Goal: Task Accomplishment & Management: Manage account settings

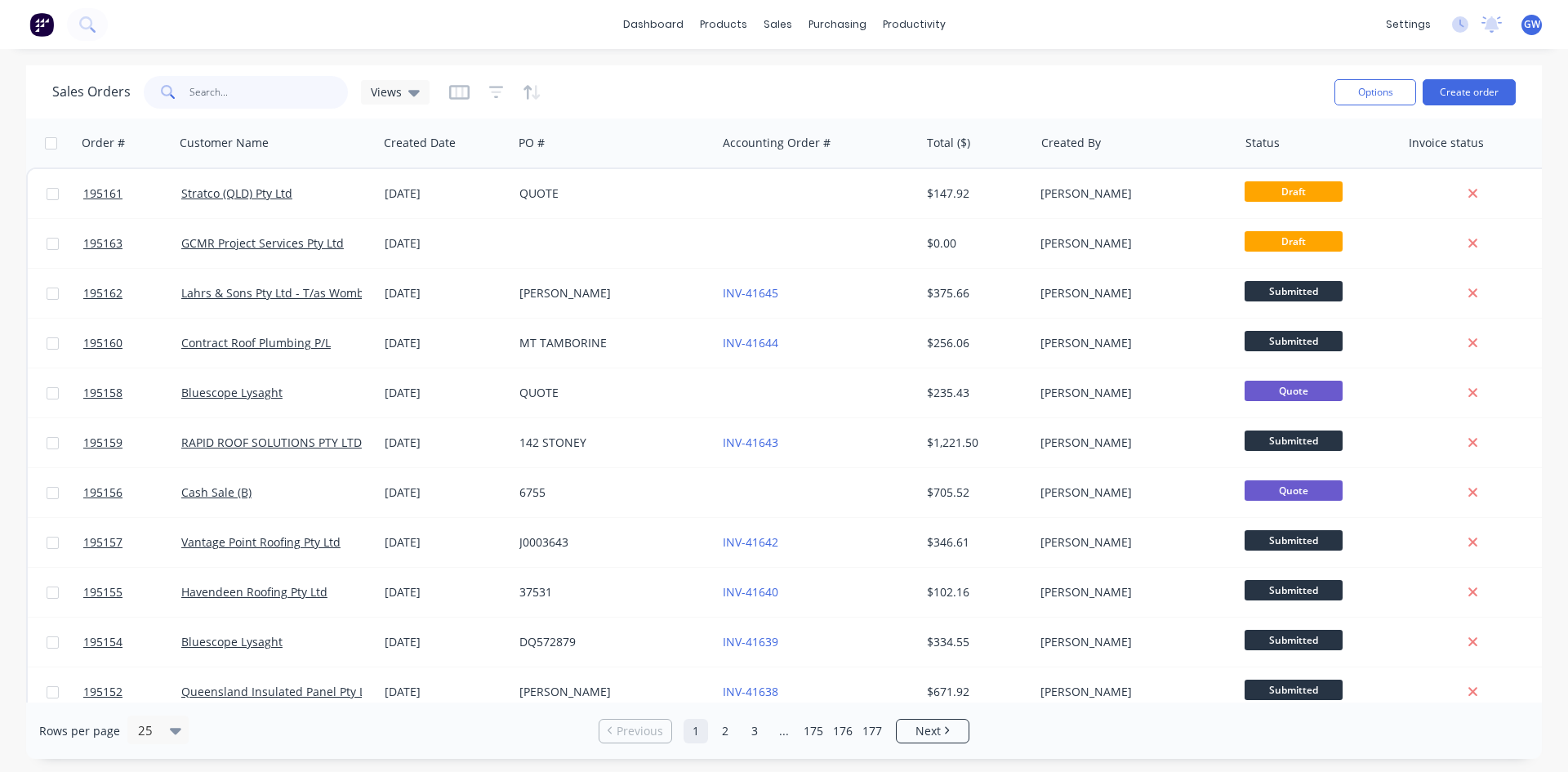
click at [287, 93] on input "text" at bounding box center [269, 93] width 160 height 33
type input "194081"
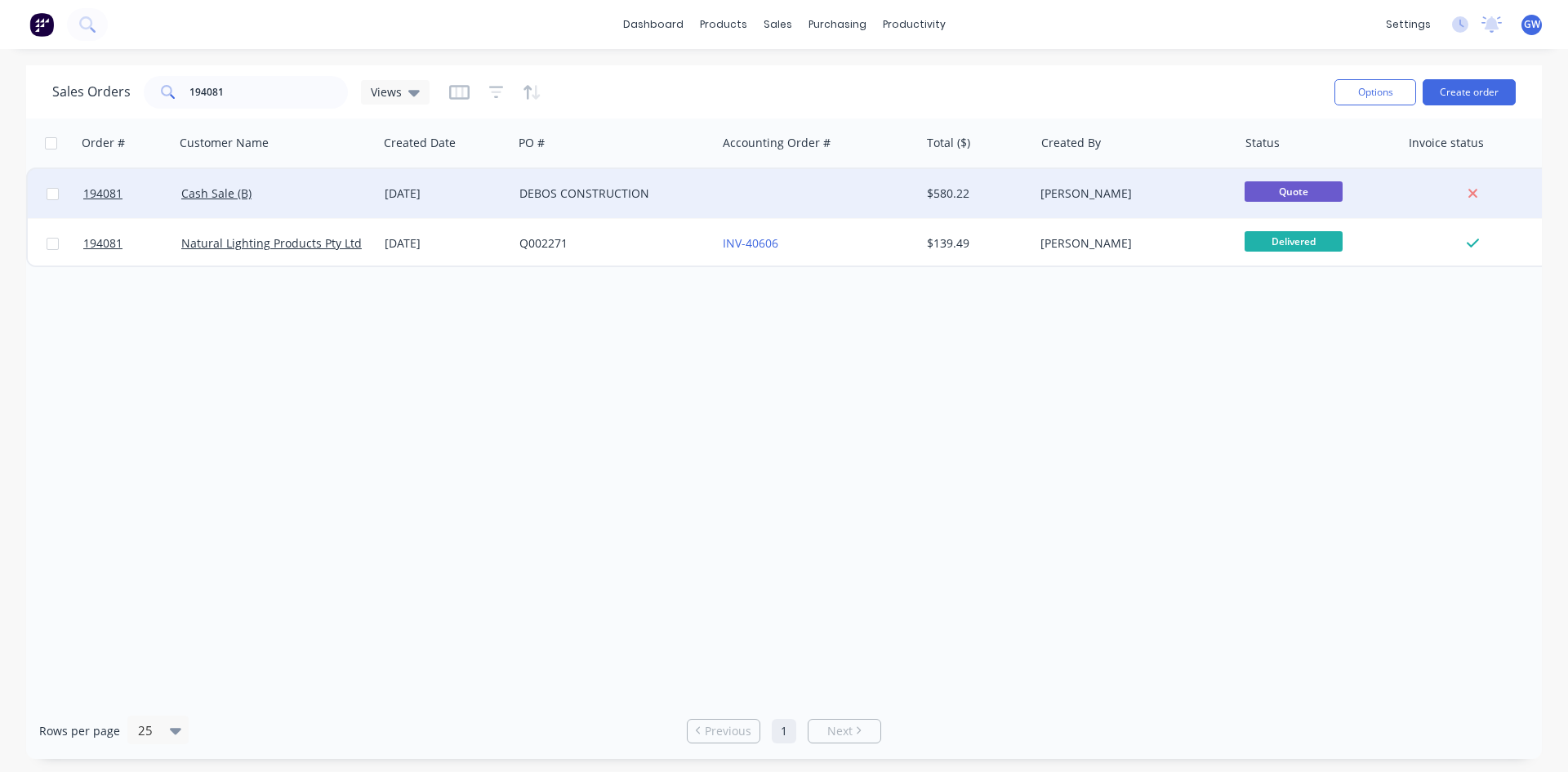
click at [908, 193] on div at bounding box center [818, 193] width 203 height 49
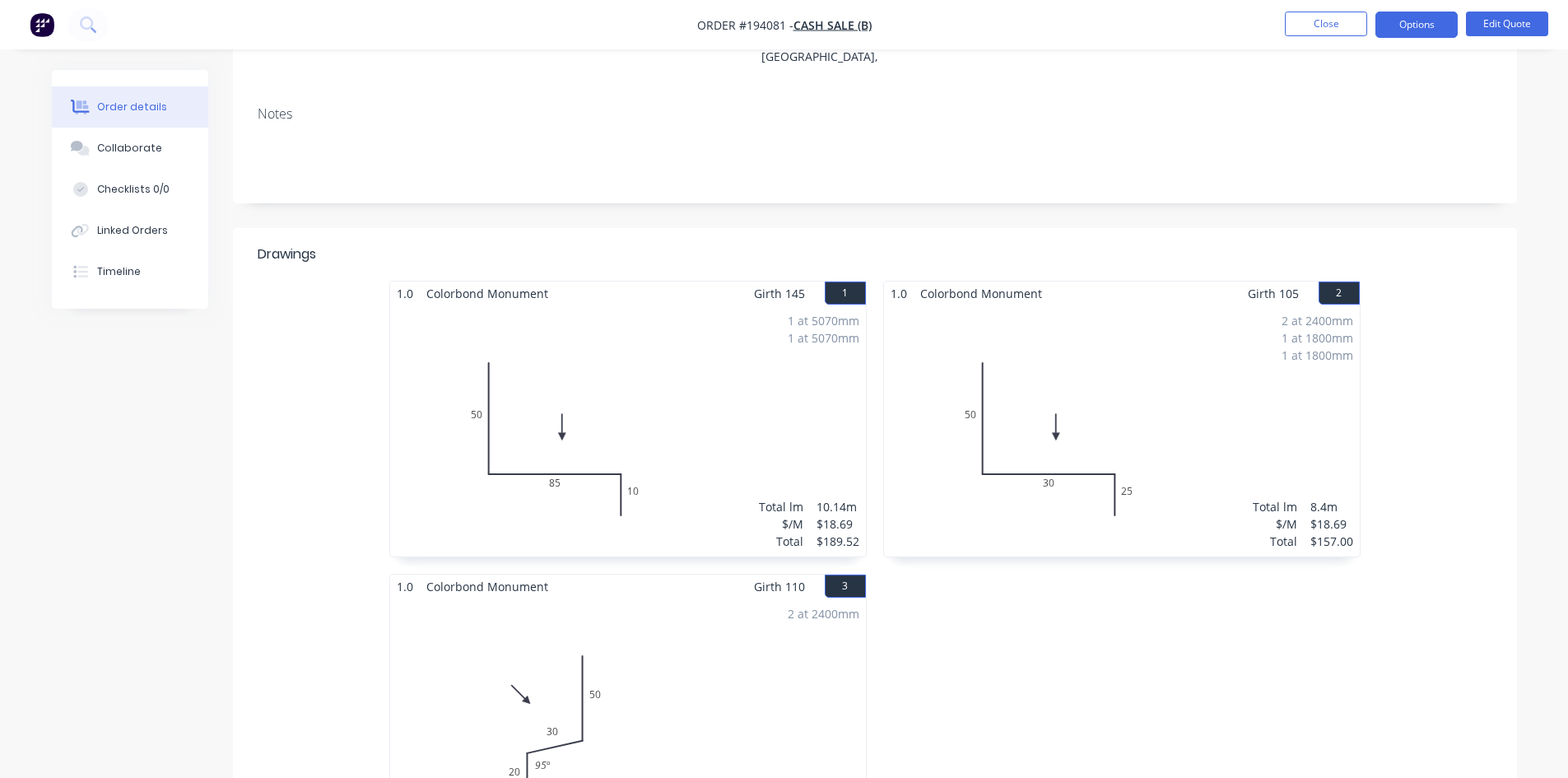
scroll to position [124, 0]
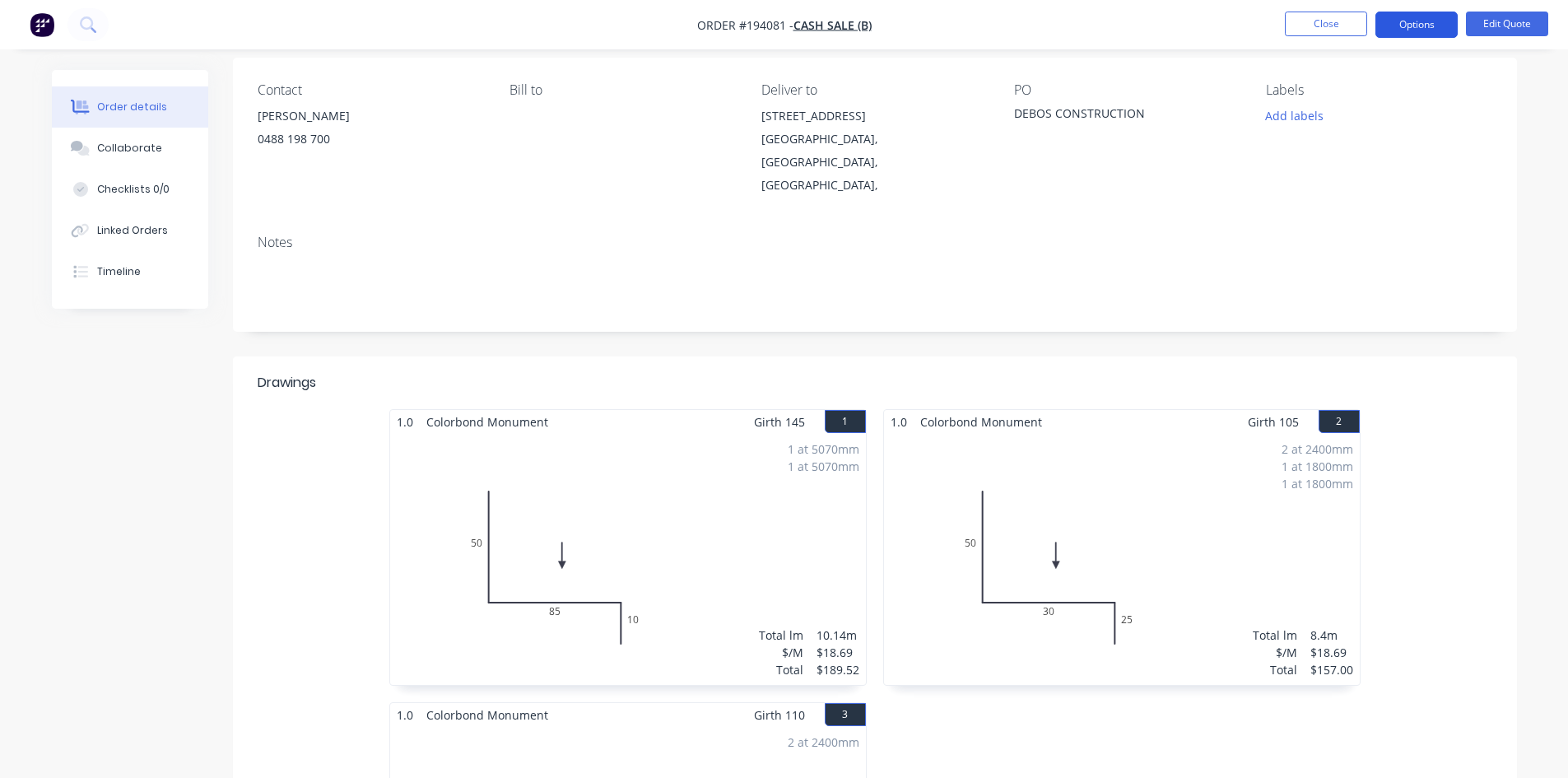
click at [1416, 30] on button "Options" at bounding box center [1417, 24] width 82 height 26
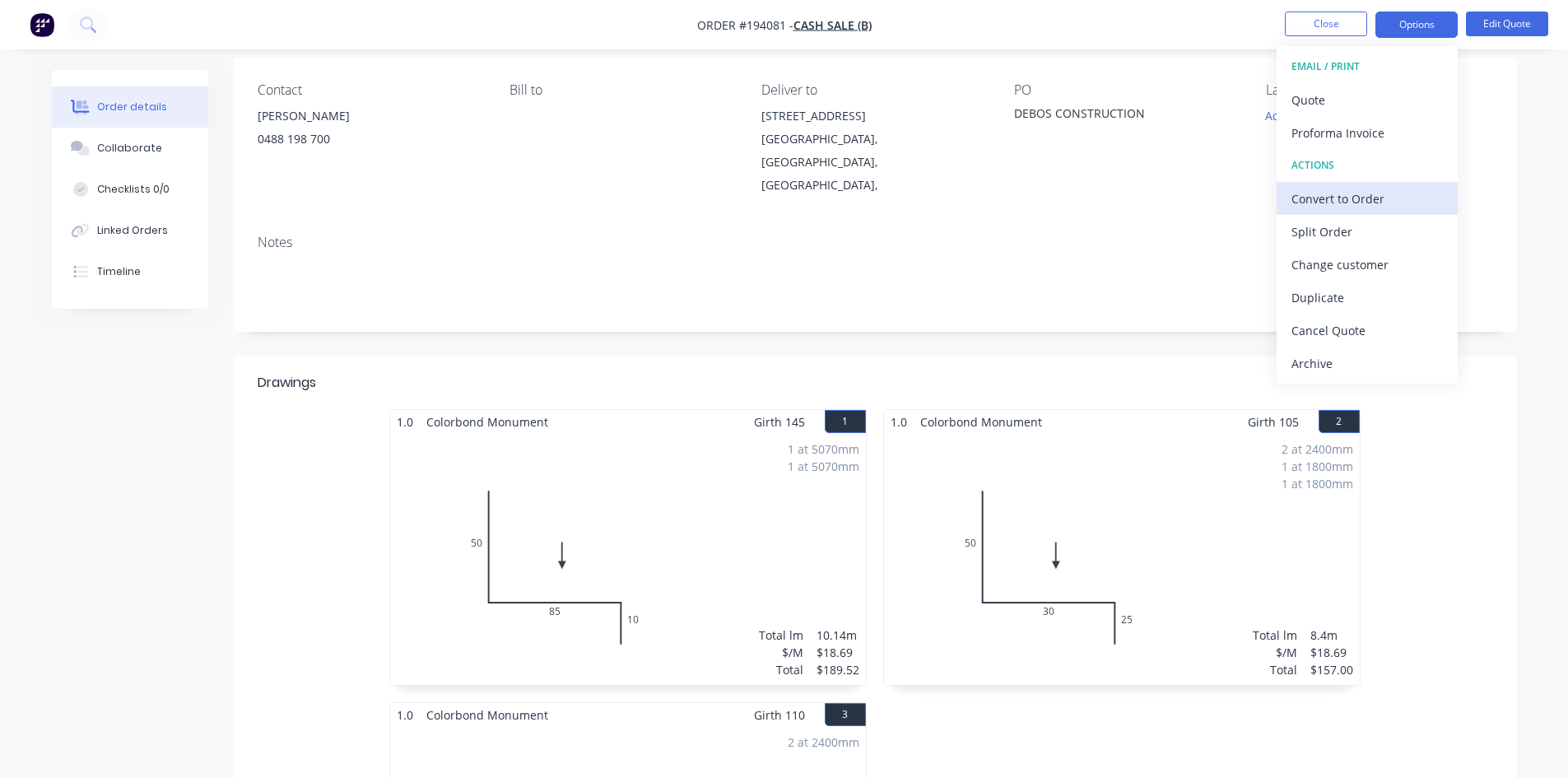
click at [1377, 191] on div "Convert to Order" at bounding box center [1367, 198] width 151 height 24
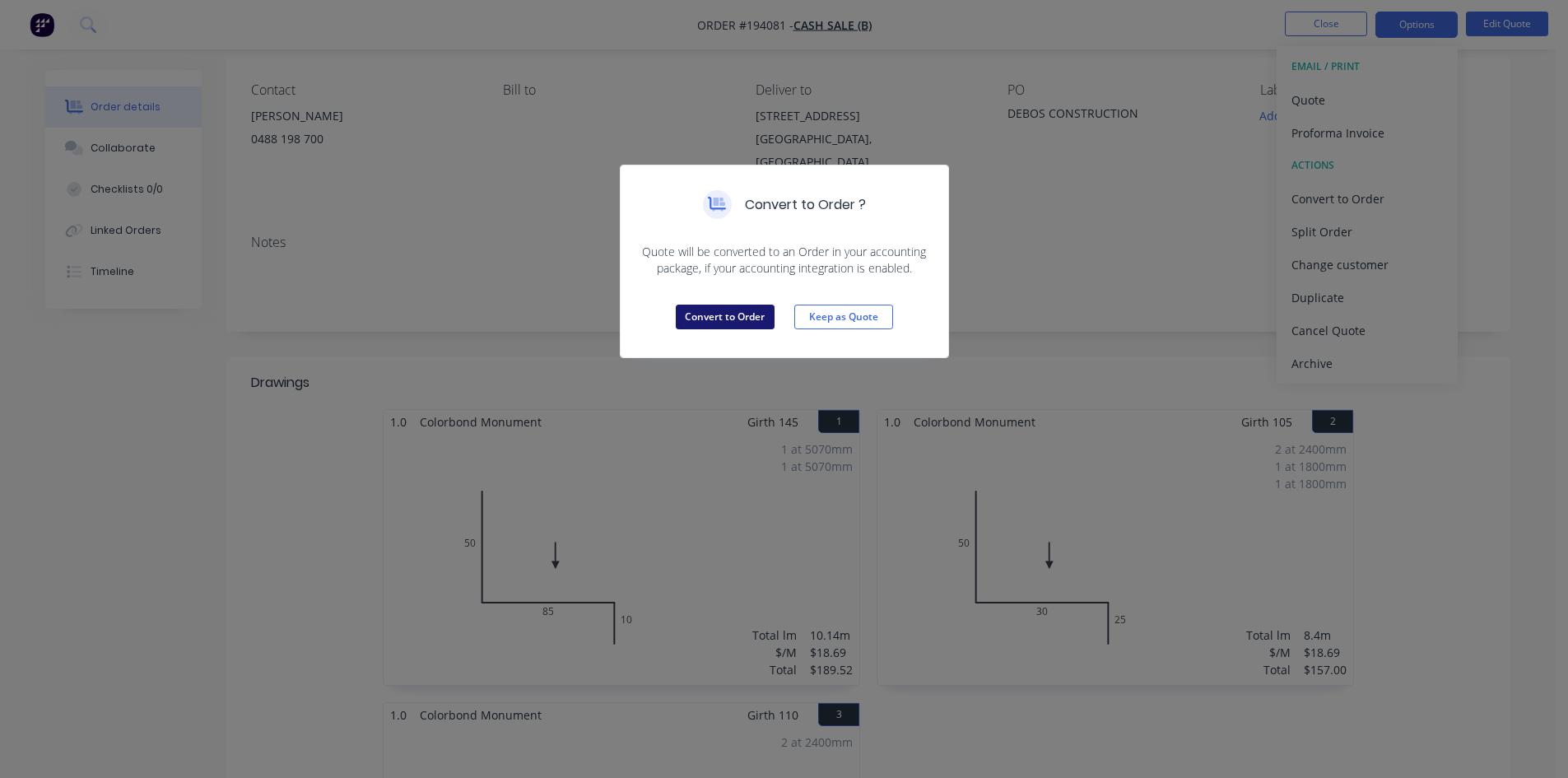
click at [727, 318] on button "Convert to Order" at bounding box center [725, 316] width 99 height 24
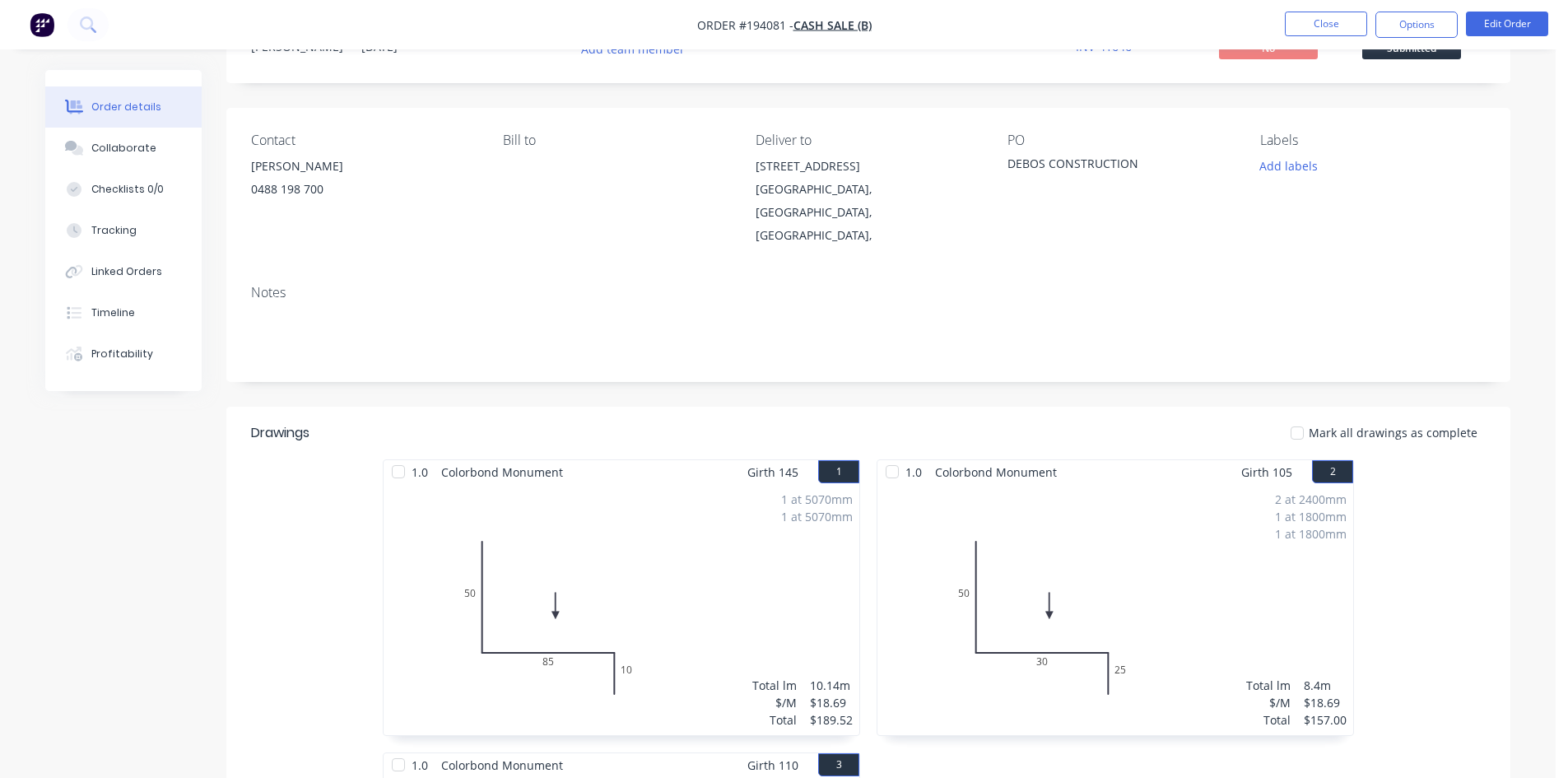
scroll to position [0, 0]
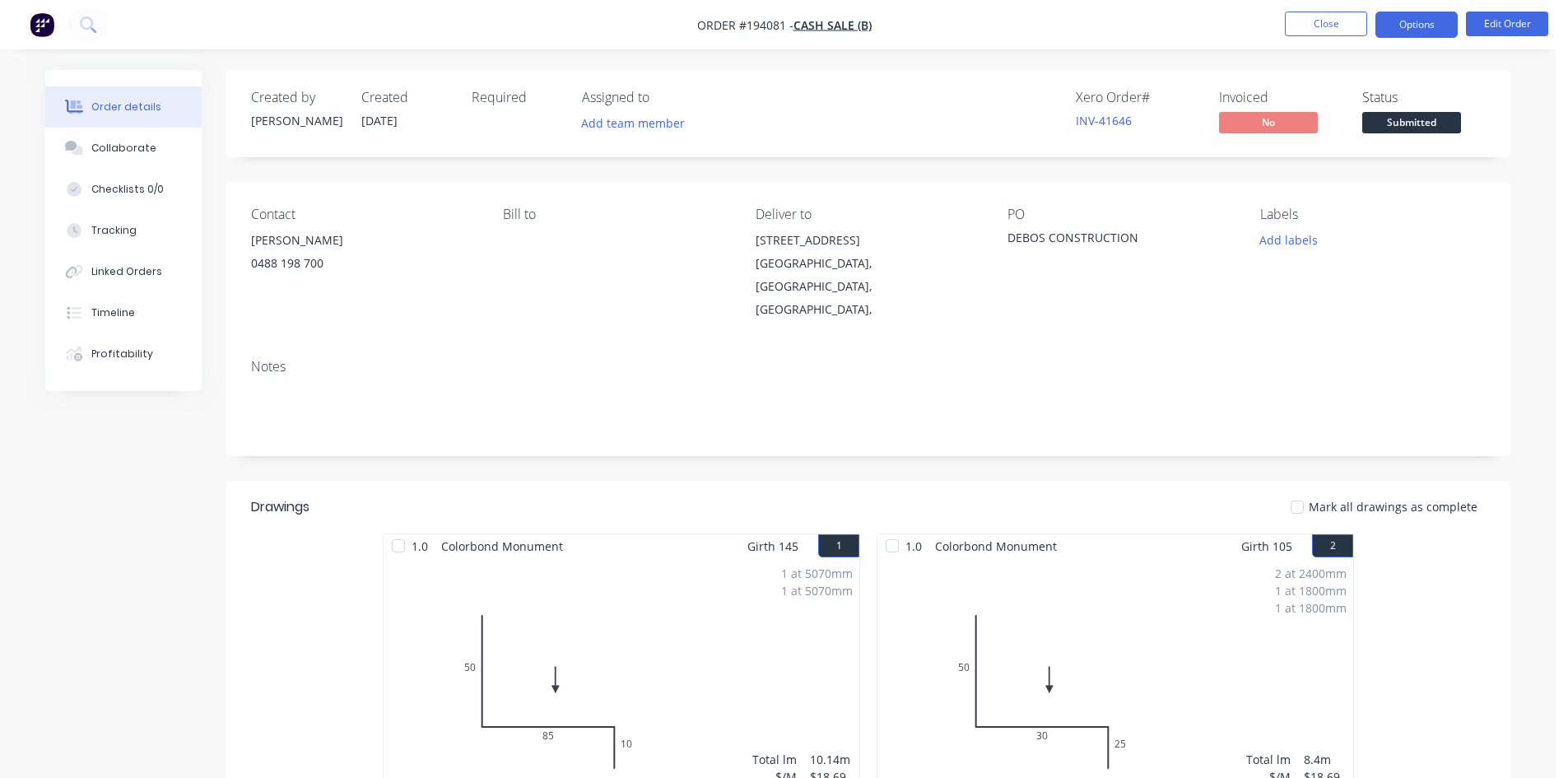
click at [1439, 18] on button "Options" at bounding box center [1417, 24] width 82 height 26
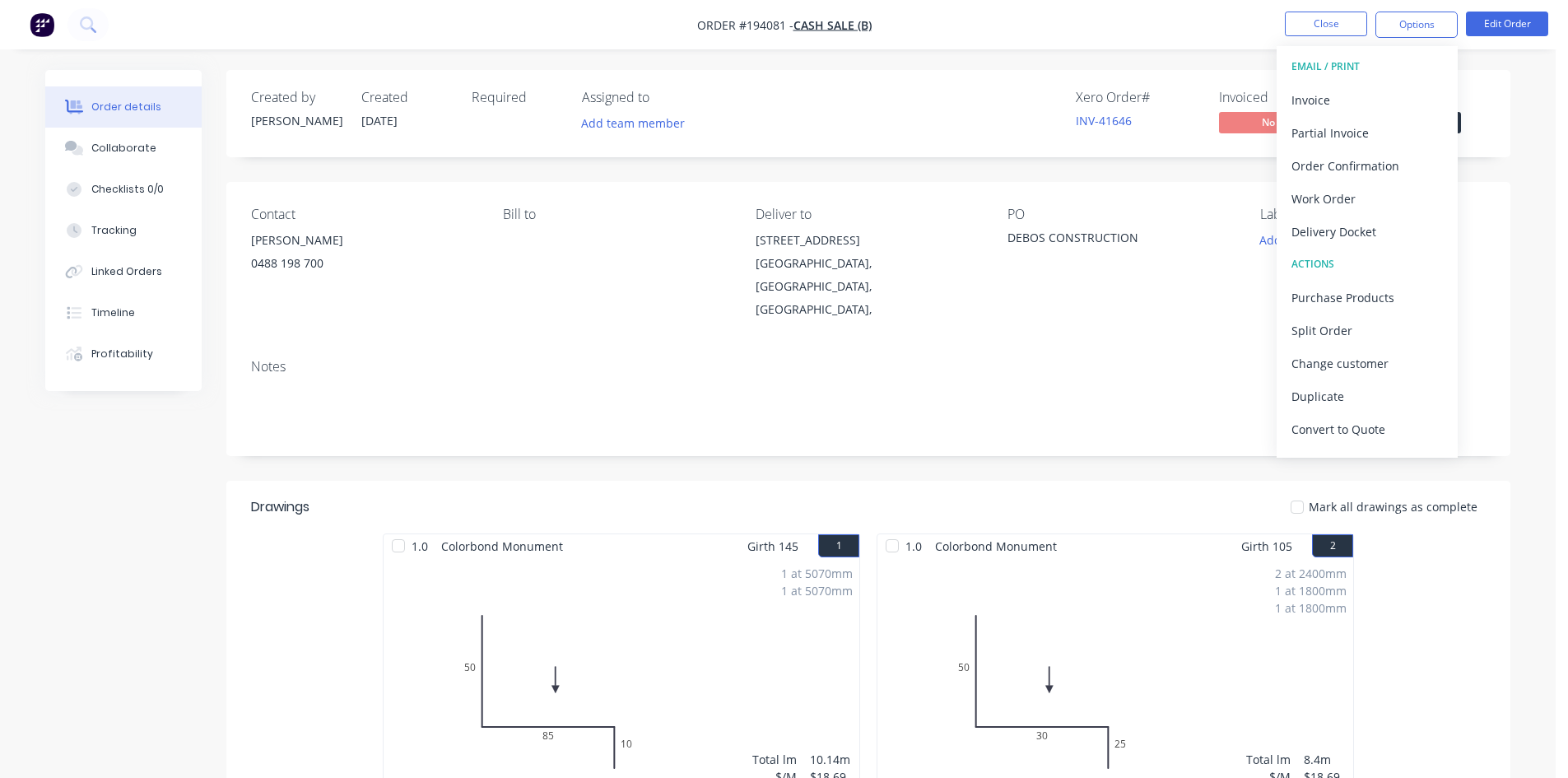
drag, startPoint x: 1390, startPoint y: 80, endPoint x: 1385, endPoint y: 91, distance: 12.1
click at [1390, 81] on button "EMAIL / PRINT" at bounding box center [1367, 66] width 181 height 33
click at [1385, 91] on div "Invoice" at bounding box center [1367, 100] width 151 height 24
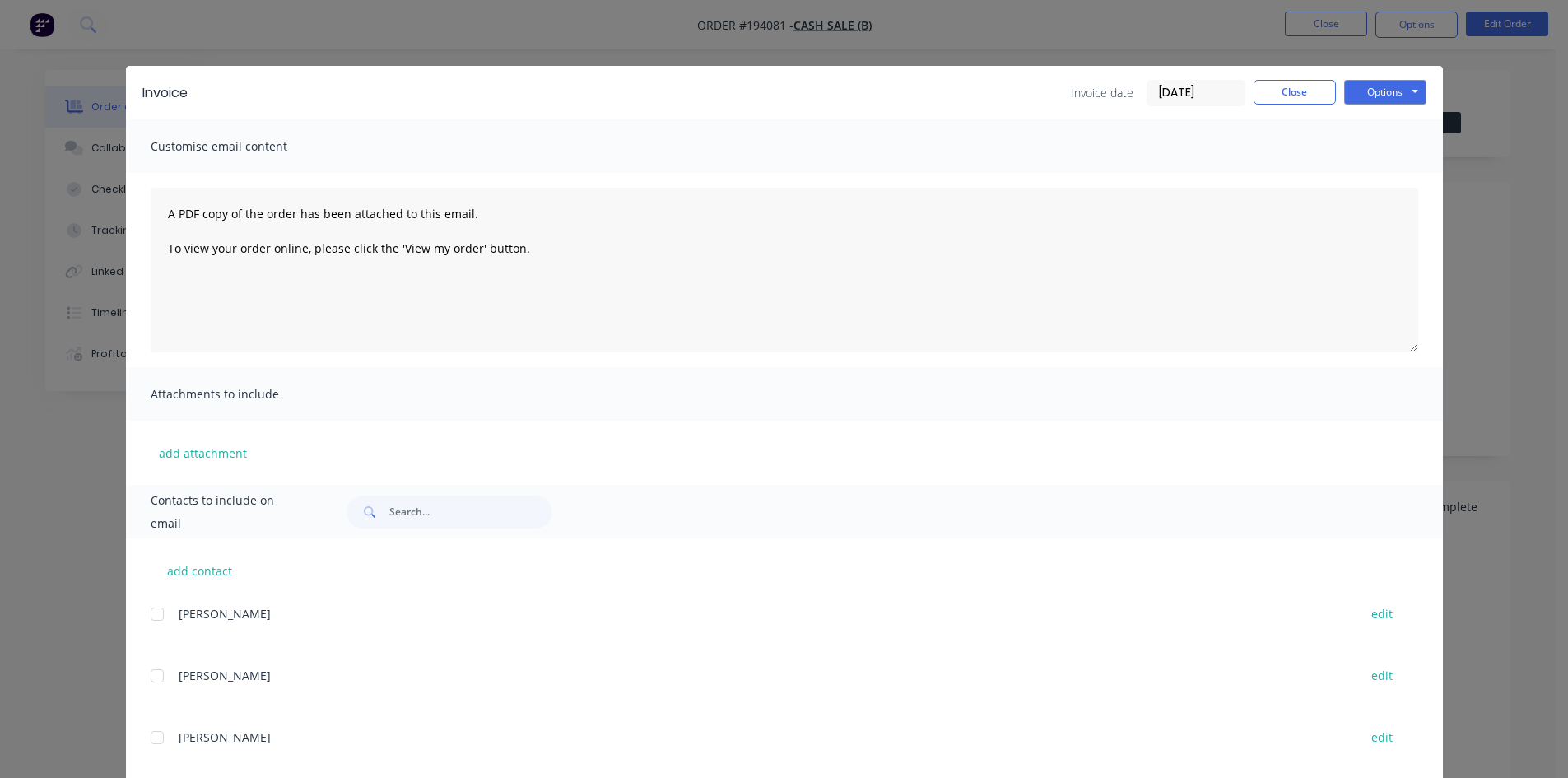
click at [1411, 89] on button "Options" at bounding box center [1385, 92] width 82 height 24
click at [1382, 144] on button "Print" at bounding box center [1397, 148] width 105 height 27
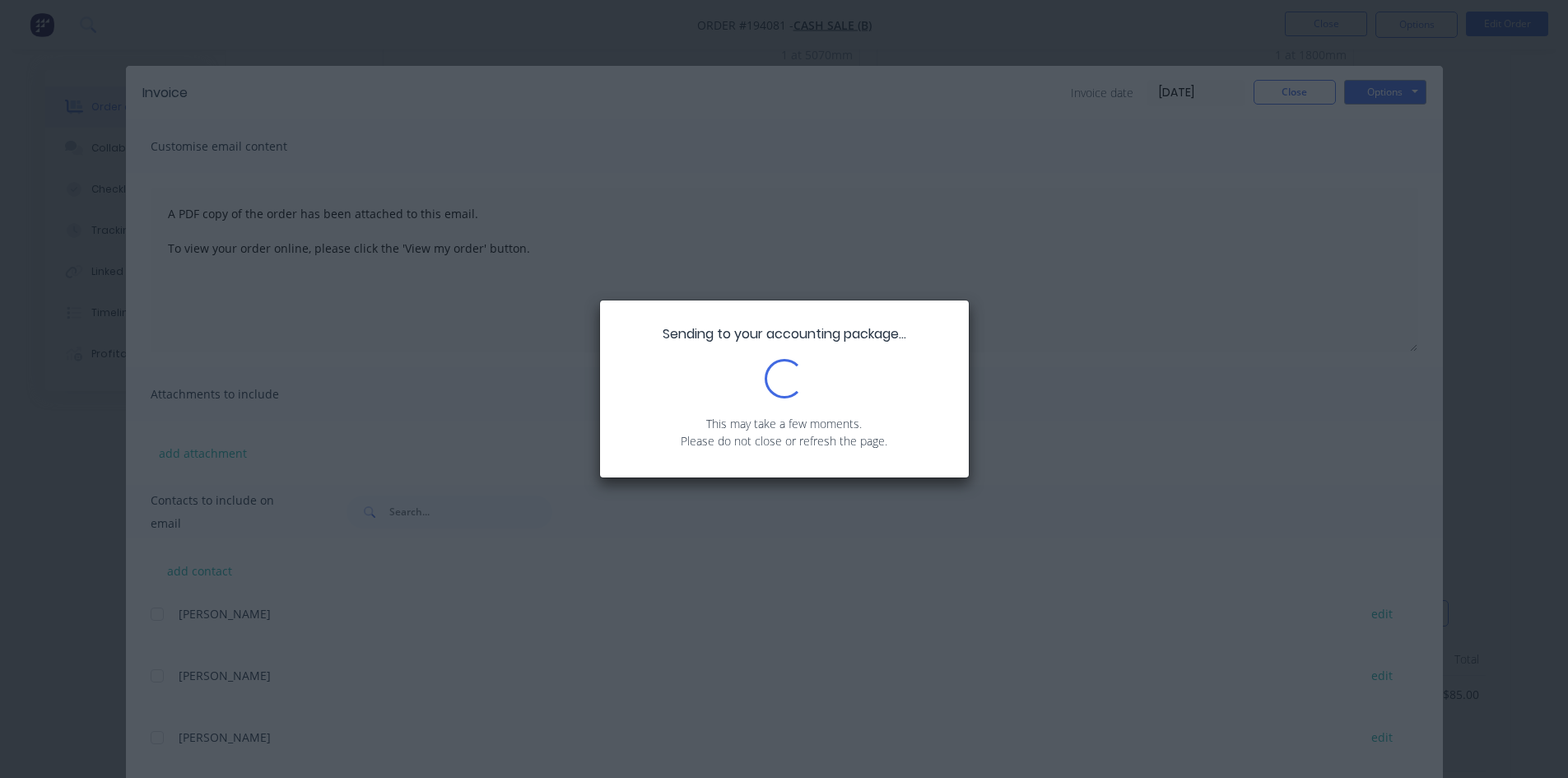
scroll to position [740, 0]
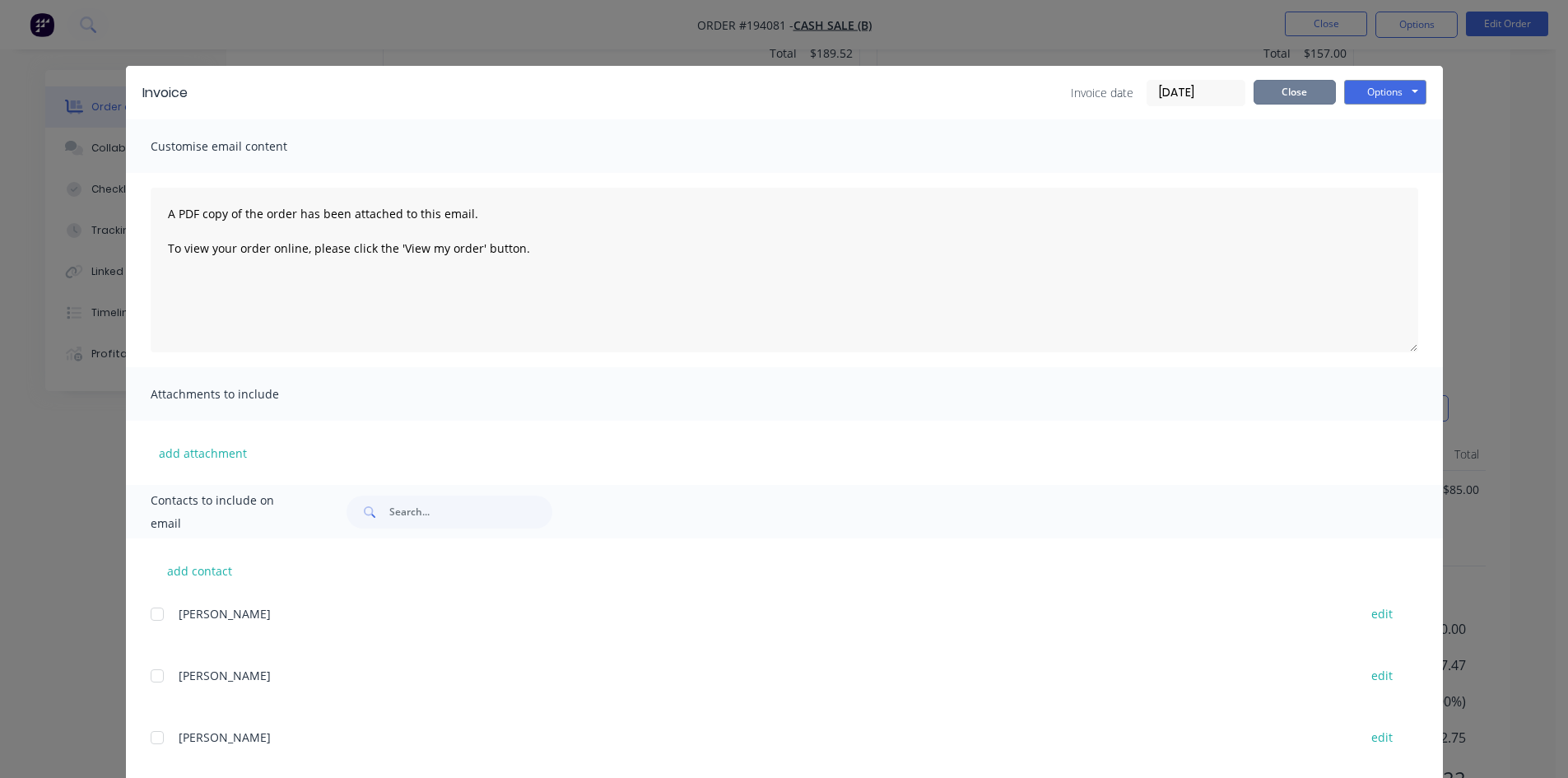
click at [1265, 88] on button "Close" at bounding box center [1295, 92] width 82 height 24
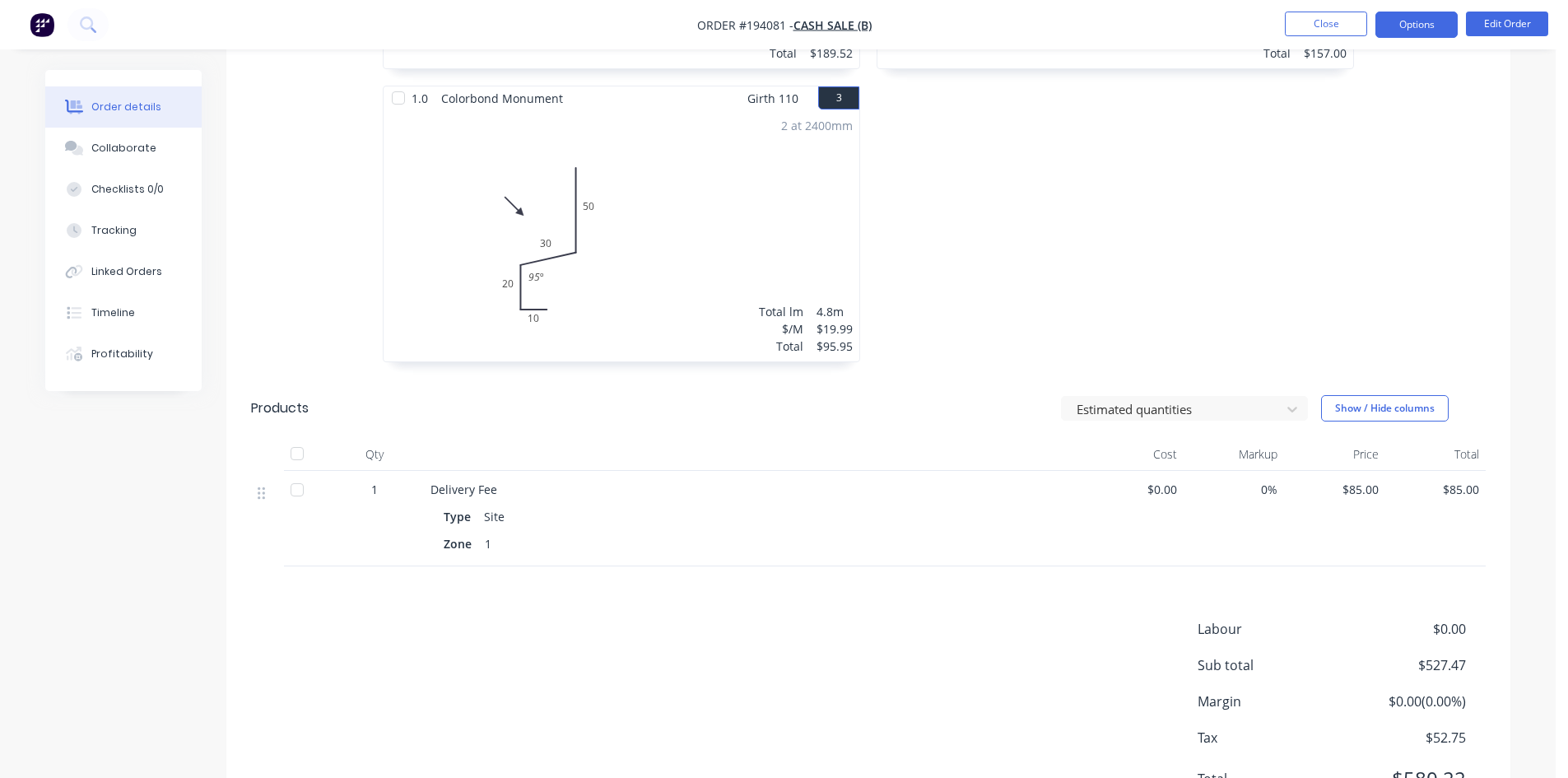
click at [1415, 19] on button "Options" at bounding box center [1417, 24] width 82 height 26
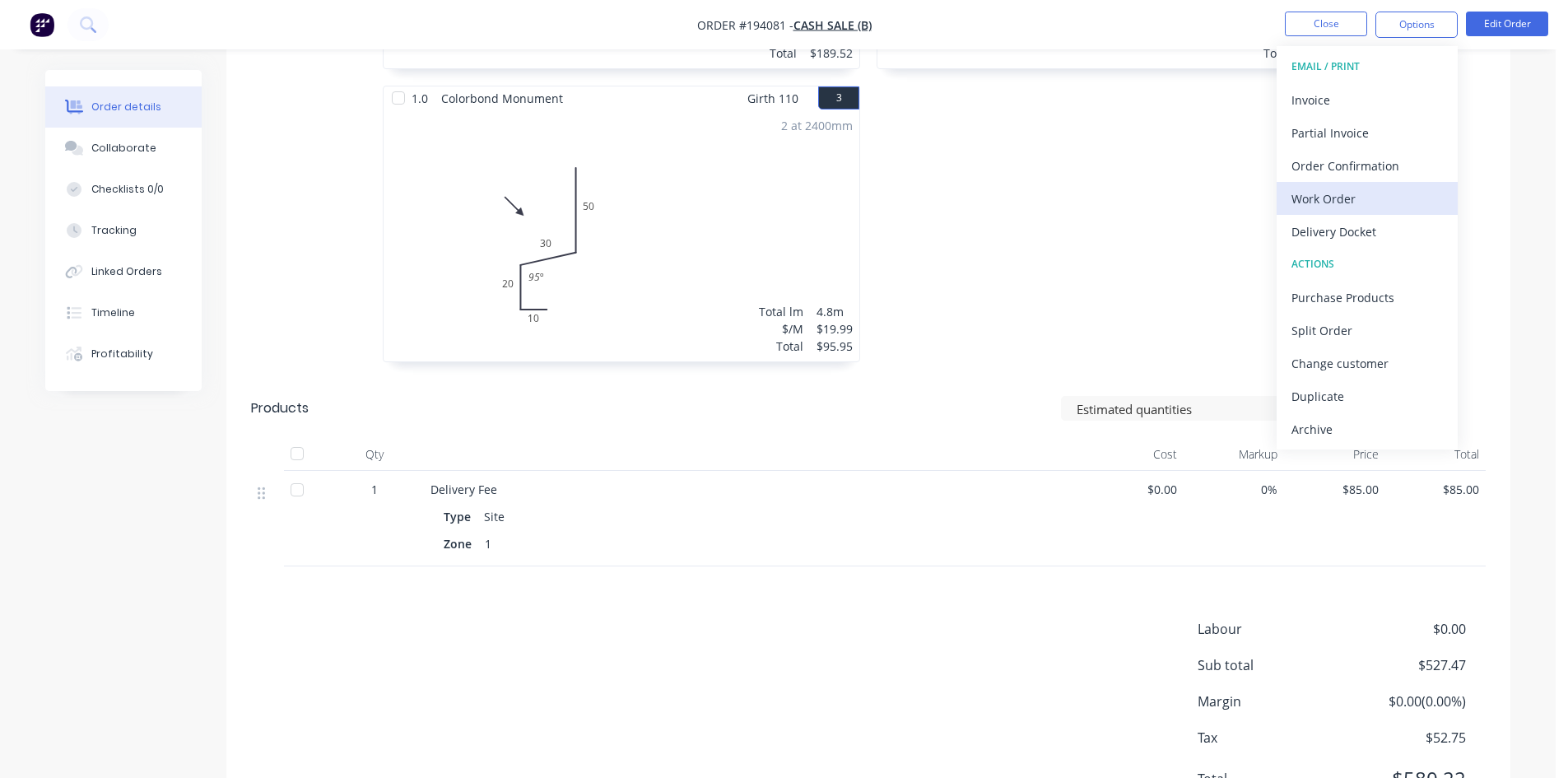
click at [1328, 187] on div "Work Order" at bounding box center [1367, 198] width 151 height 24
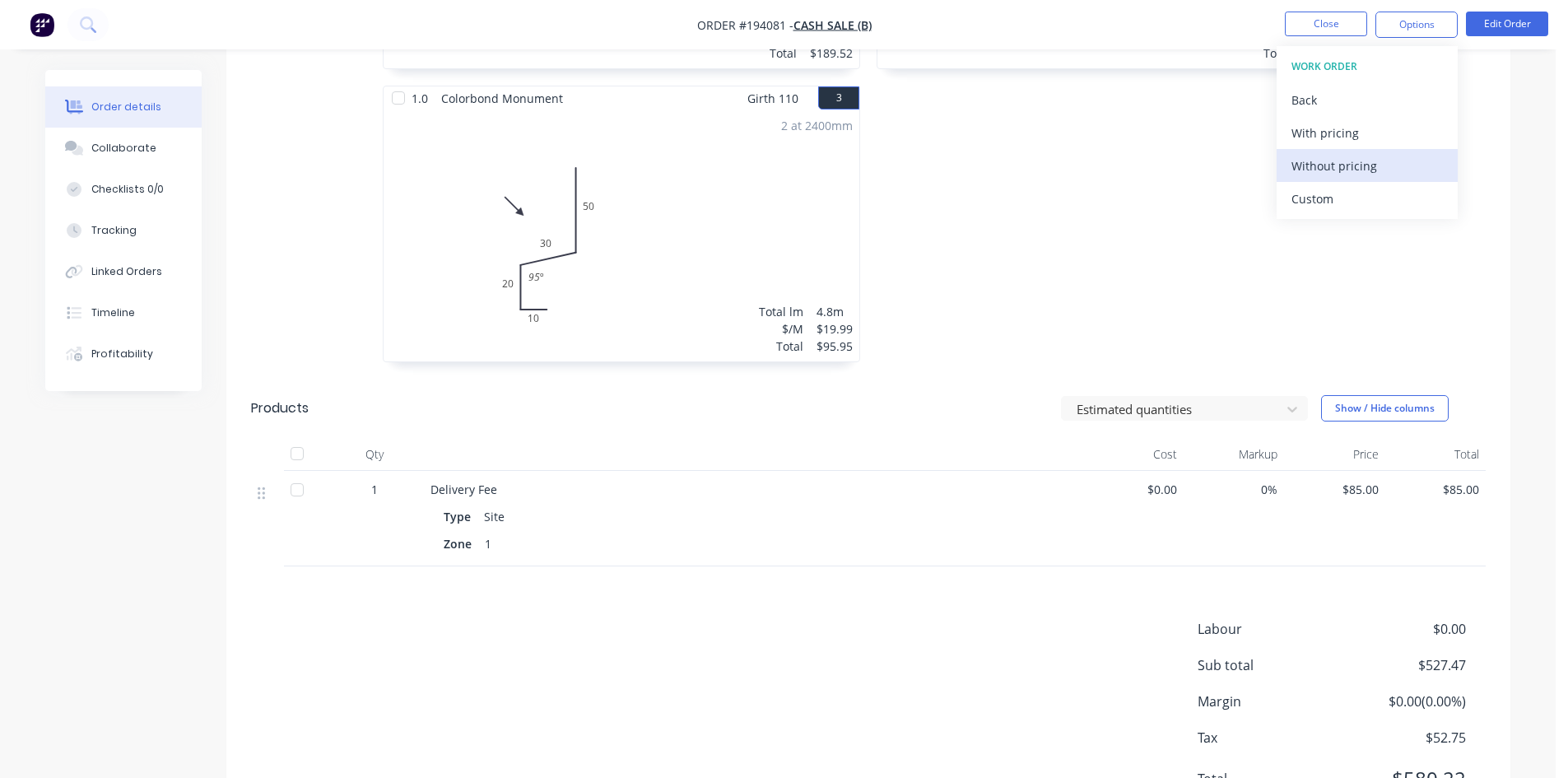
click at [1325, 169] on div "Without pricing" at bounding box center [1367, 165] width 151 height 24
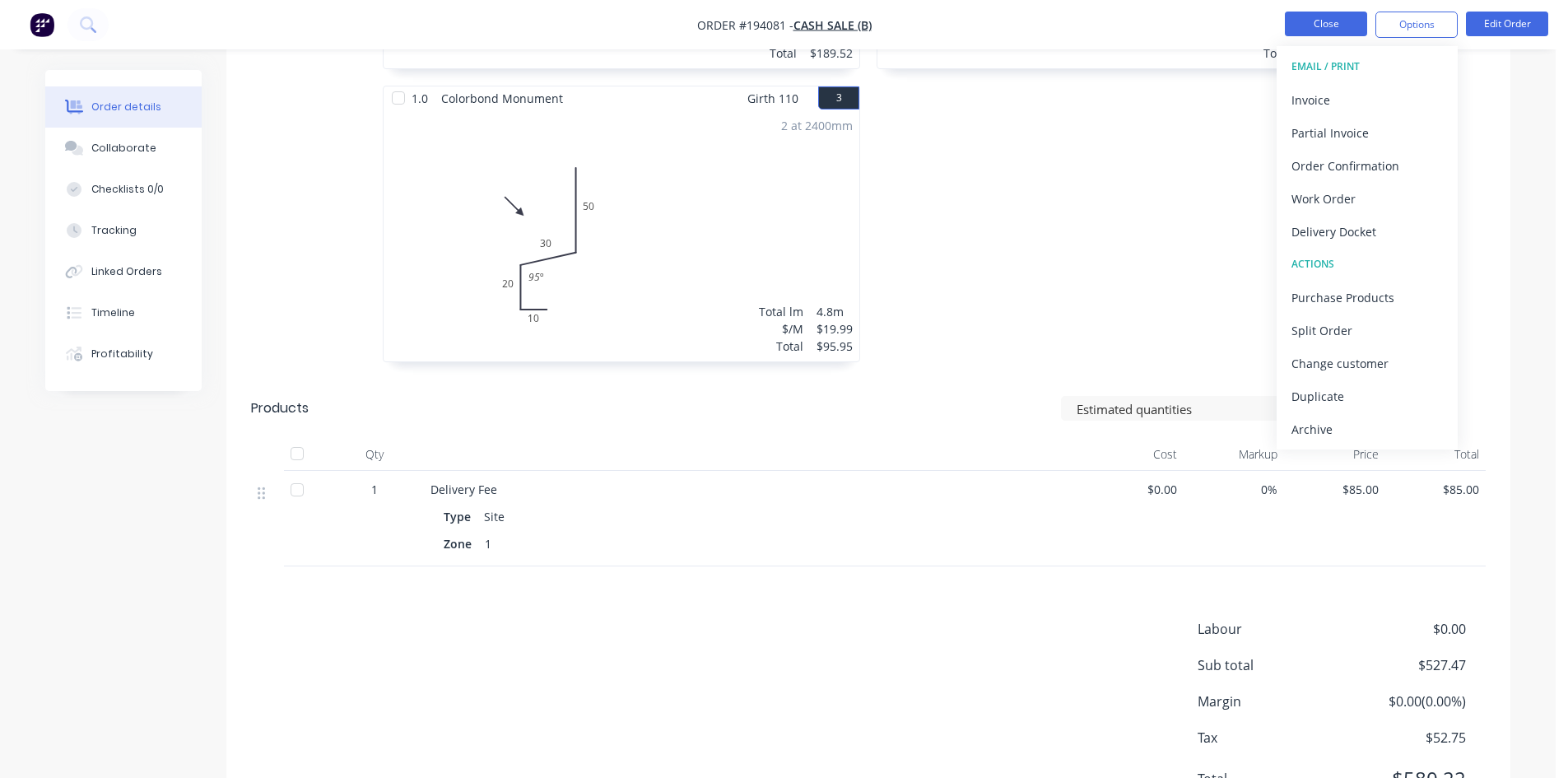
click at [1312, 19] on button "Close" at bounding box center [1326, 24] width 82 height 24
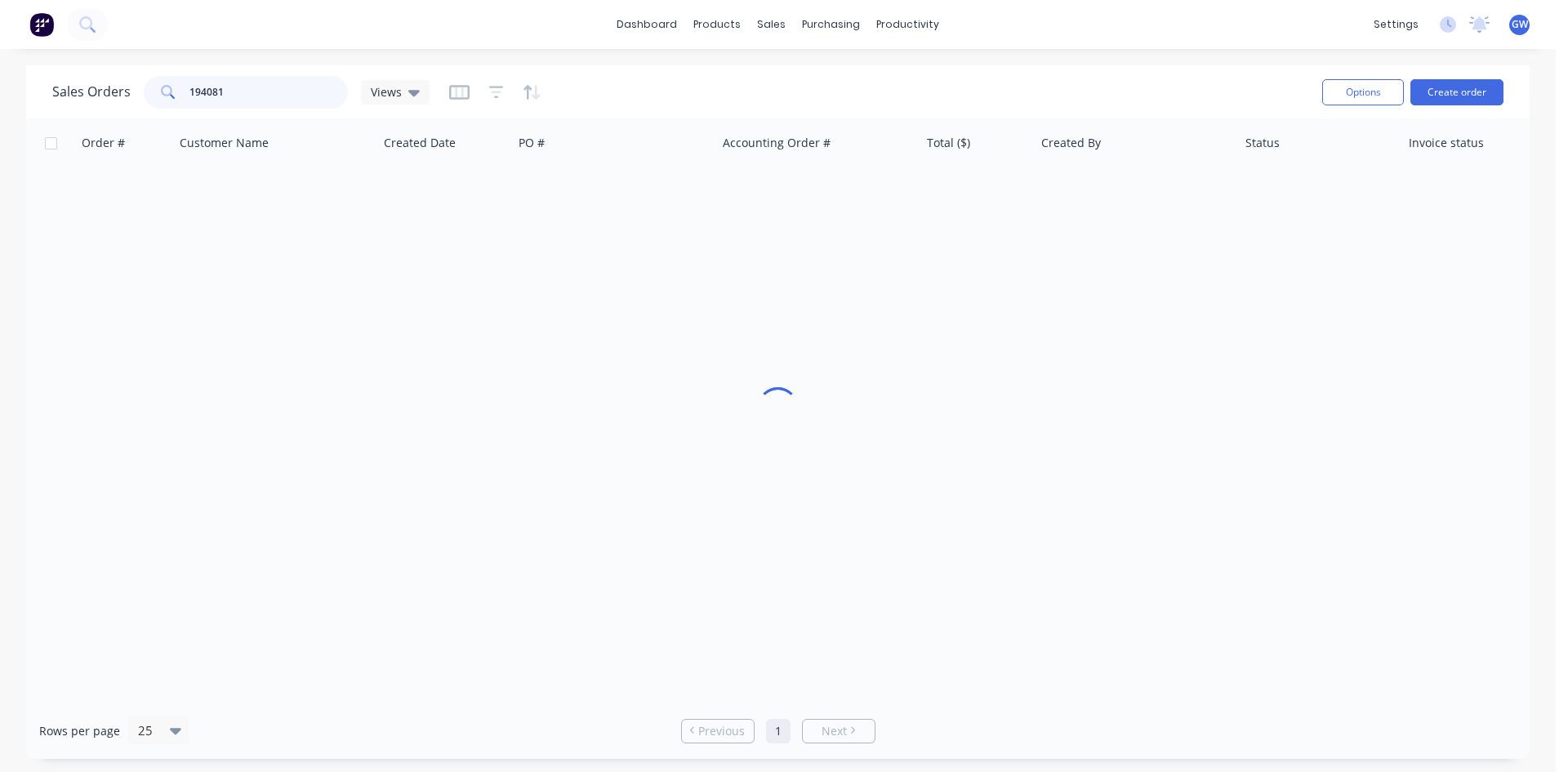
drag, startPoint x: 311, startPoint y: 93, endPoint x: 76, endPoint y: 78, distance: 235.5
click at [76, 78] on div "Sales Orders 194081 Views" at bounding box center [240, 93] width 377 height 33
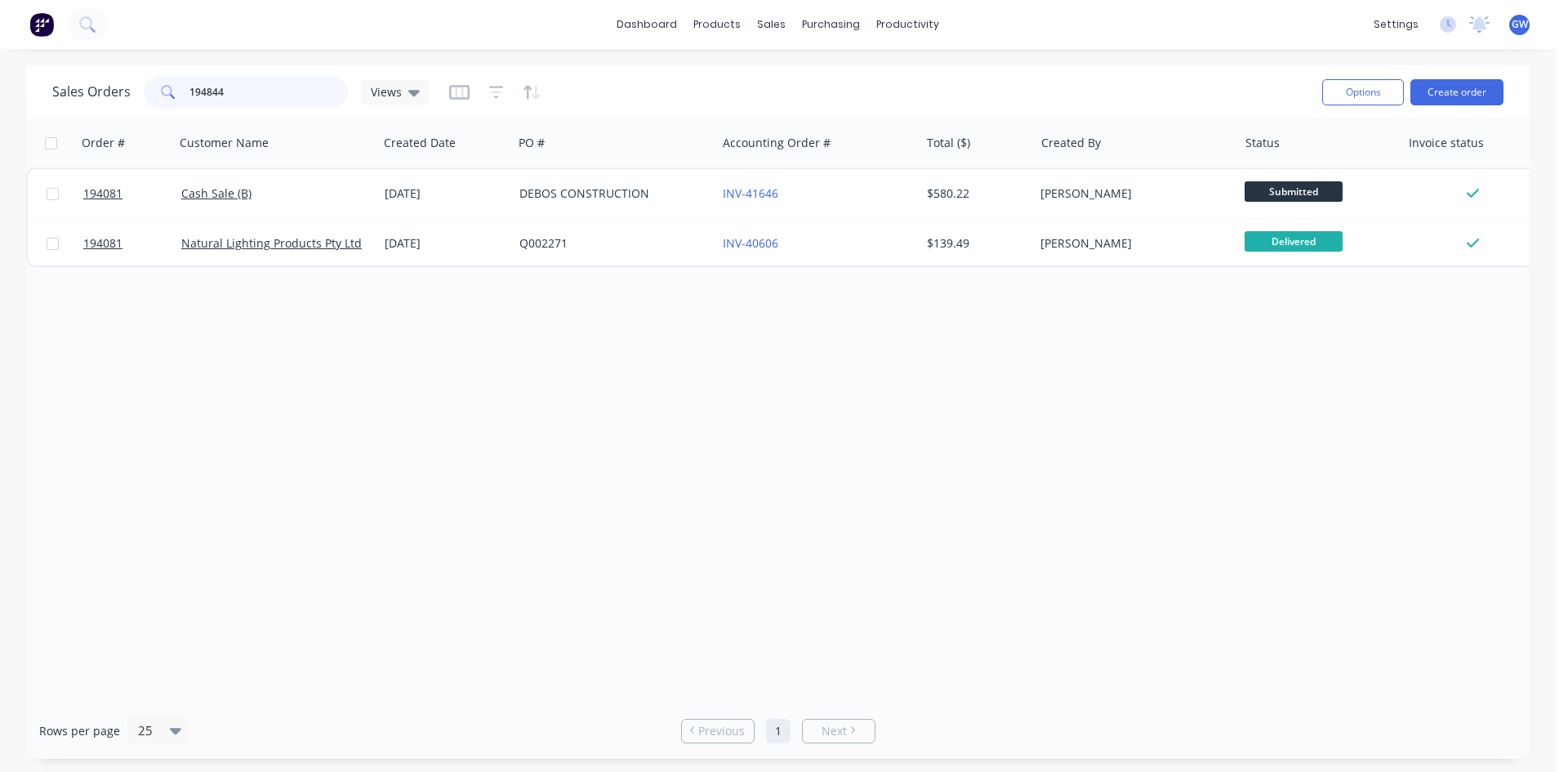
type input "194844"
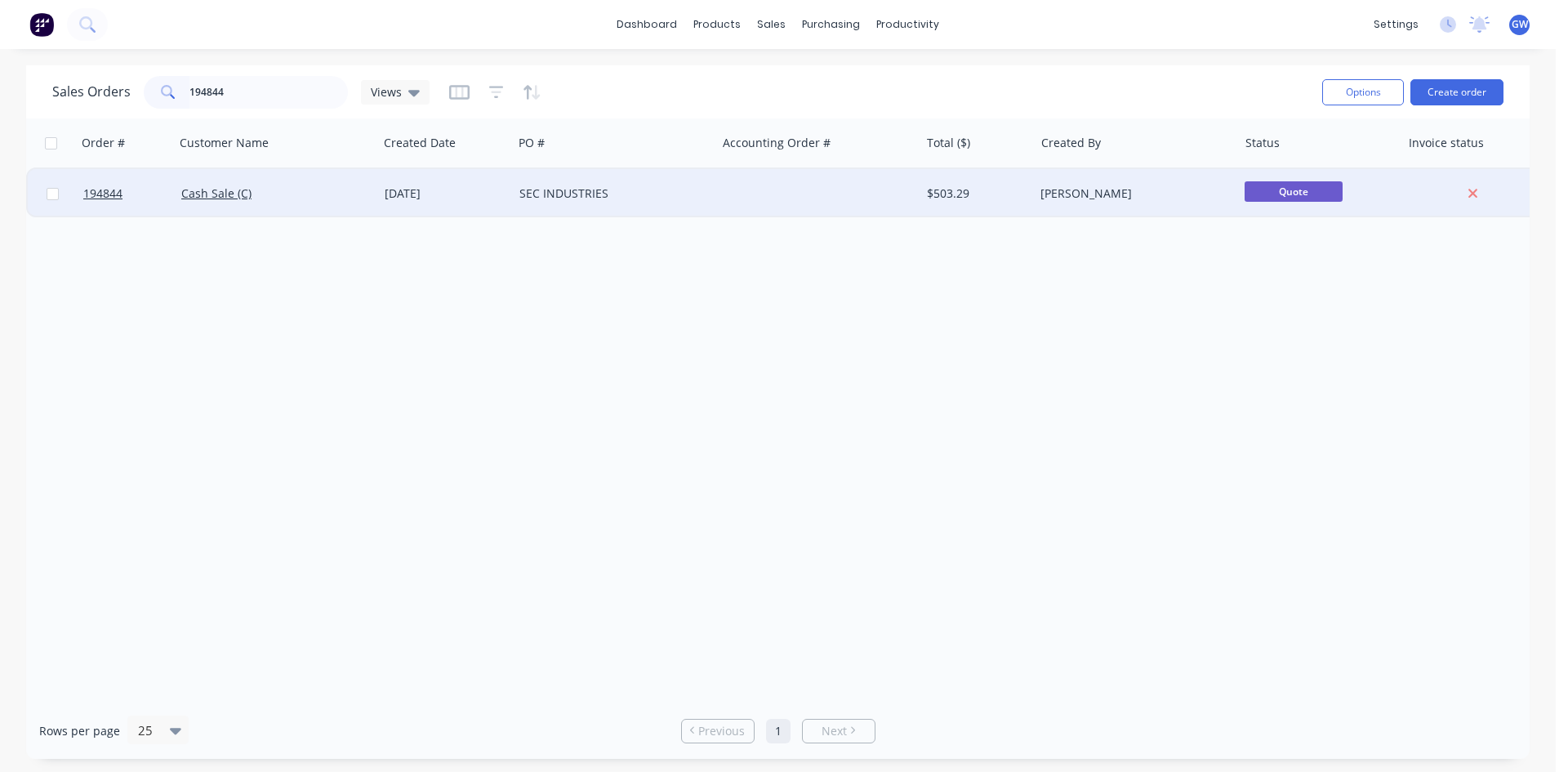
click at [1056, 200] on div "[PERSON_NAME]" at bounding box center [1131, 193] width 181 height 16
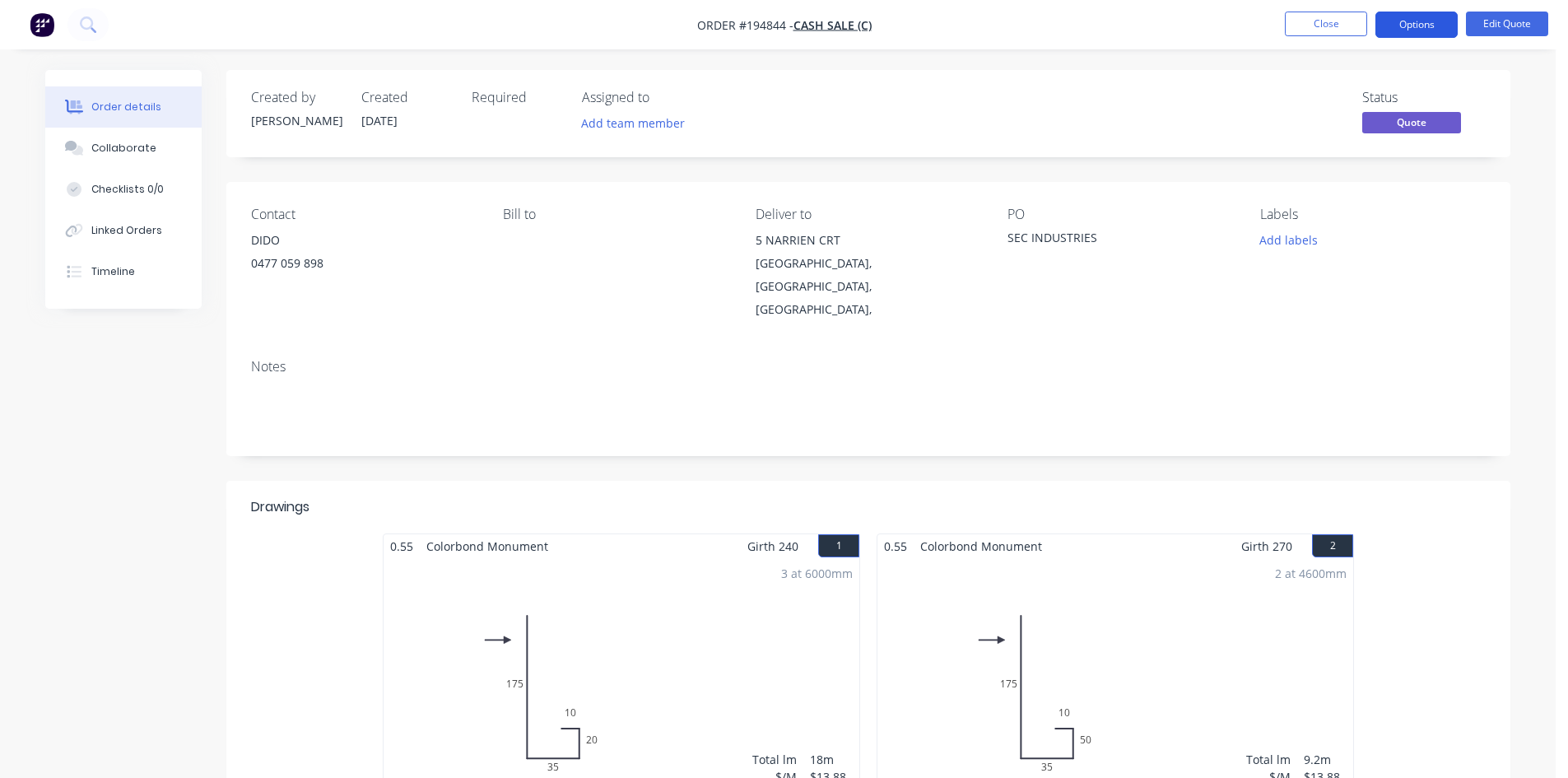
click at [1417, 21] on button "Options" at bounding box center [1417, 24] width 82 height 26
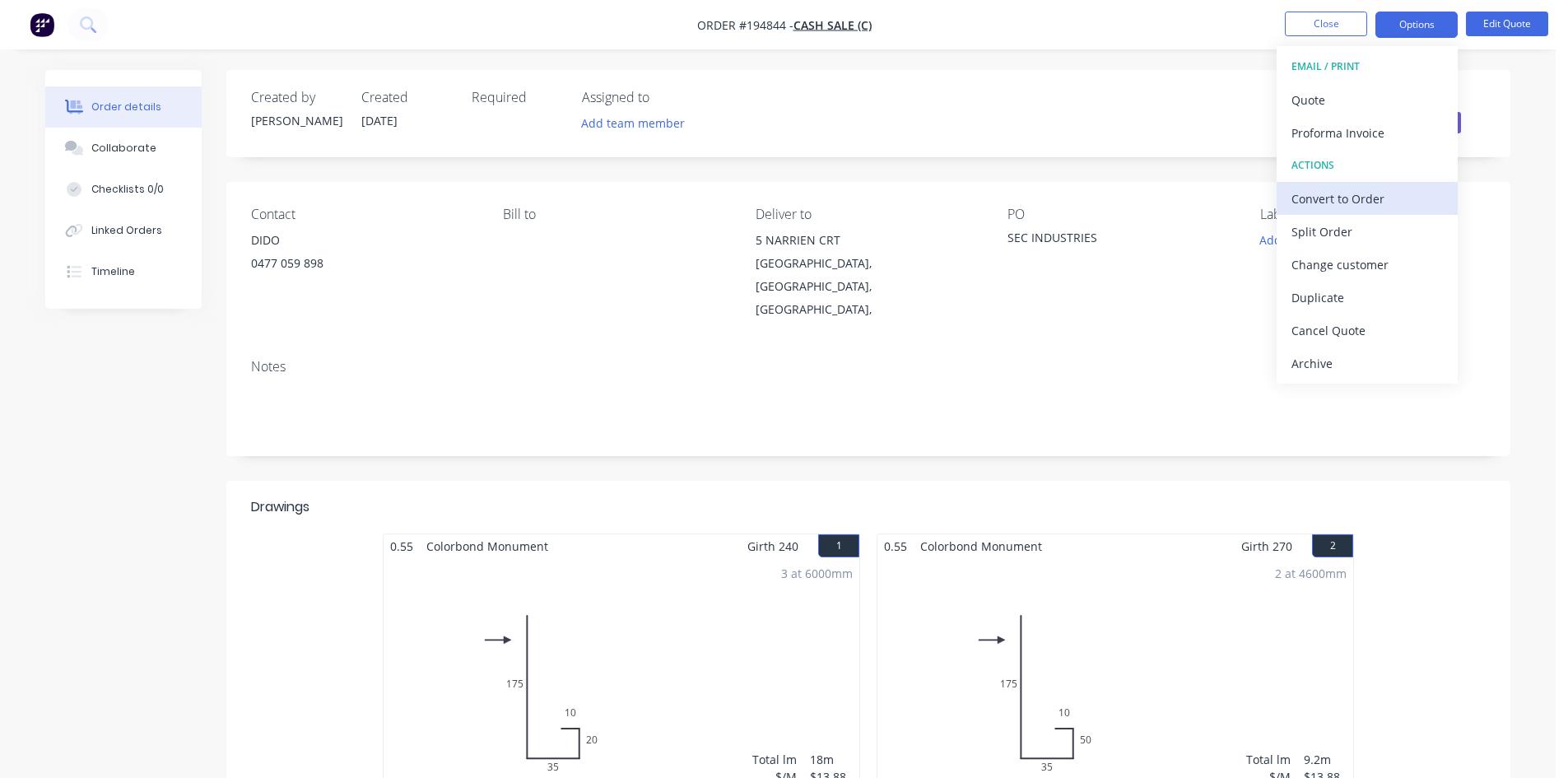
click at [1372, 183] on button "Convert to Order" at bounding box center [1367, 198] width 181 height 33
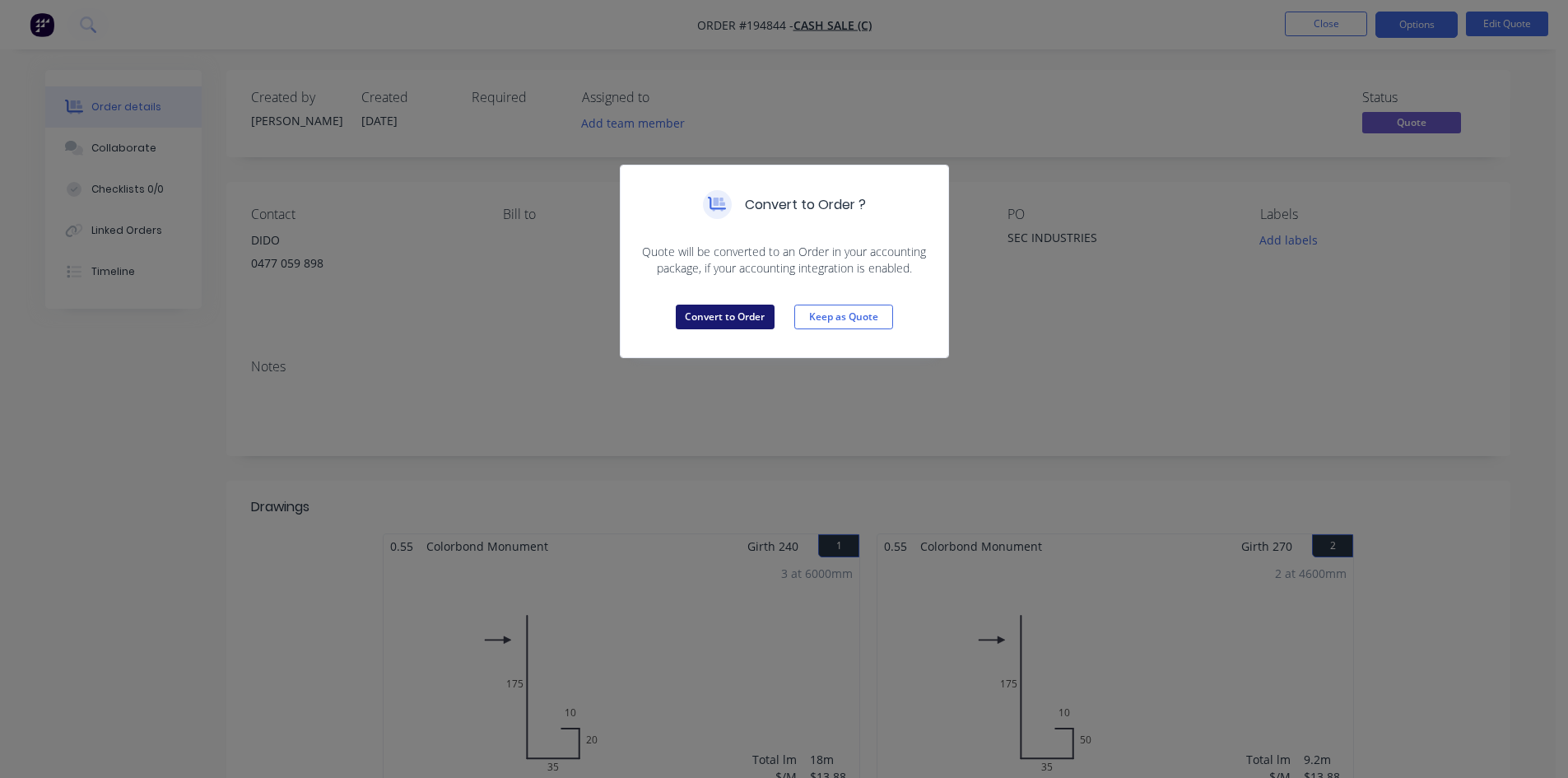
click at [708, 320] on button "Convert to Order" at bounding box center [725, 316] width 99 height 24
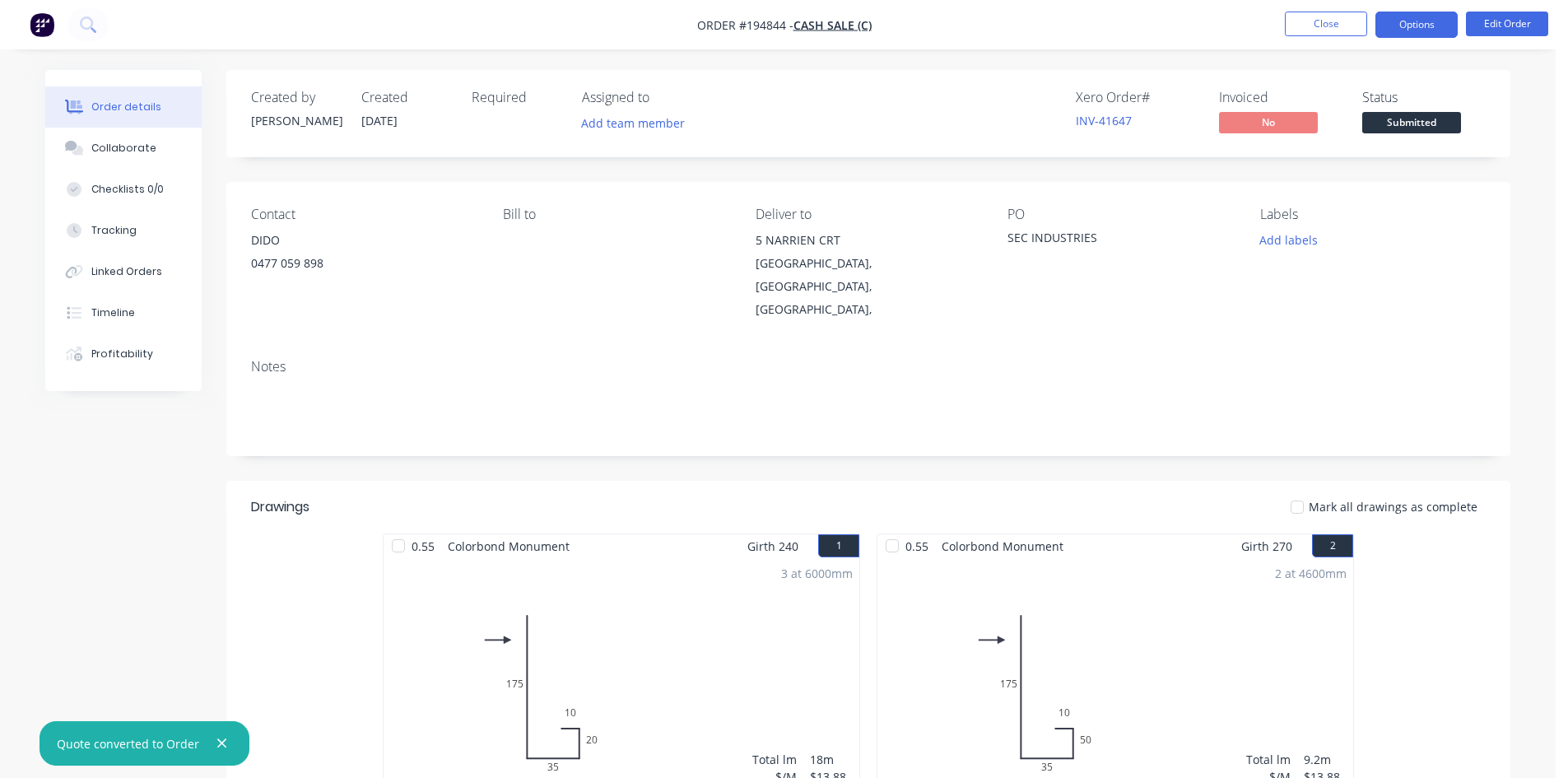
click at [1410, 22] on button "Options" at bounding box center [1417, 24] width 82 height 26
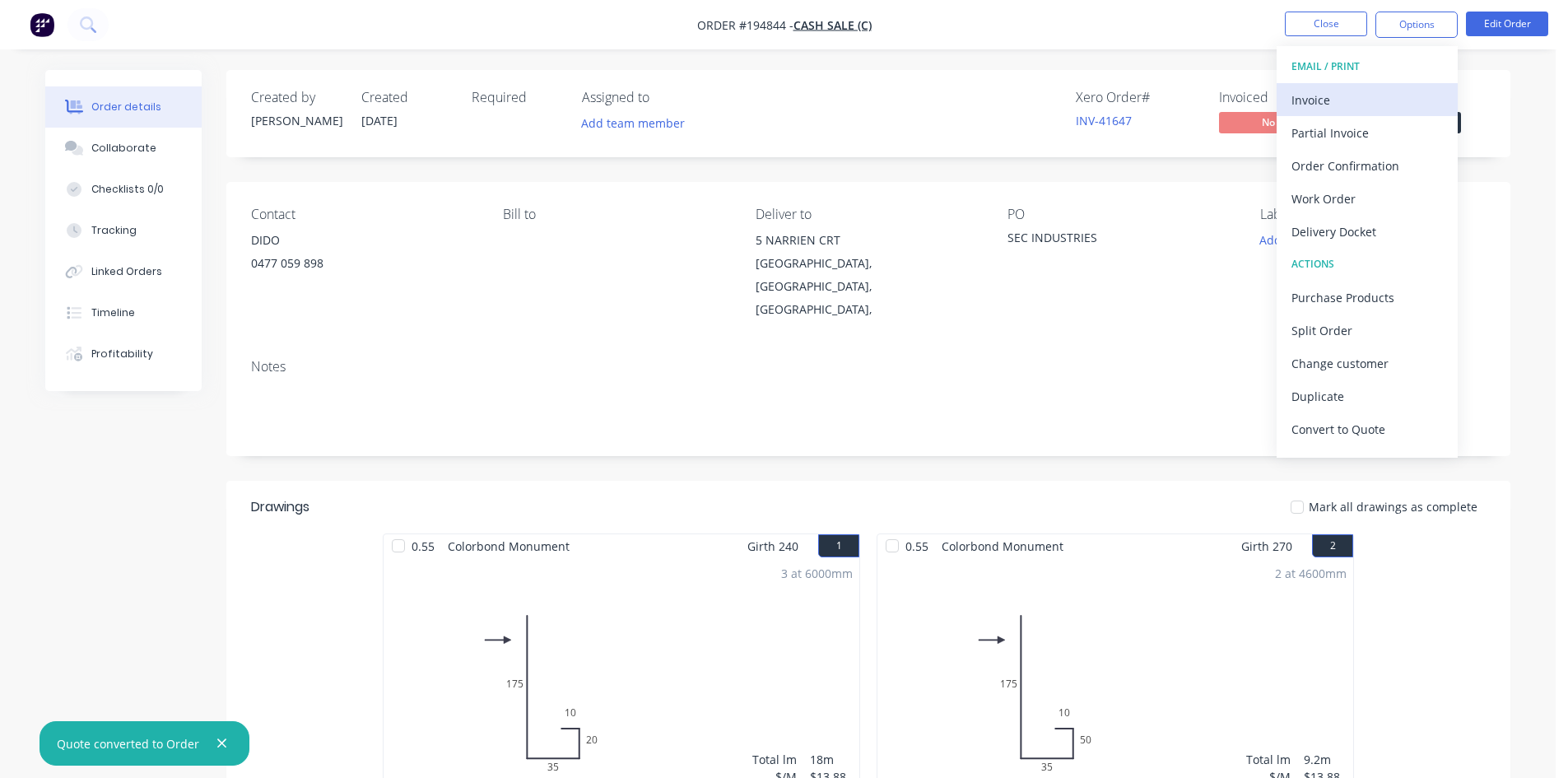
click at [1378, 97] on div "Invoice" at bounding box center [1367, 100] width 151 height 24
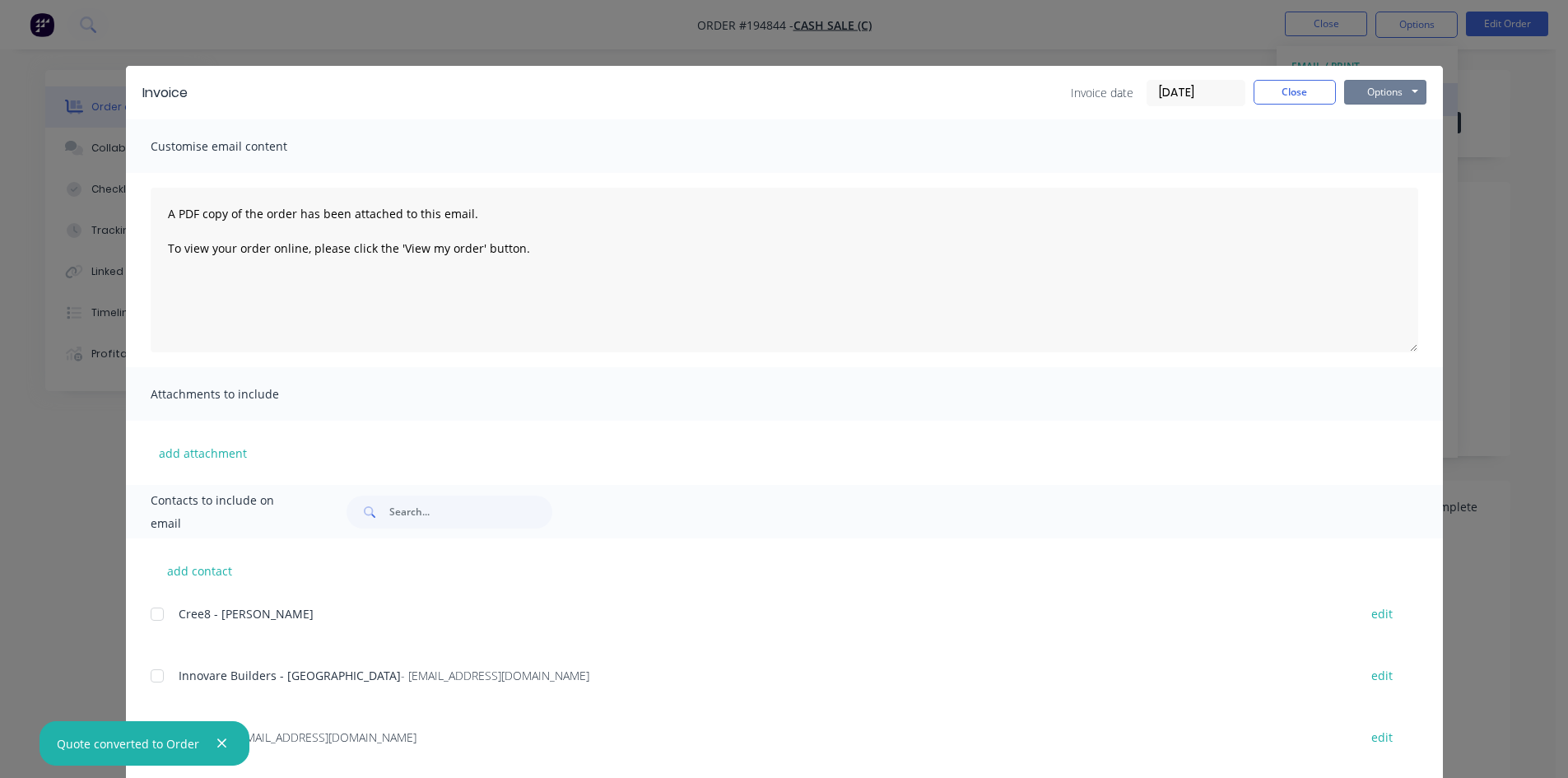
click at [1390, 86] on button "Options" at bounding box center [1385, 92] width 82 height 24
drag, startPoint x: 1393, startPoint y: 133, endPoint x: 1390, endPoint y: 147, distance: 14.3
click at [1390, 147] on div "Preview Print Email" at bounding box center [1397, 148] width 105 height 81
click at [1390, 147] on button "Print" at bounding box center [1397, 148] width 105 height 27
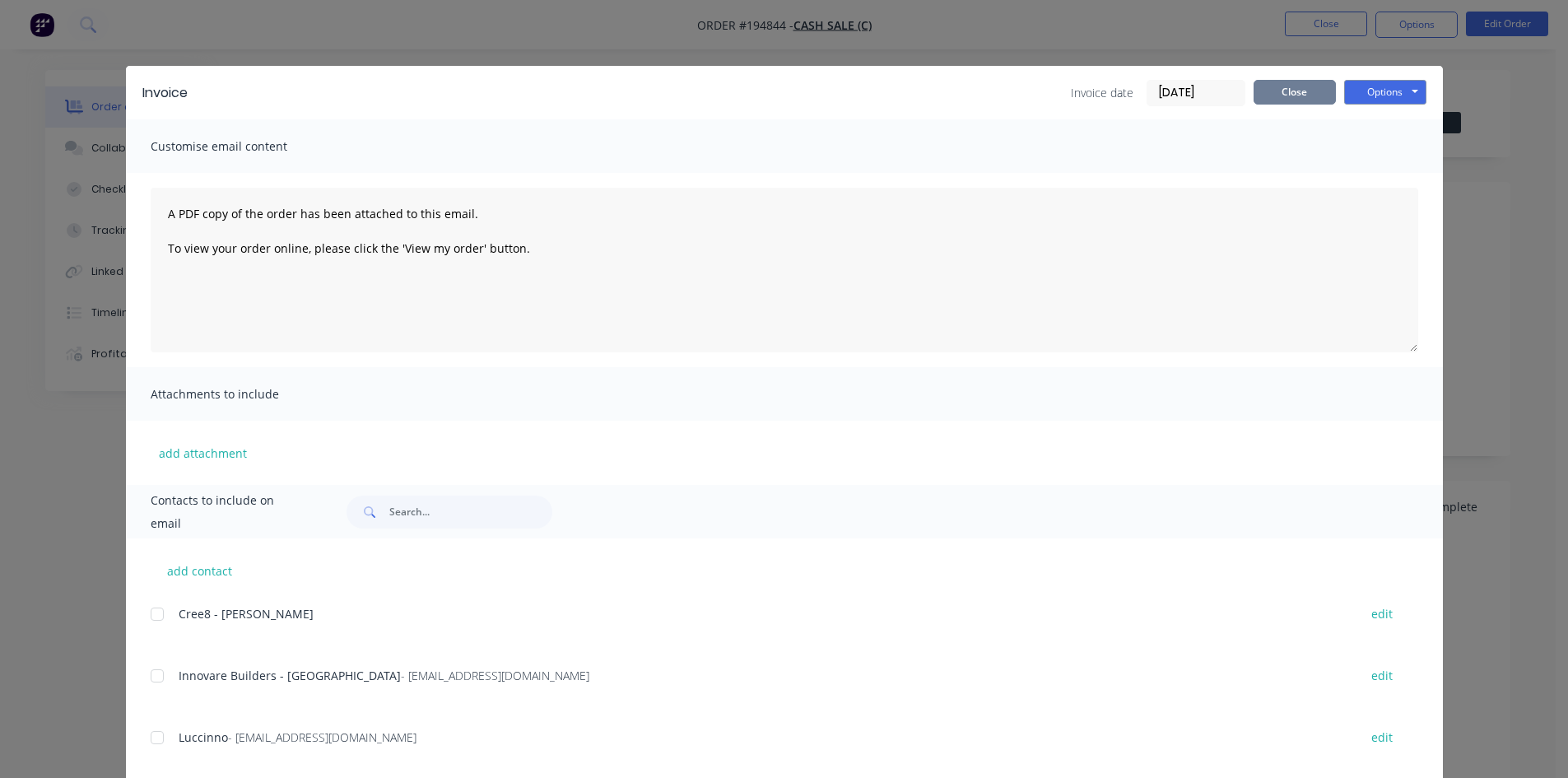
click at [1263, 96] on button "Close" at bounding box center [1295, 92] width 82 height 24
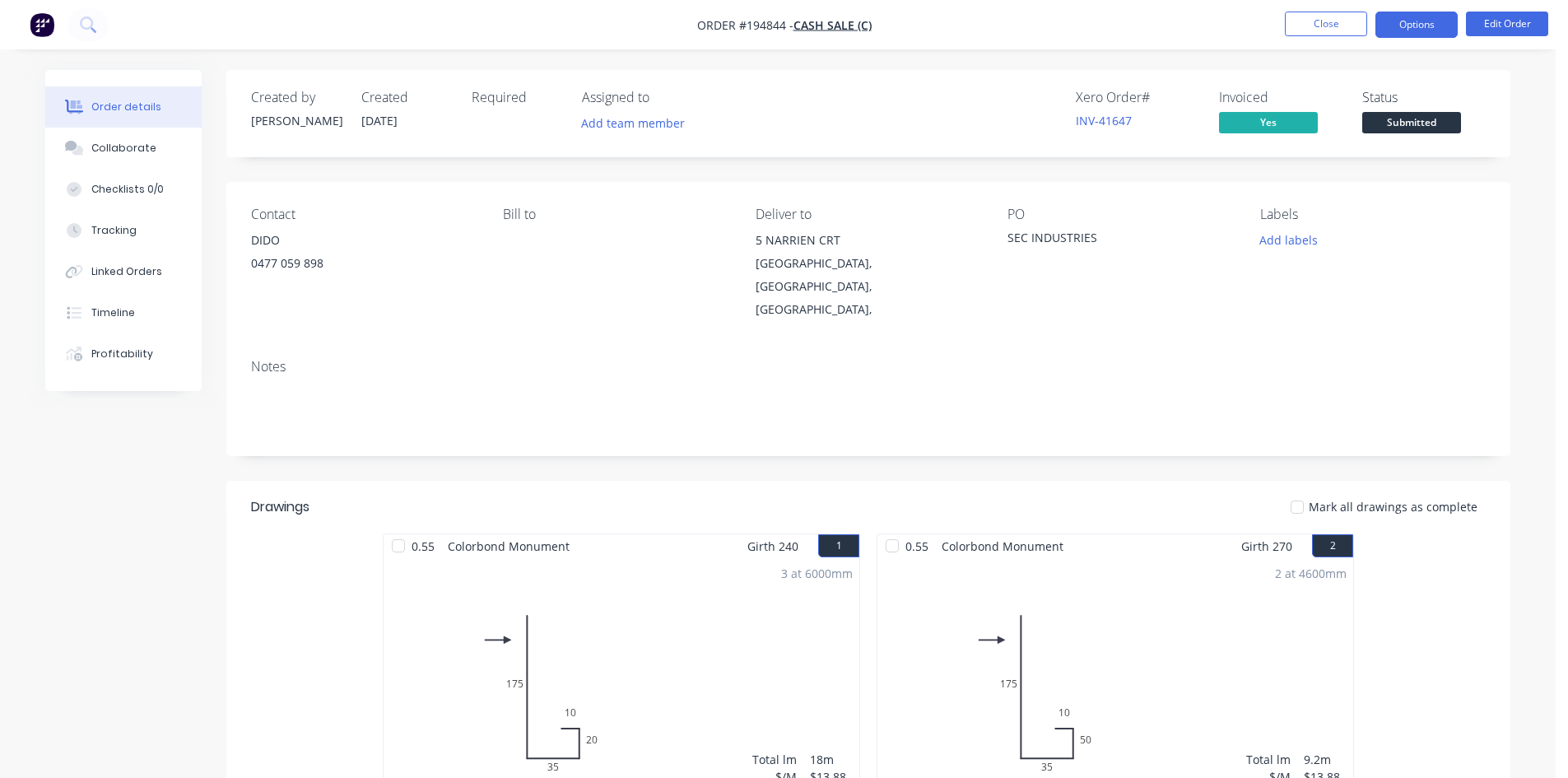
click at [1405, 24] on button "Options" at bounding box center [1417, 24] width 82 height 26
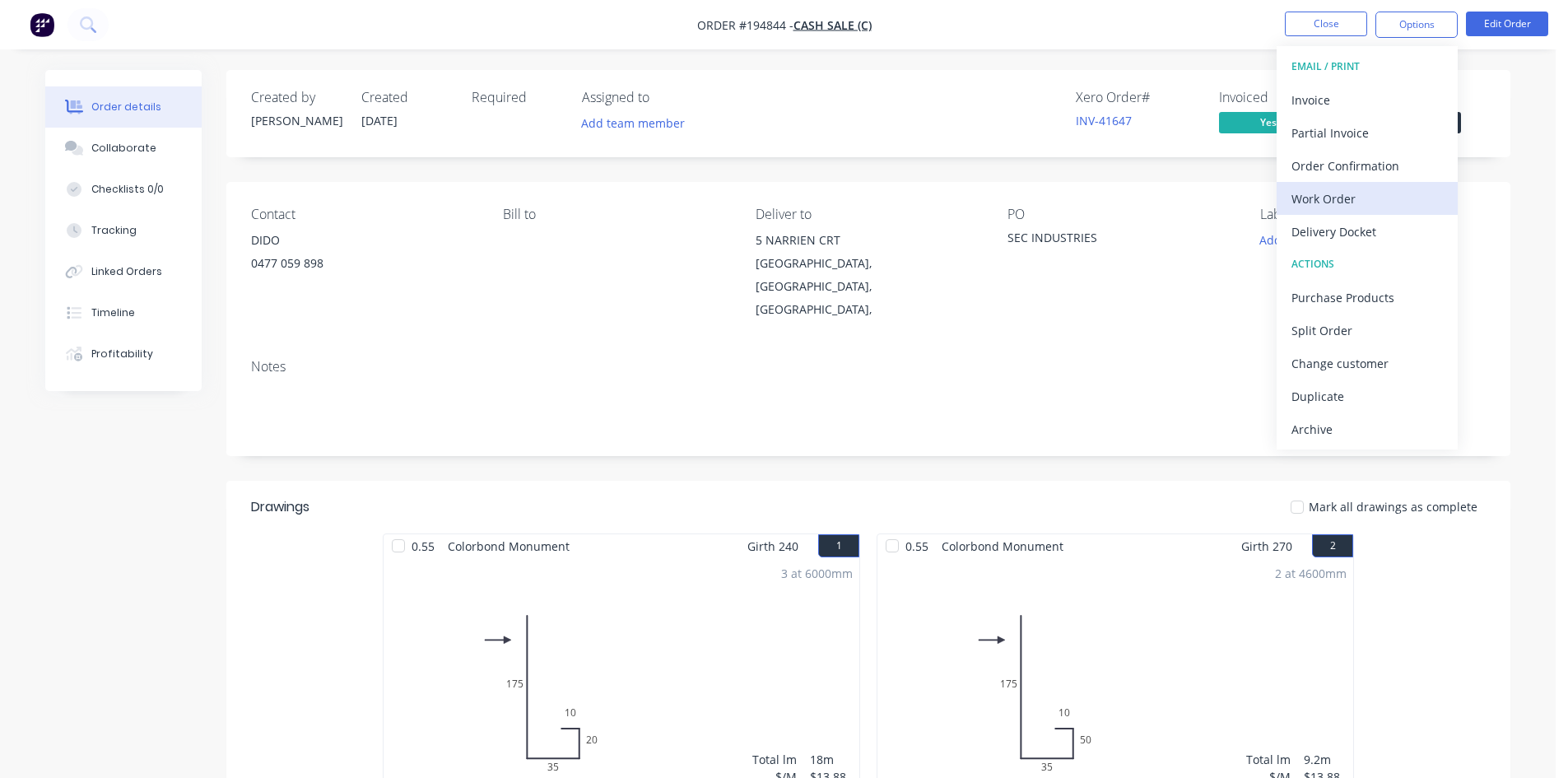
click at [1319, 205] on div "Work Order" at bounding box center [1367, 198] width 151 height 24
click at [1326, 176] on div "Without pricing" at bounding box center [1367, 165] width 151 height 24
click at [1056, 51] on div "Order details Collaborate Checklists 0/0 Tracking Linked Orders Timeline Profit…" at bounding box center [777, 653] width 1556 height 1307
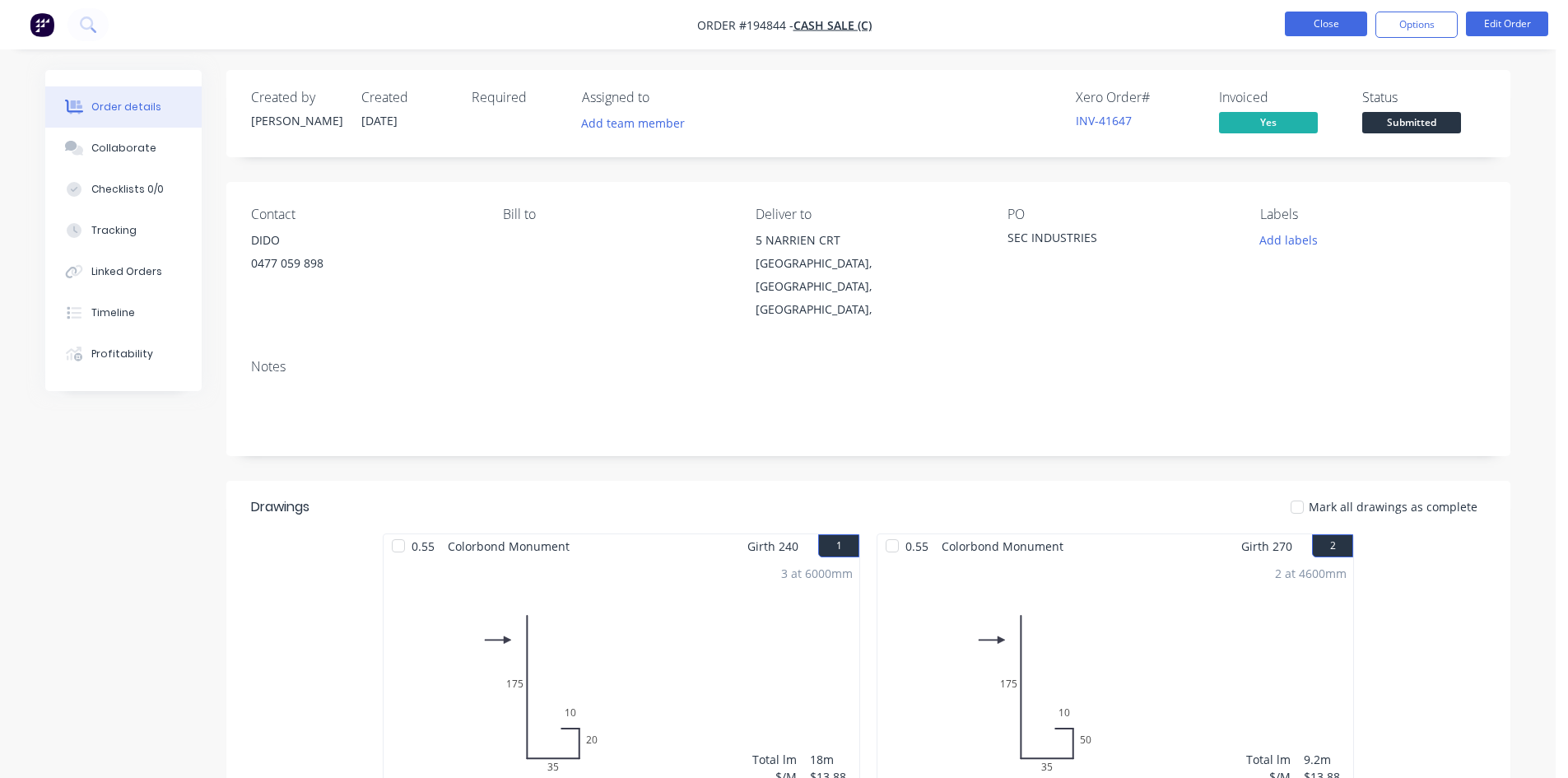
click at [1324, 30] on button "Close" at bounding box center [1326, 24] width 82 height 24
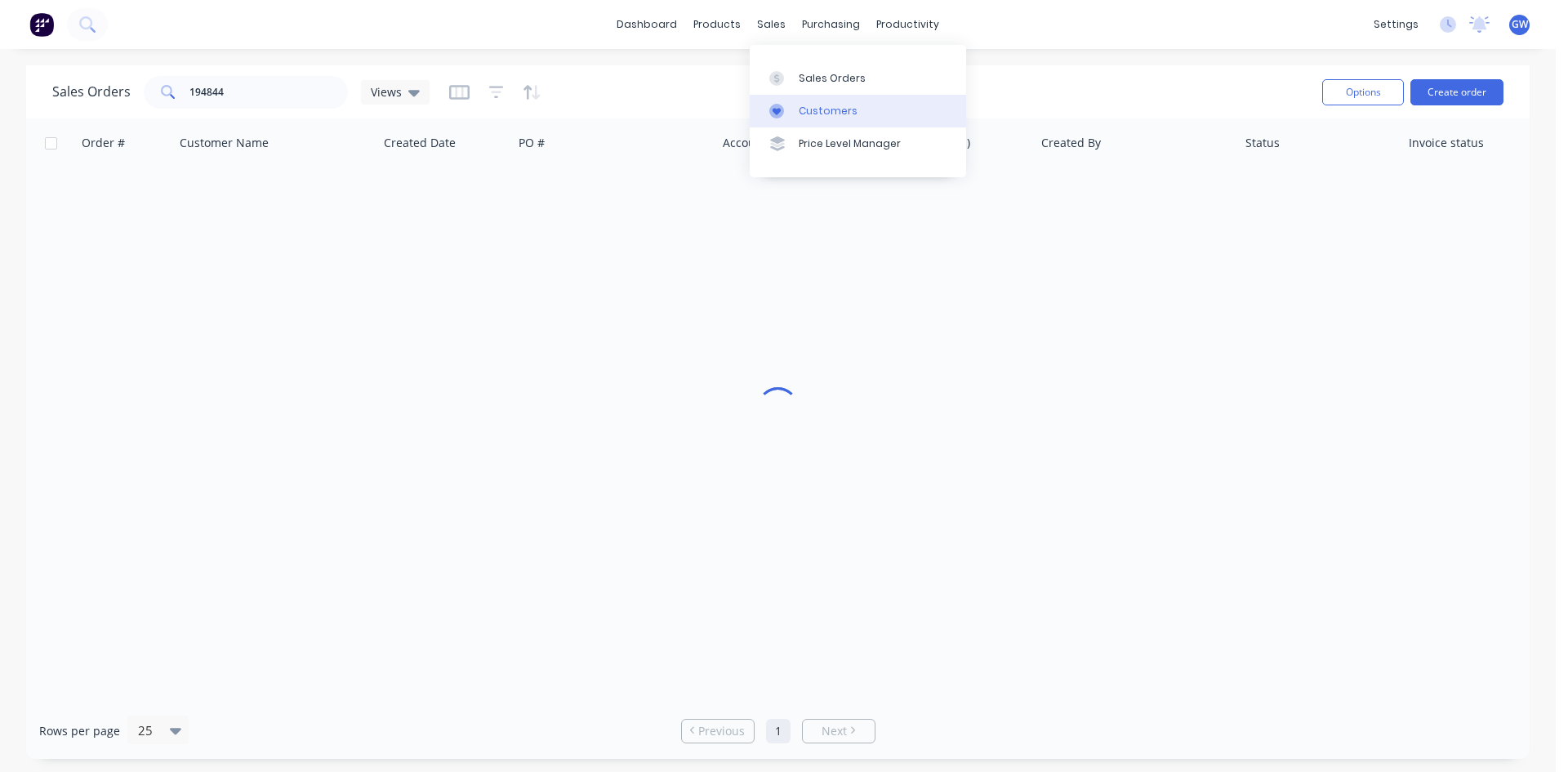
click at [796, 101] on link "Customers" at bounding box center [857, 111] width 216 height 33
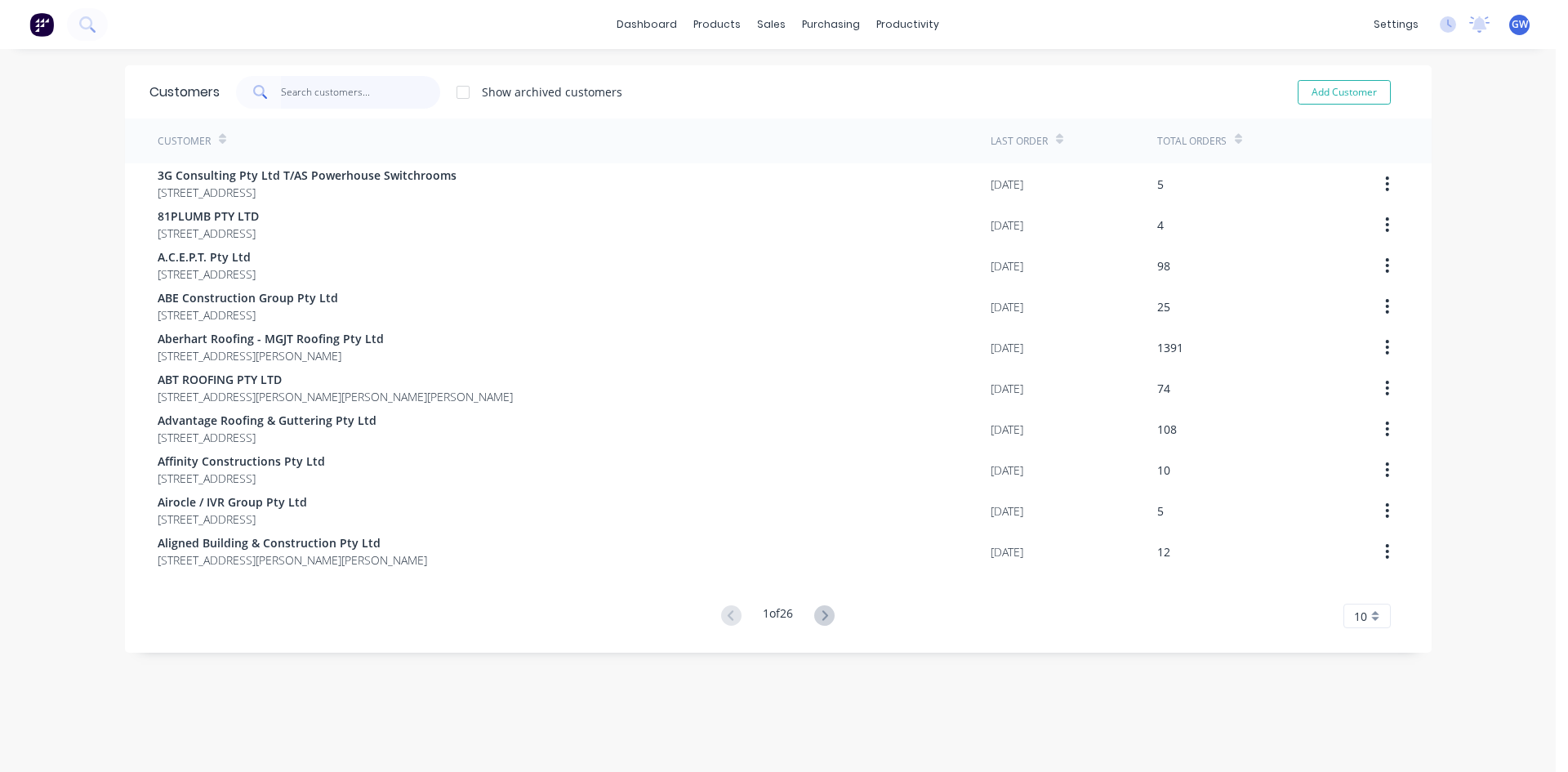
click at [349, 90] on input "text" at bounding box center [361, 93] width 160 height 33
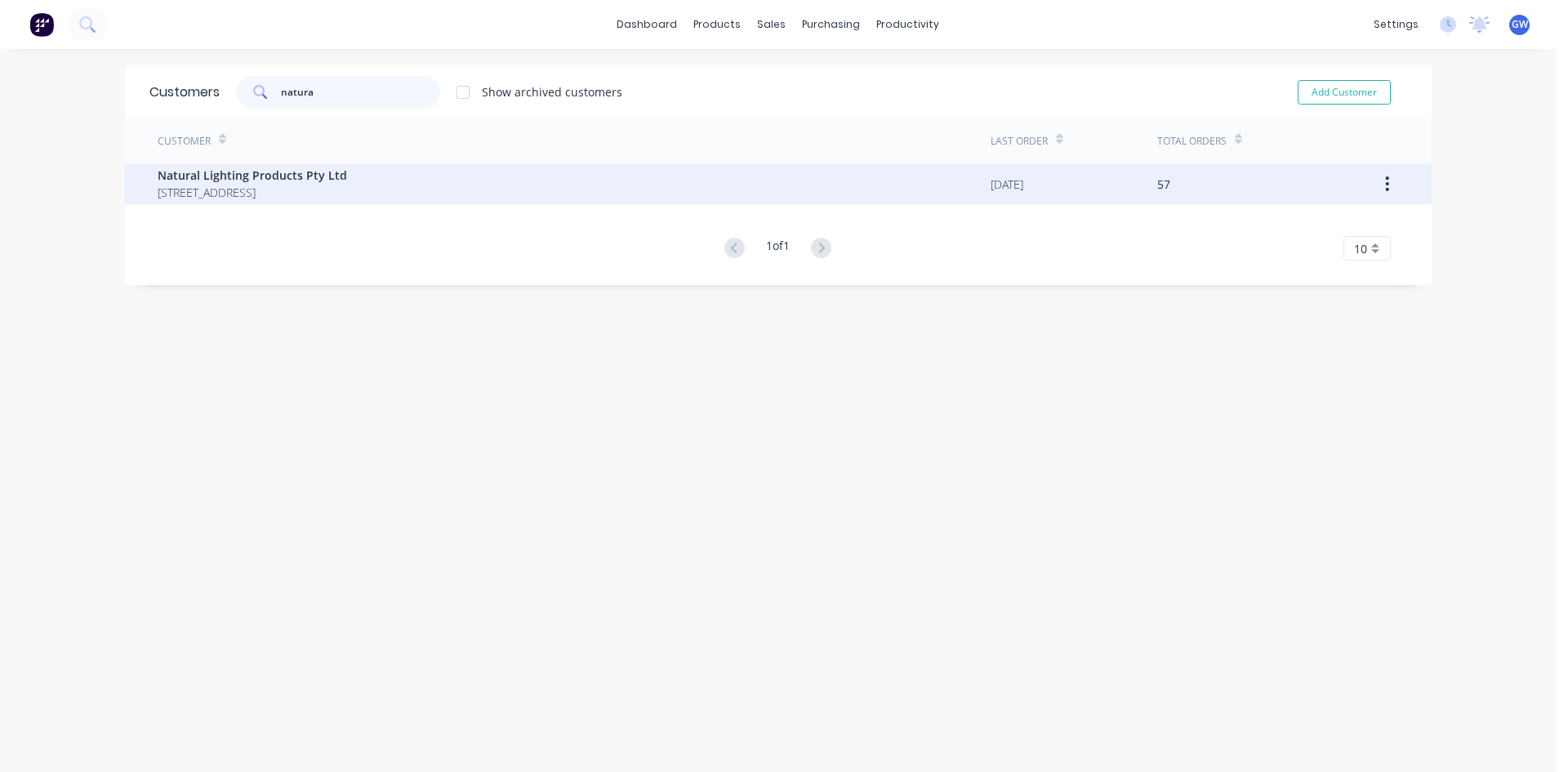
type input "natura"
click at [347, 186] on span "[STREET_ADDRESS]" at bounding box center [253, 193] width 189 height 17
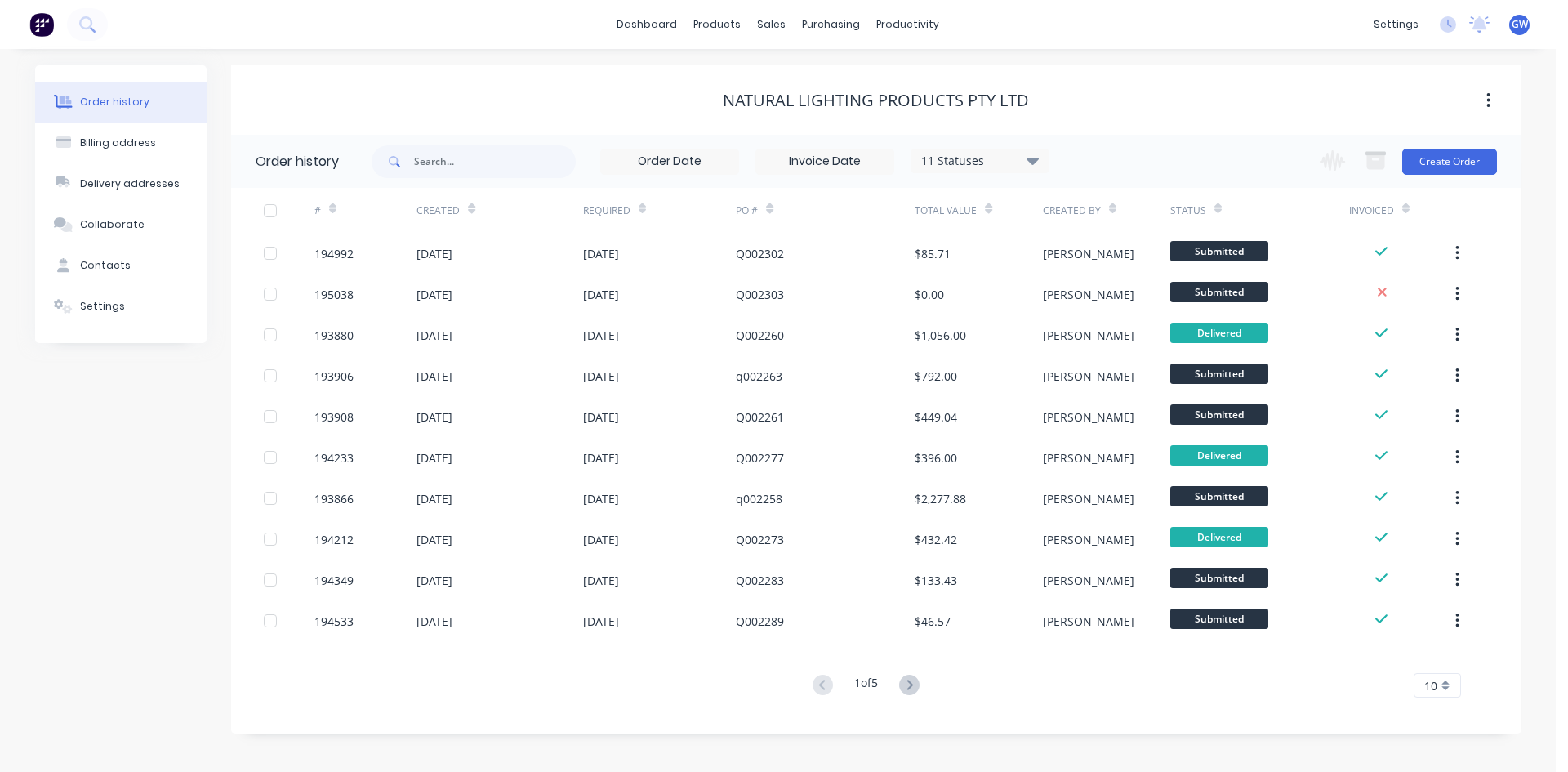
click at [828, 172] on label at bounding box center [825, 161] width 139 height 26
click at [828, 172] on input at bounding box center [825, 161] width 137 height 24
click at [828, 167] on input at bounding box center [825, 161] width 137 height 24
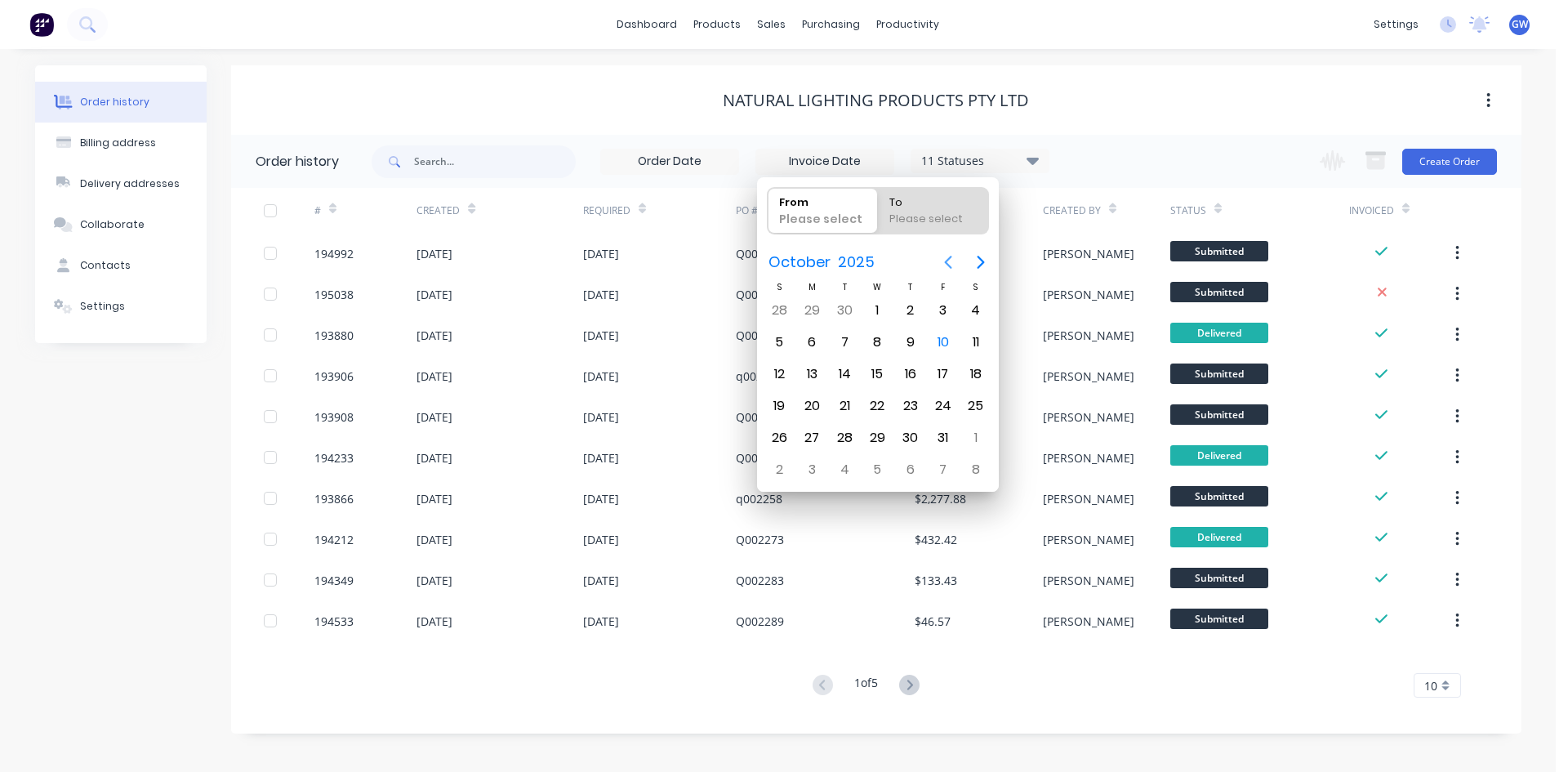
click at [952, 268] on icon "Previous page" at bounding box center [948, 262] width 7 height 13
click at [934, 305] on div "1" at bounding box center [943, 311] width 24 height 24
type input "[DATE]"
radio input "false"
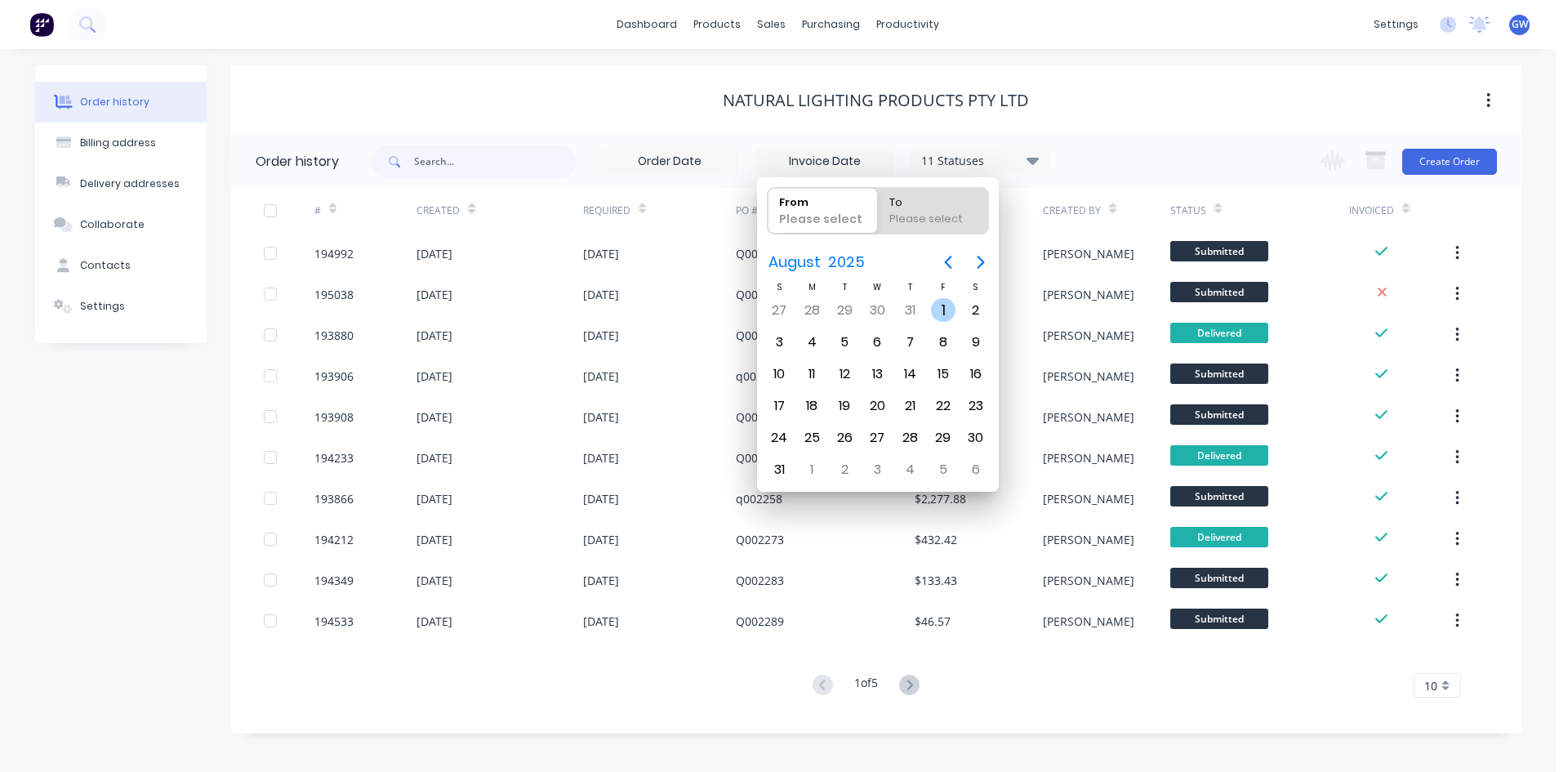
radio input "true"
click at [789, 467] on div "31" at bounding box center [779, 469] width 24 height 24
type input "[DATE] - [DATE]"
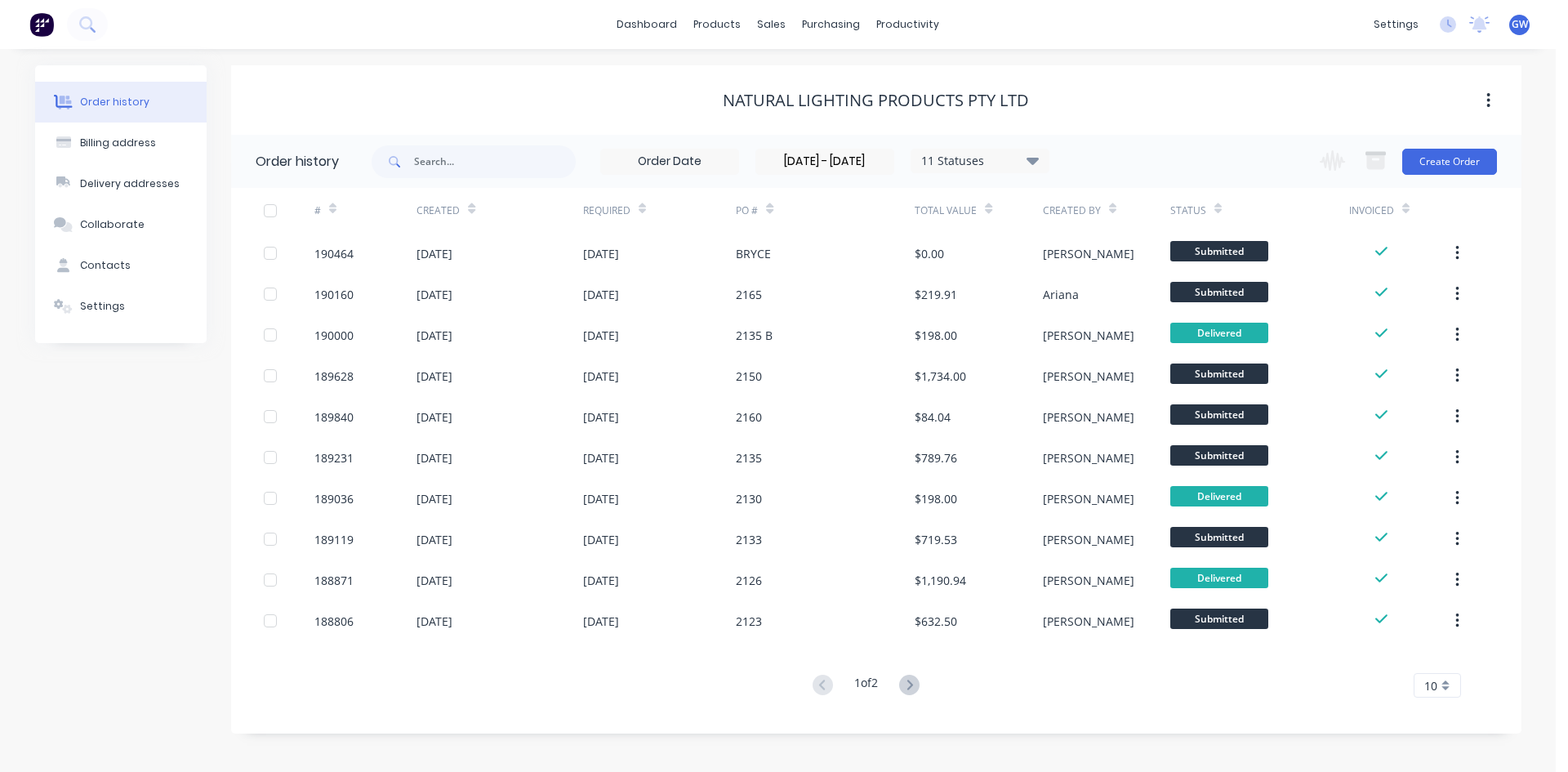
drag, startPoint x: 1447, startPoint y: 682, endPoint x: 1446, endPoint y: 673, distance: 9.1
click at [1446, 682] on div "10" at bounding box center [1437, 685] width 48 height 24
drag, startPoint x: 1445, startPoint y: 664, endPoint x: 1371, endPoint y: 626, distance: 83.2
click at [1444, 663] on div "35" at bounding box center [1437, 658] width 46 height 29
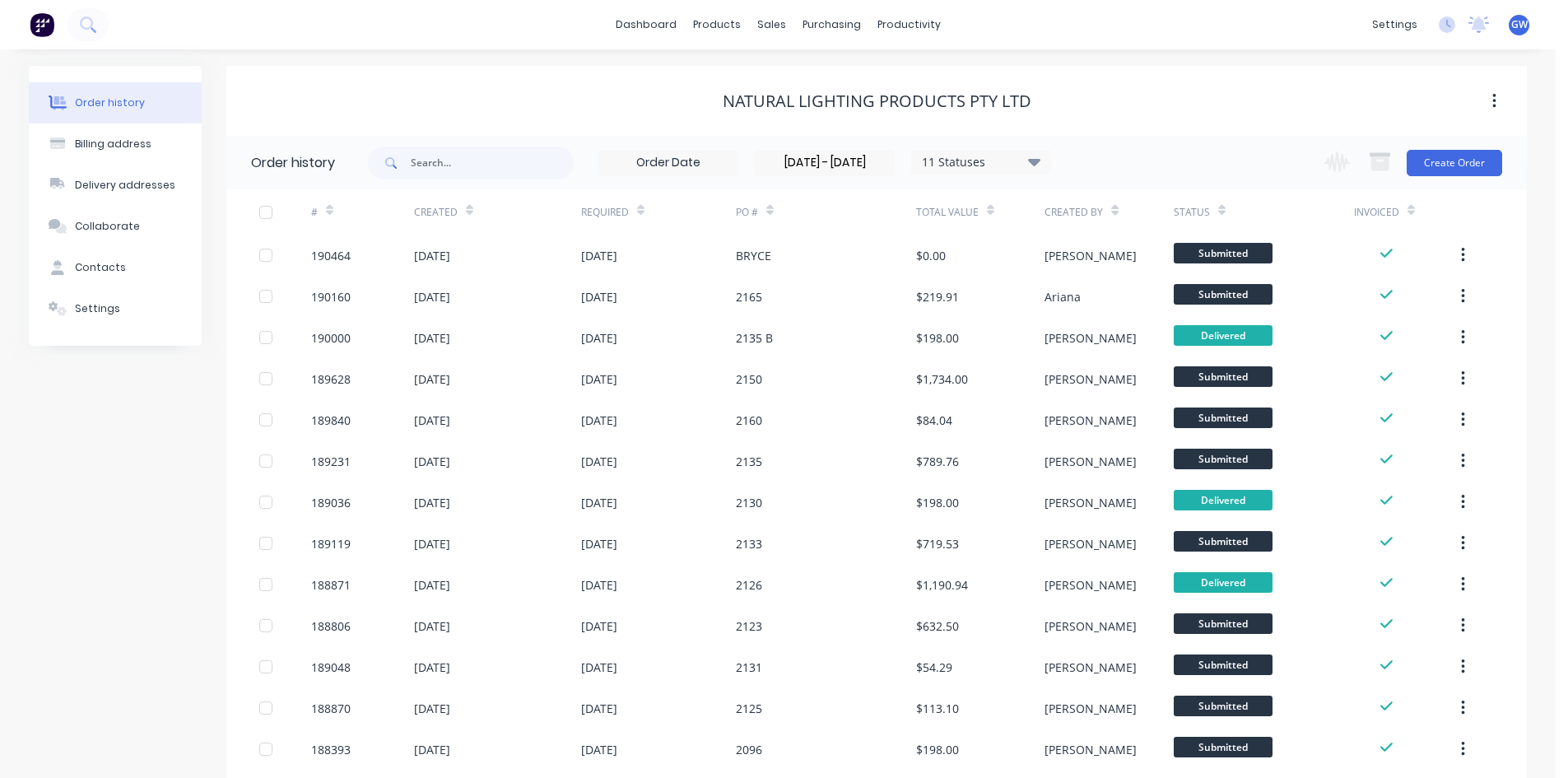
click at [266, 217] on div at bounding box center [266, 212] width 33 height 33
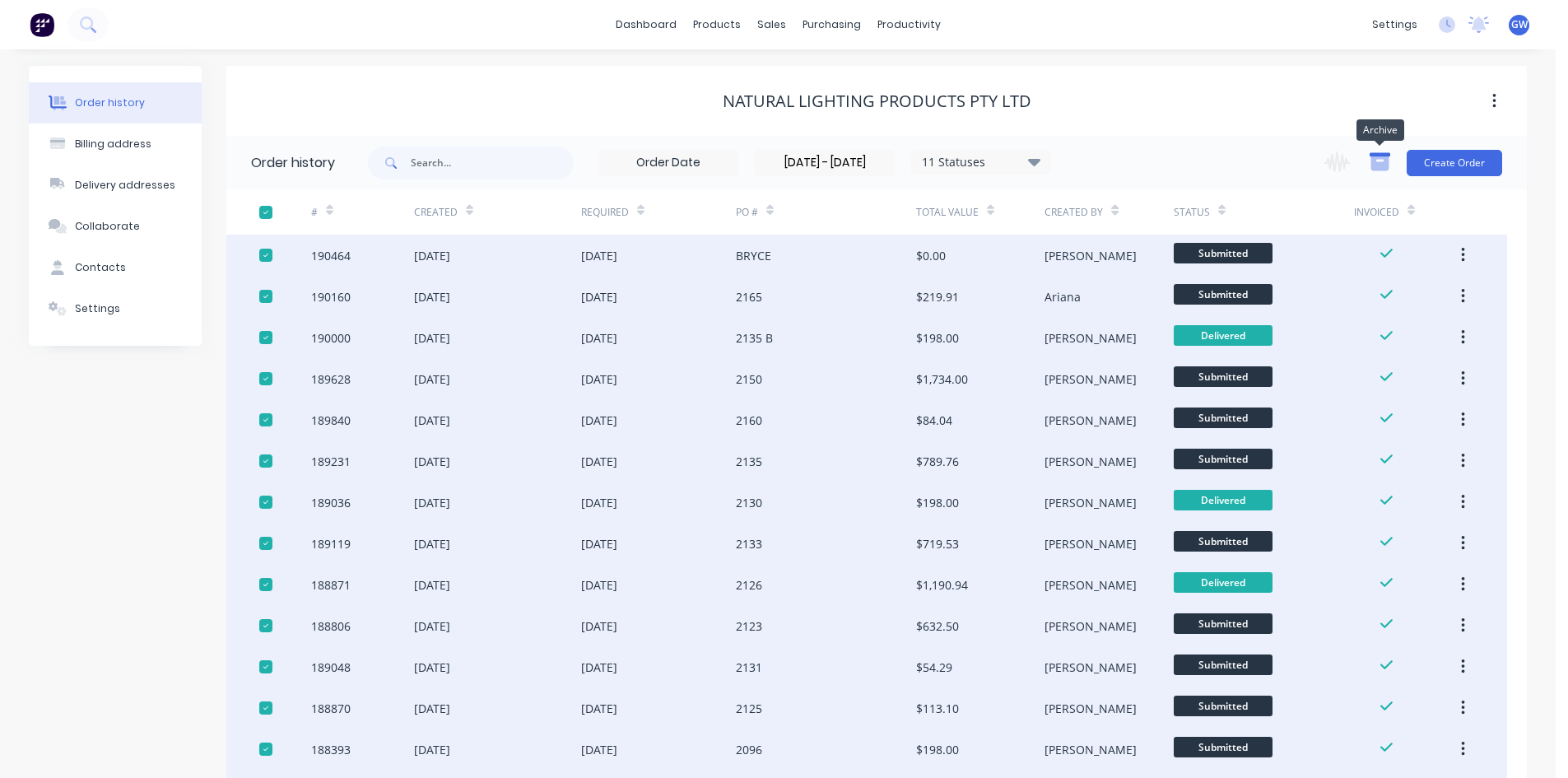
click at [1376, 163] on icon "button" at bounding box center [1380, 163] width 18 height 14
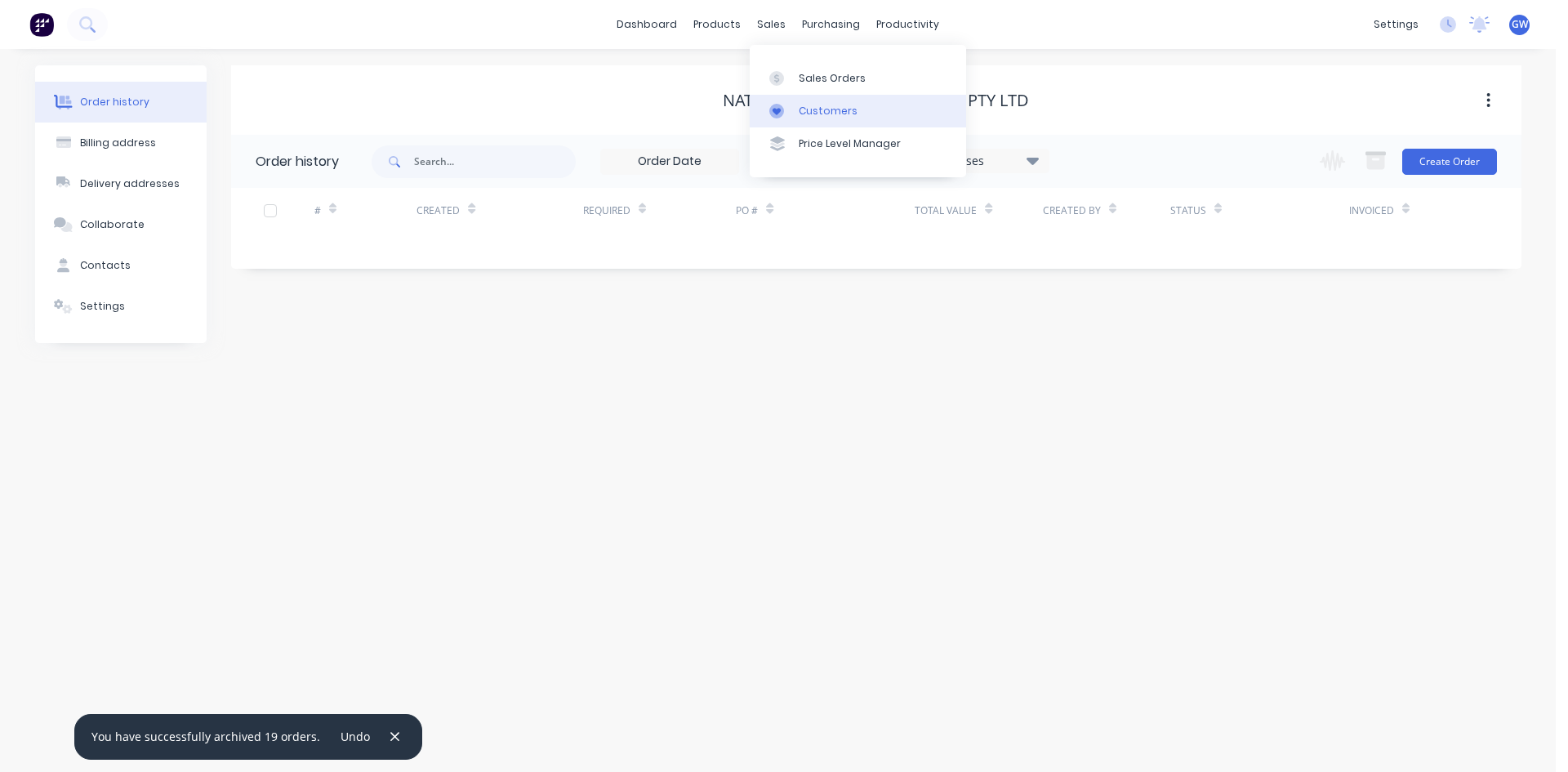
click at [789, 101] on link "Customers" at bounding box center [857, 111] width 216 height 33
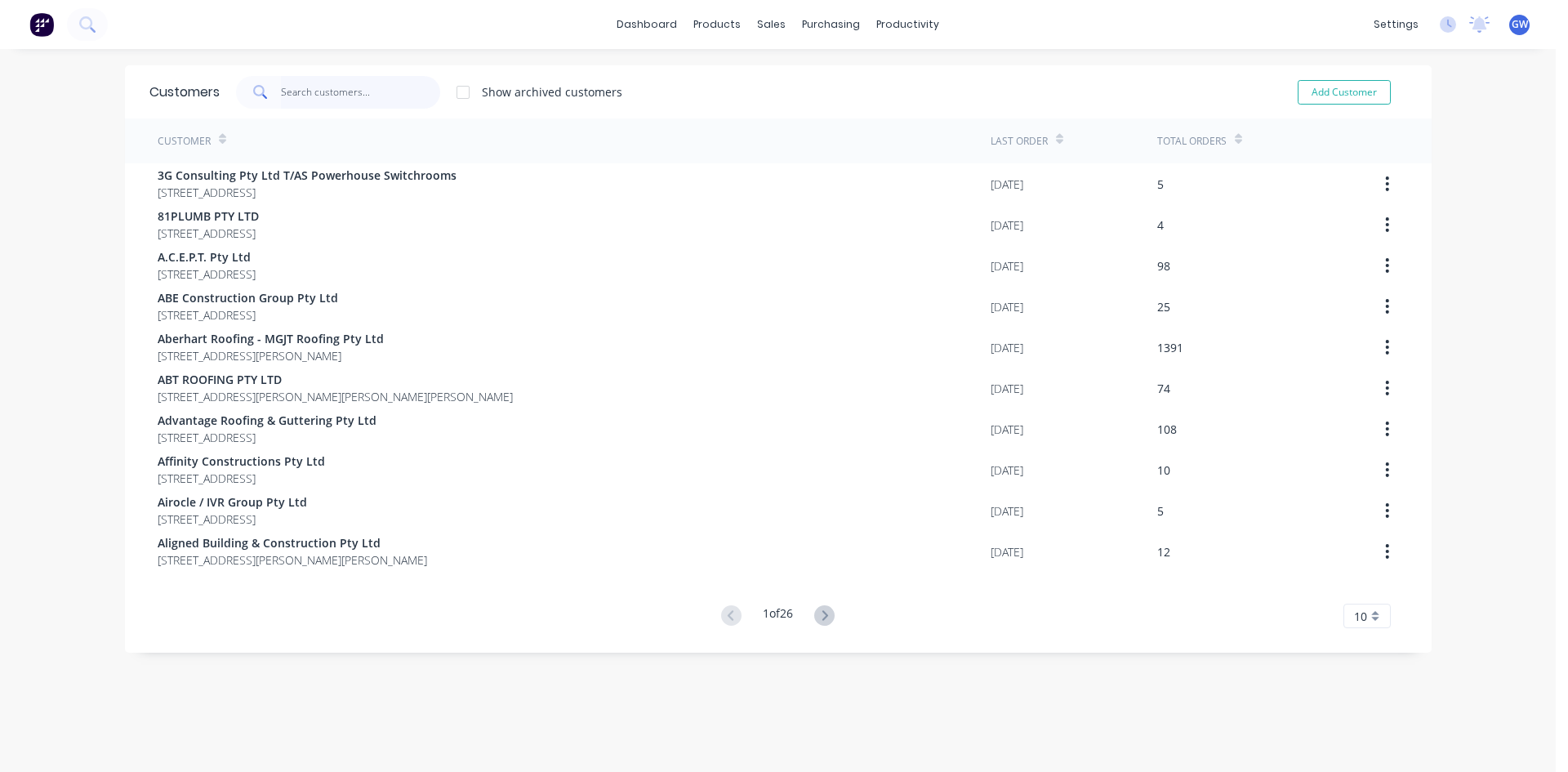
click at [382, 89] on input "text" at bounding box center [361, 93] width 160 height 33
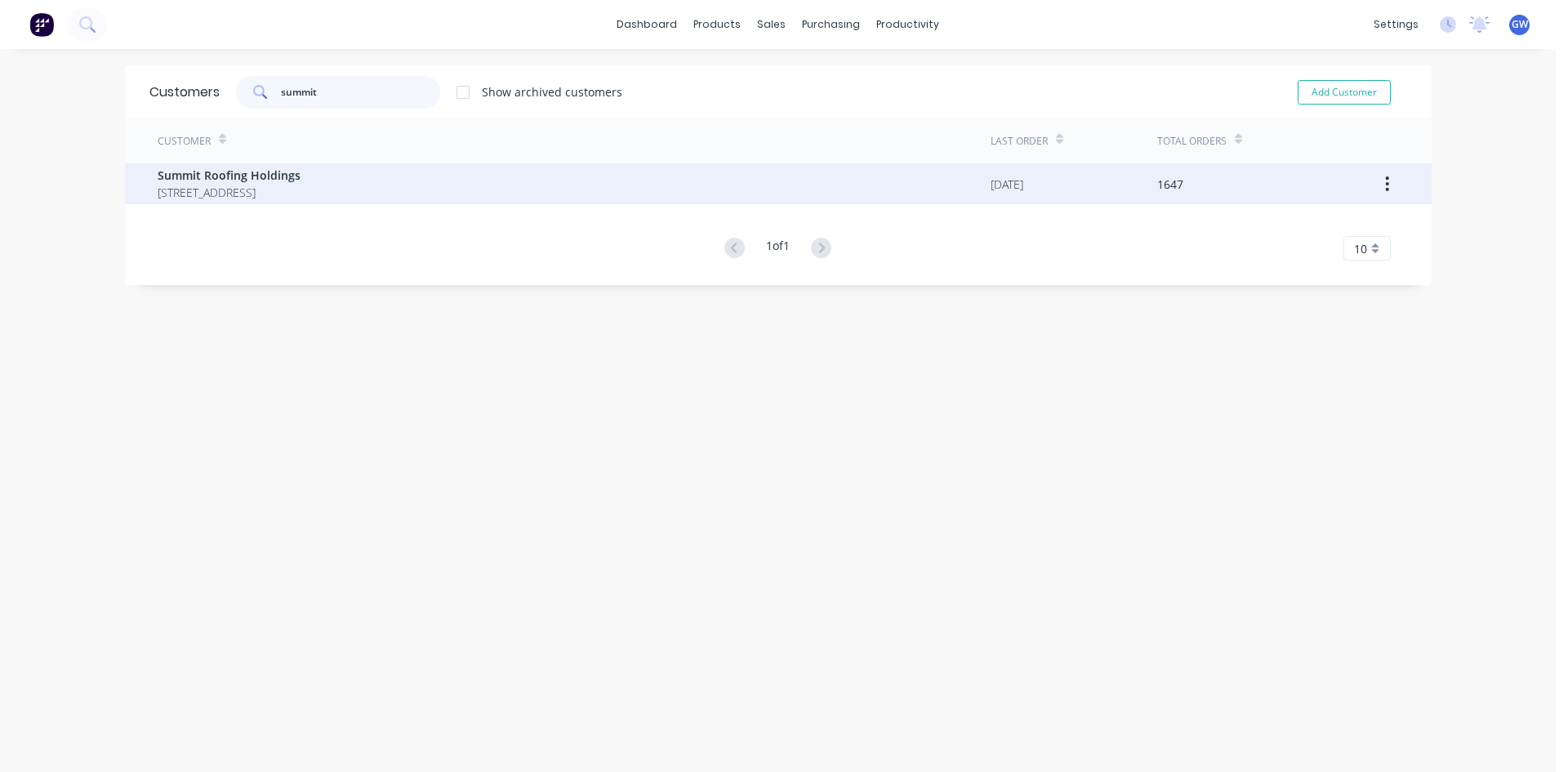
type input "summit"
click at [300, 172] on span "Summit Roofing Holdings" at bounding box center [229, 175] width 143 height 17
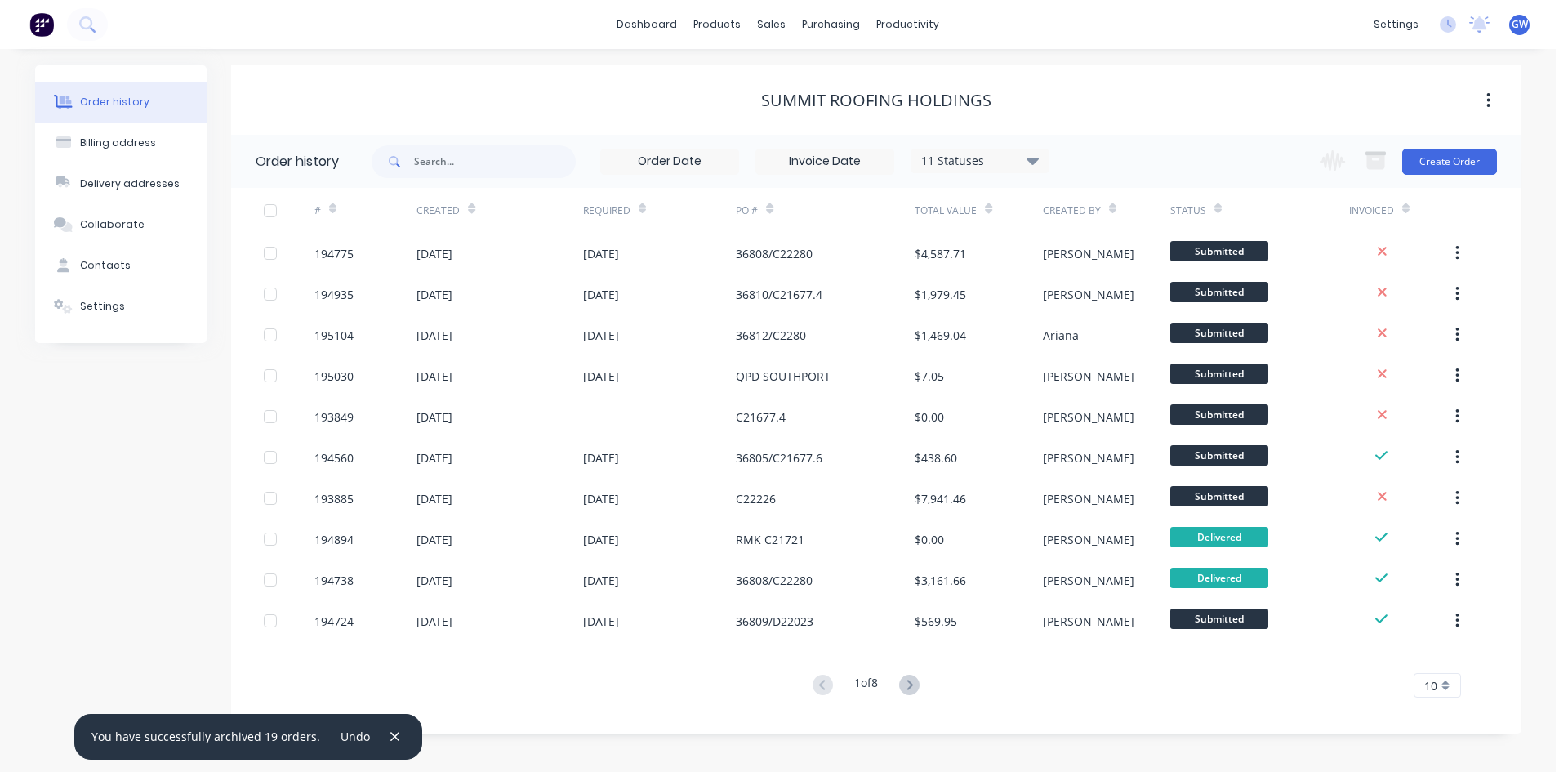
click at [795, 158] on input at bounding box center [825, 161] width 137 height 24
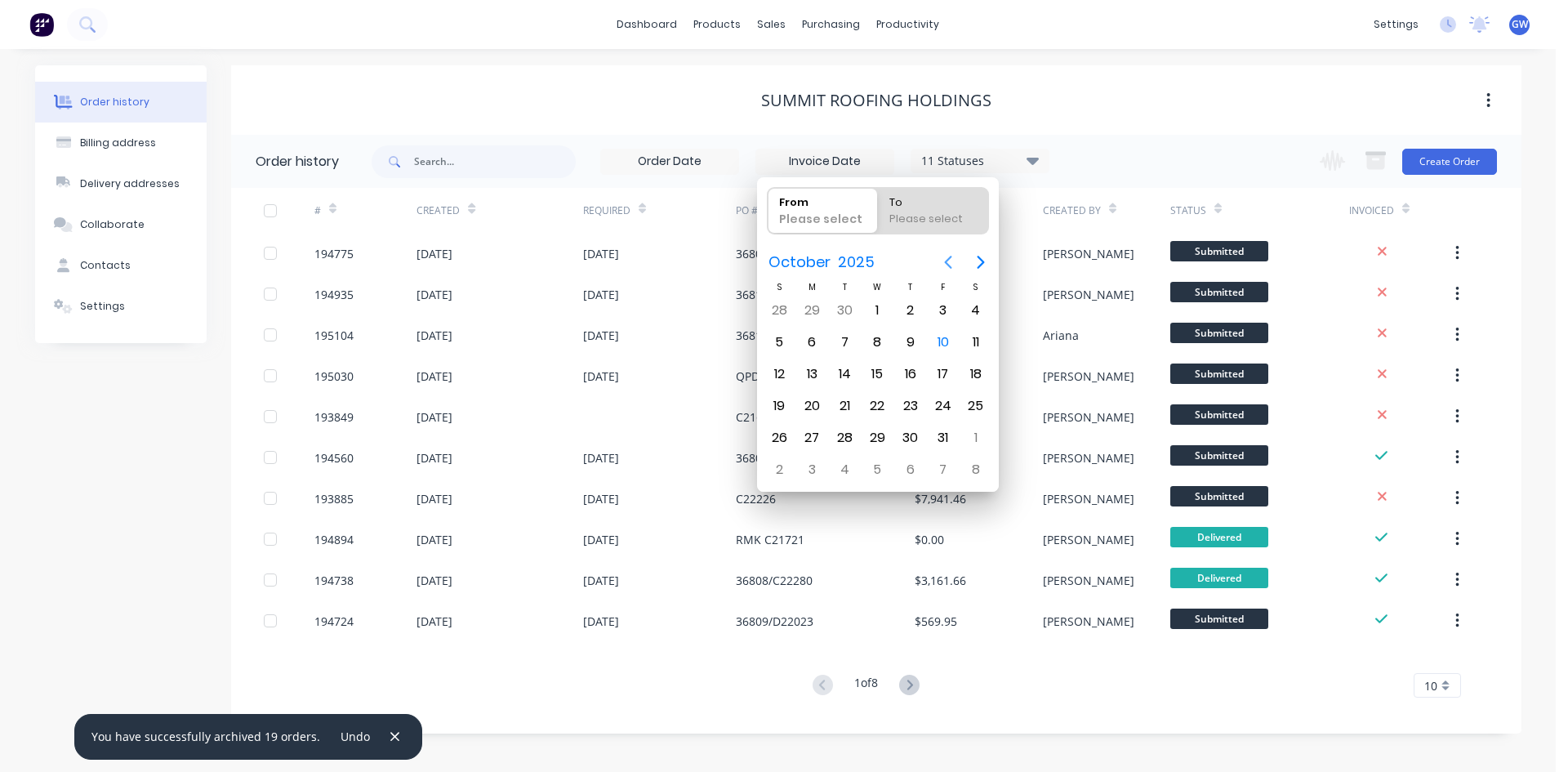
click at [945, 261] on icon "Previous page" at bounding box center [948, 262] width 20 height 20
click at [945, 261] on icon "Previous page" at bounding box center [948, 262] width 7 height 13
click at [946, 305] on div "1" at bounding box center [943, 311] width 24 height 24
type input "[DATE]"
radio input "false"
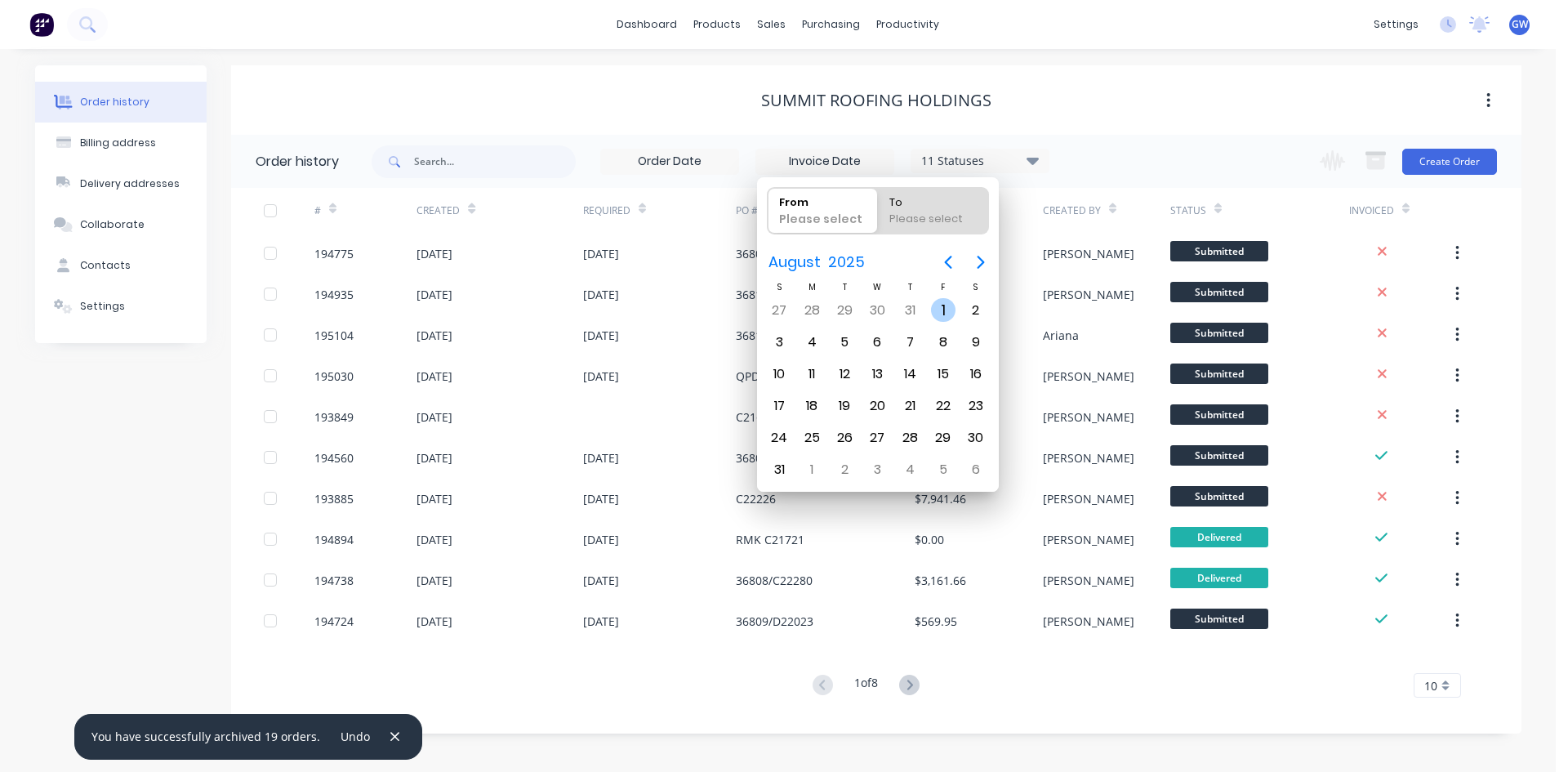
radio input "true"
click at [771, 472] on div "31" at bounding box center [779, 469] width 24 height 24
type input "[DATE] - [DATE]"
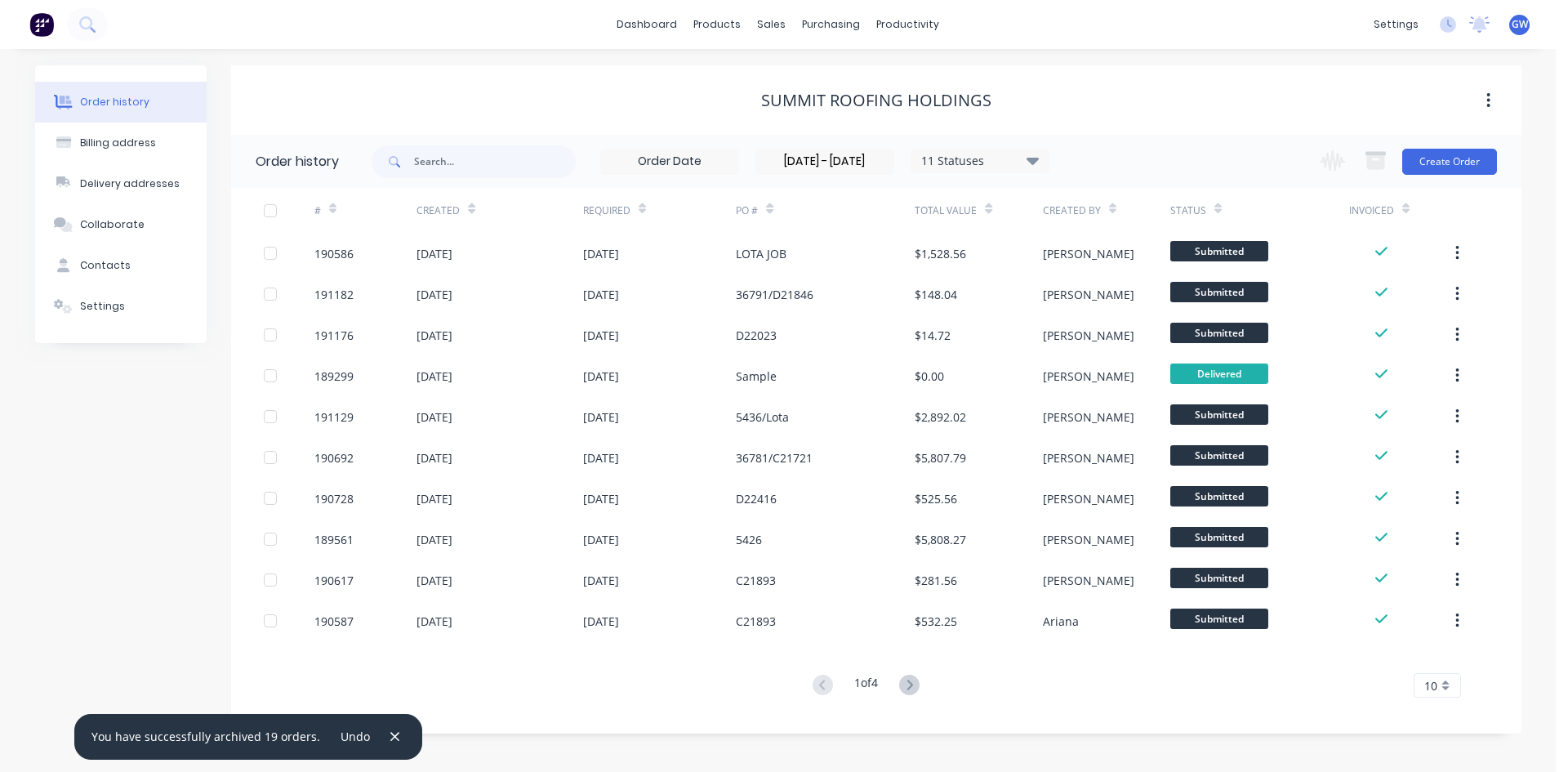
click at [1445, 682] on div "10" at bounding box center [1437, 685] width 48 height 24
click at [1441, 667] on div "35" at bounding box center [1437, 658] width 46 height 29
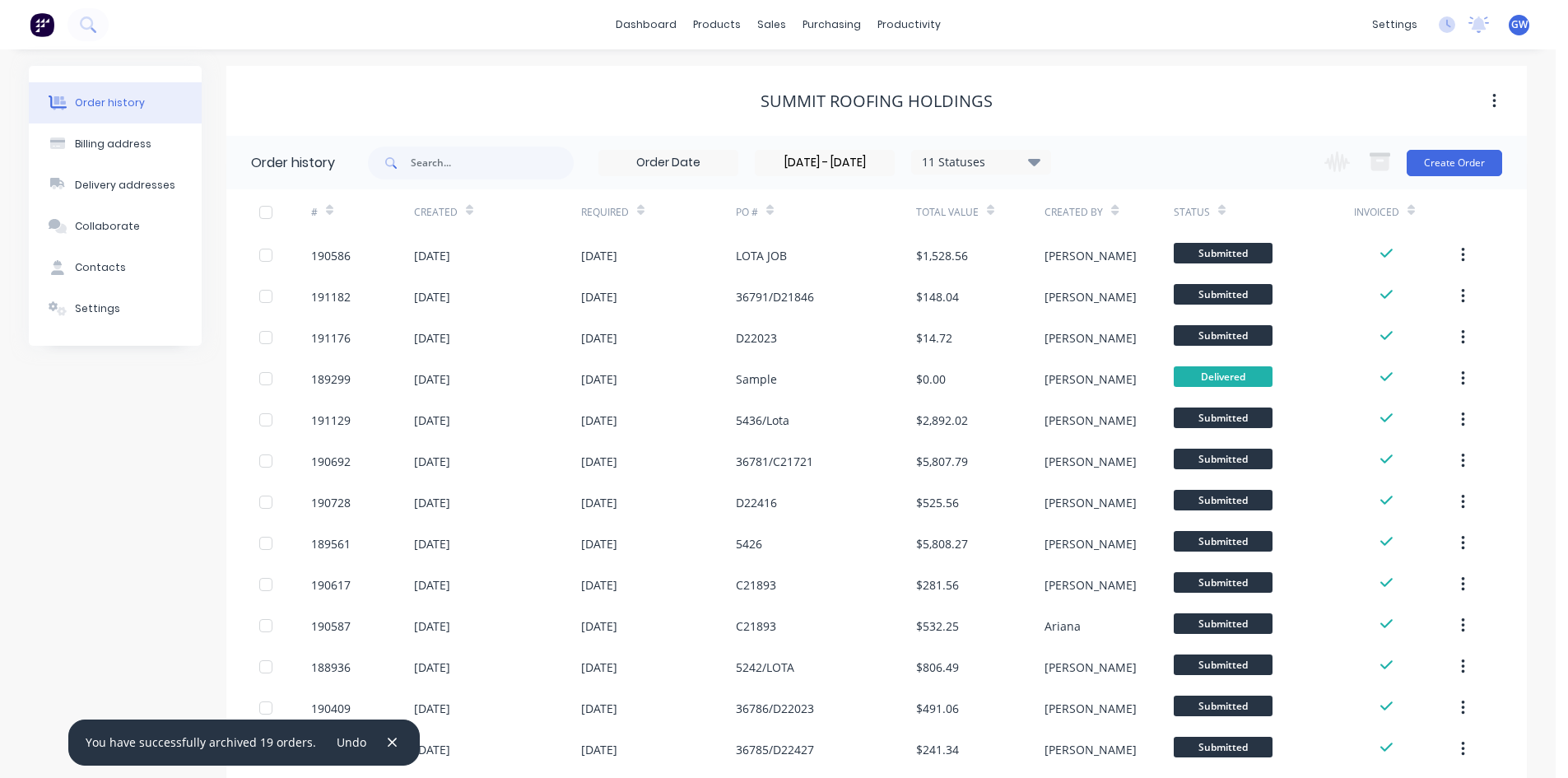
click at [261, 211] on div at bounding box center [266, 212] width 33 height 33
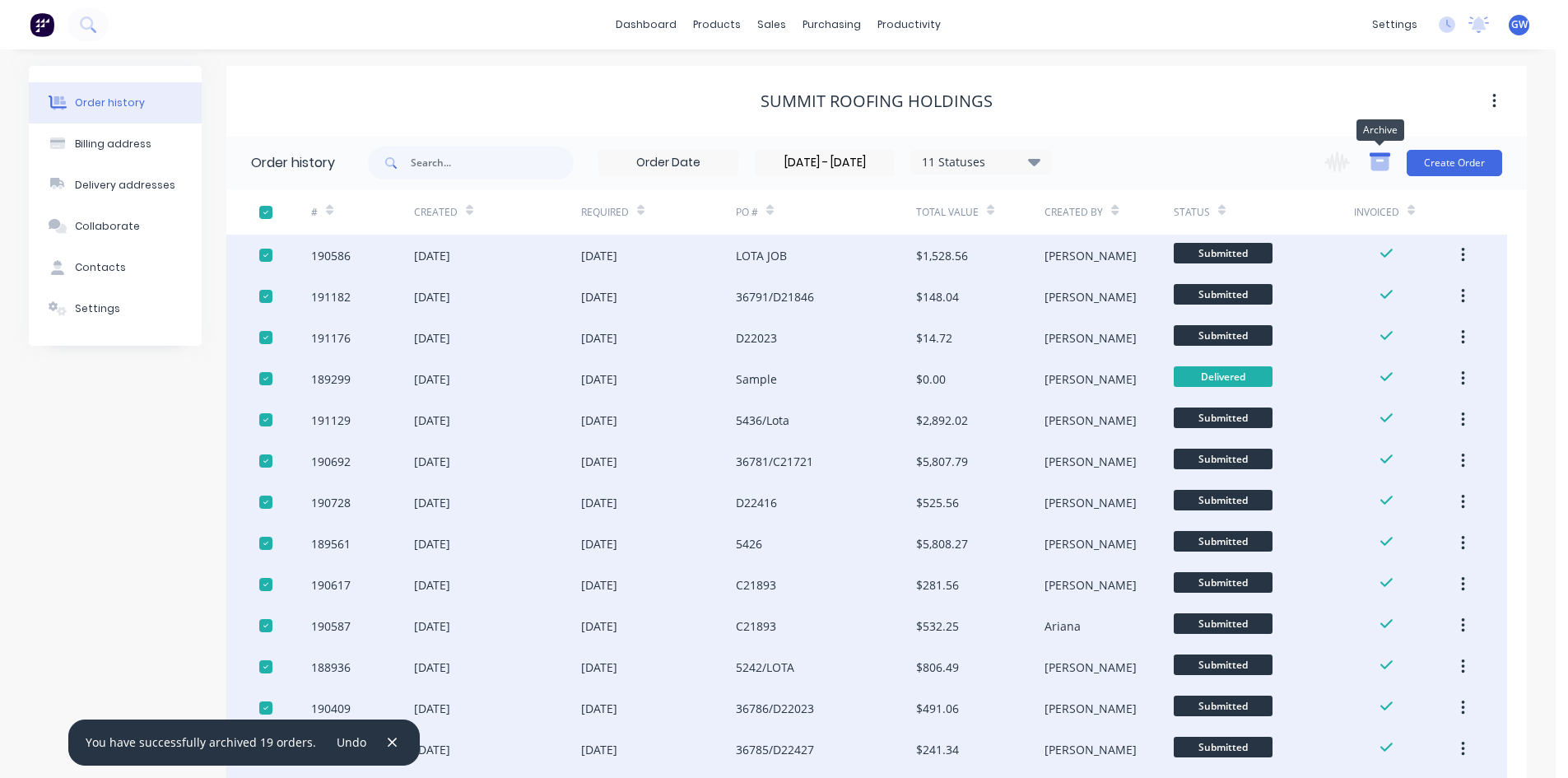
click at [1379, 170] on icon "button" at bounding box center [1380, 163] width 18 height 14
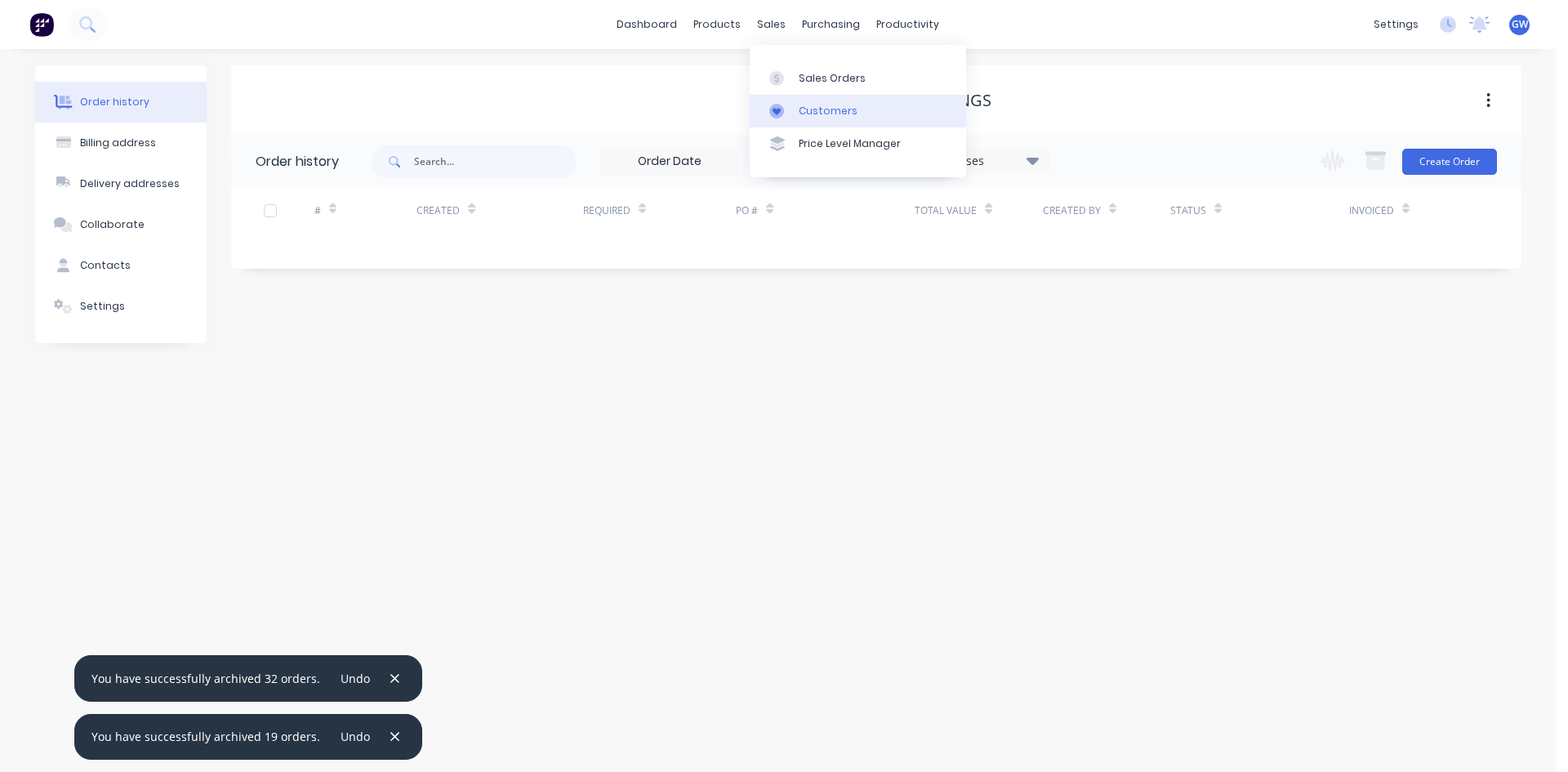
click at [835, 104] on div "Customers" at bounding box center [829, 111] width 59 height 15
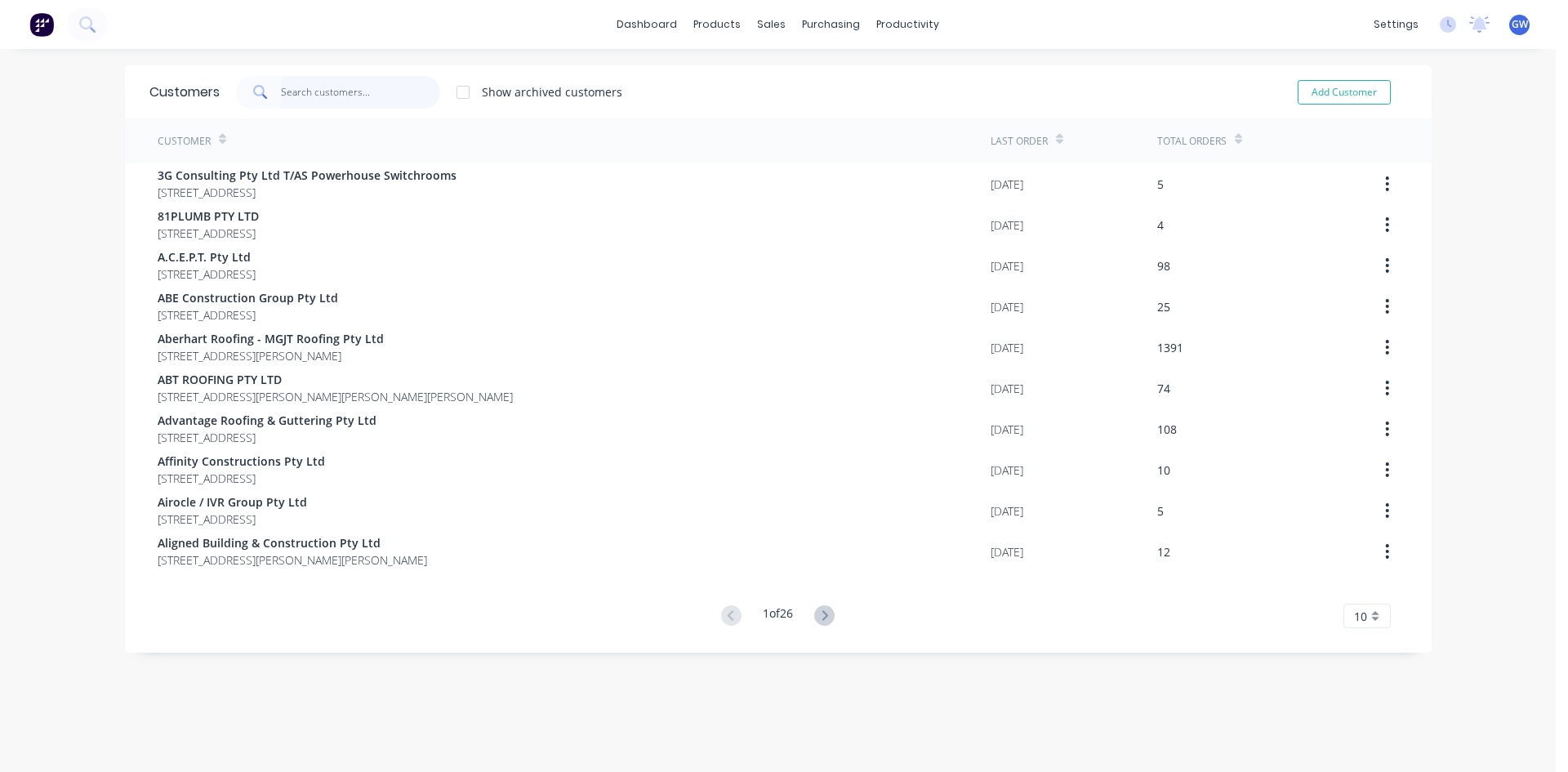
click at [367, 92] on input "text" at bounding box center [361, 93] width 160 height 33
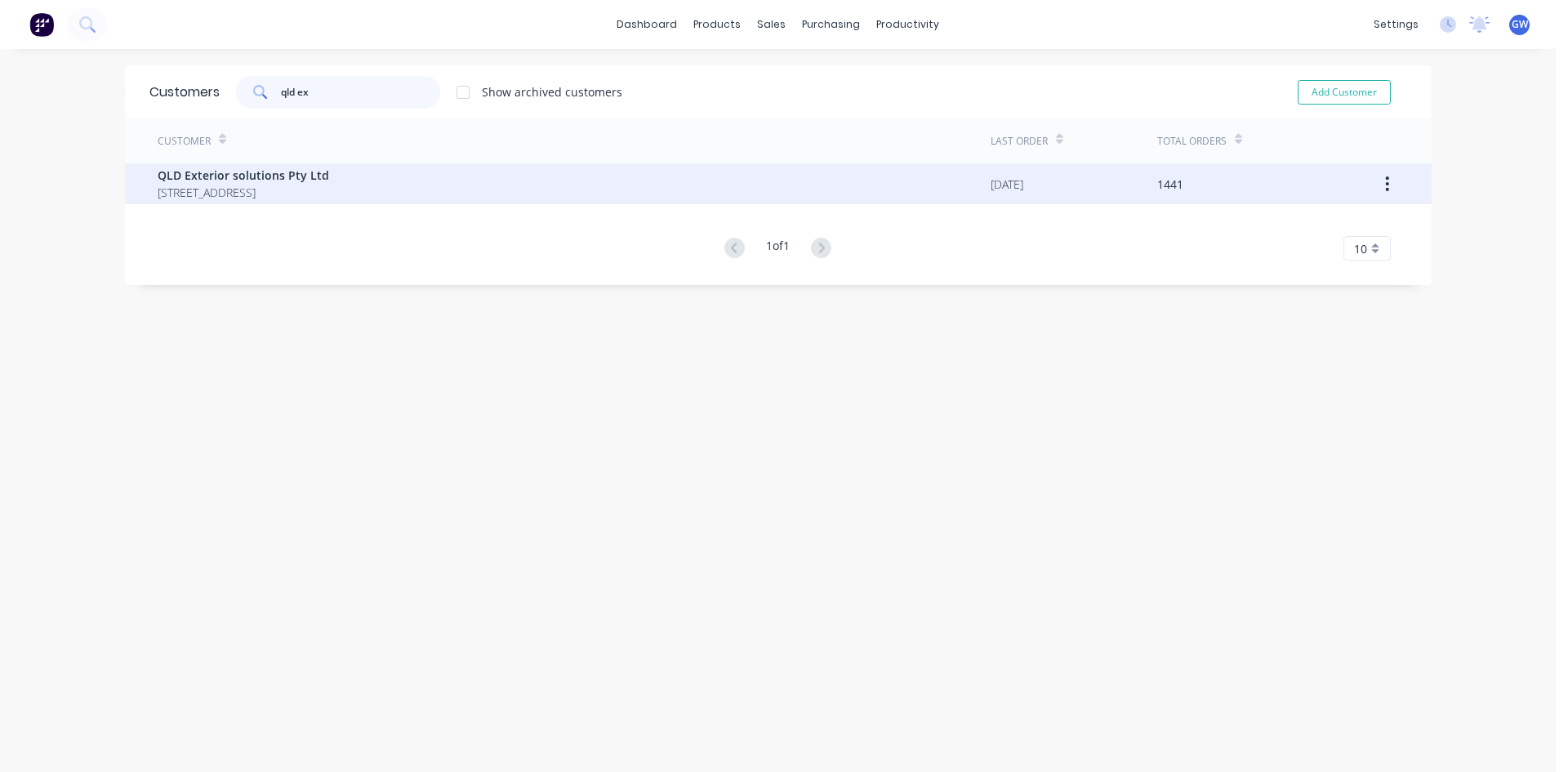
type input "qld ex"
click at [266, 182] on span "QLD Exterior solutions Pty Ltd" at bounding box center [244, 175] width 172 height 17
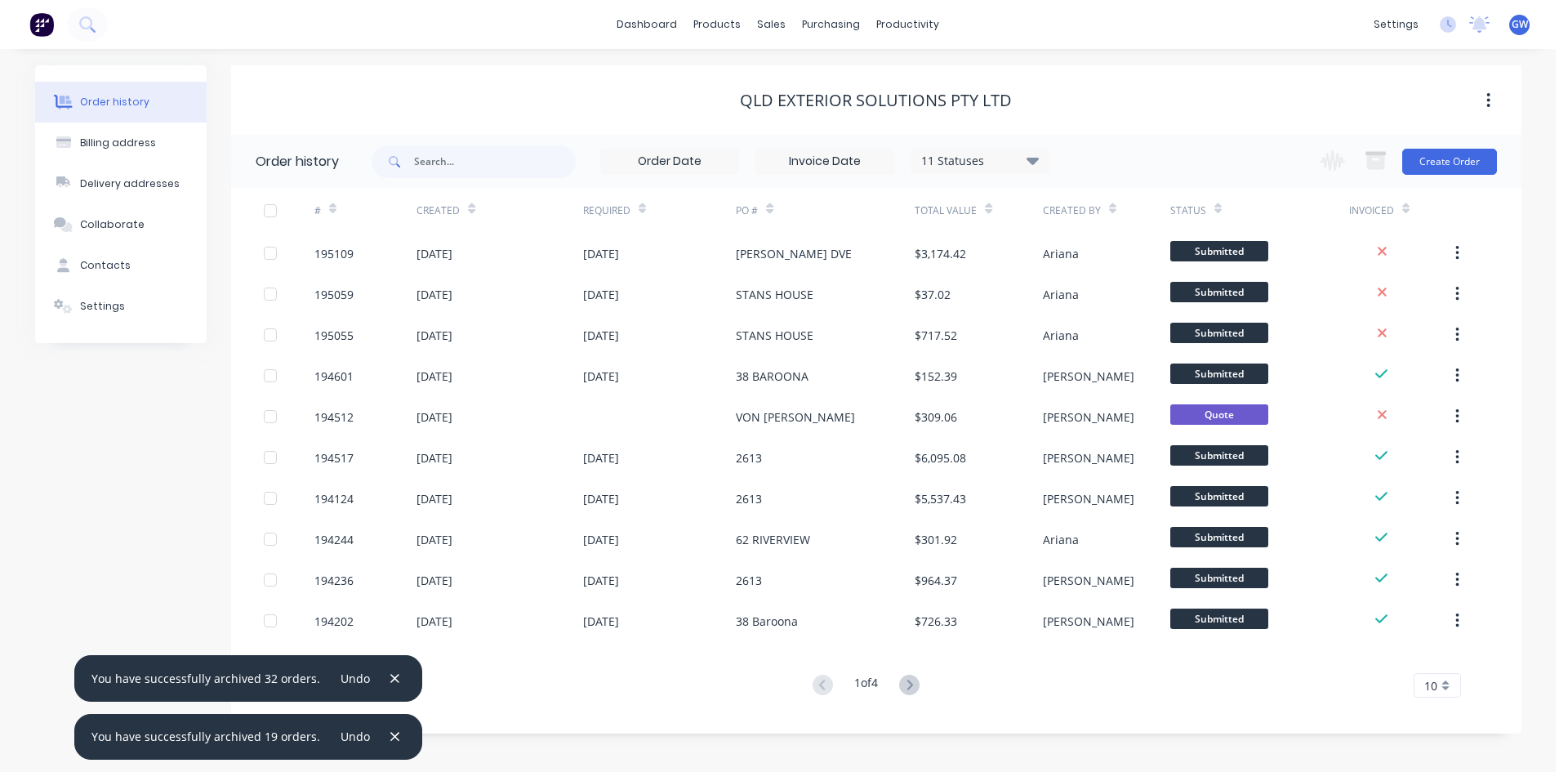
click at [846, 164] on input at bounding box center [825, 161] width 137 height 24
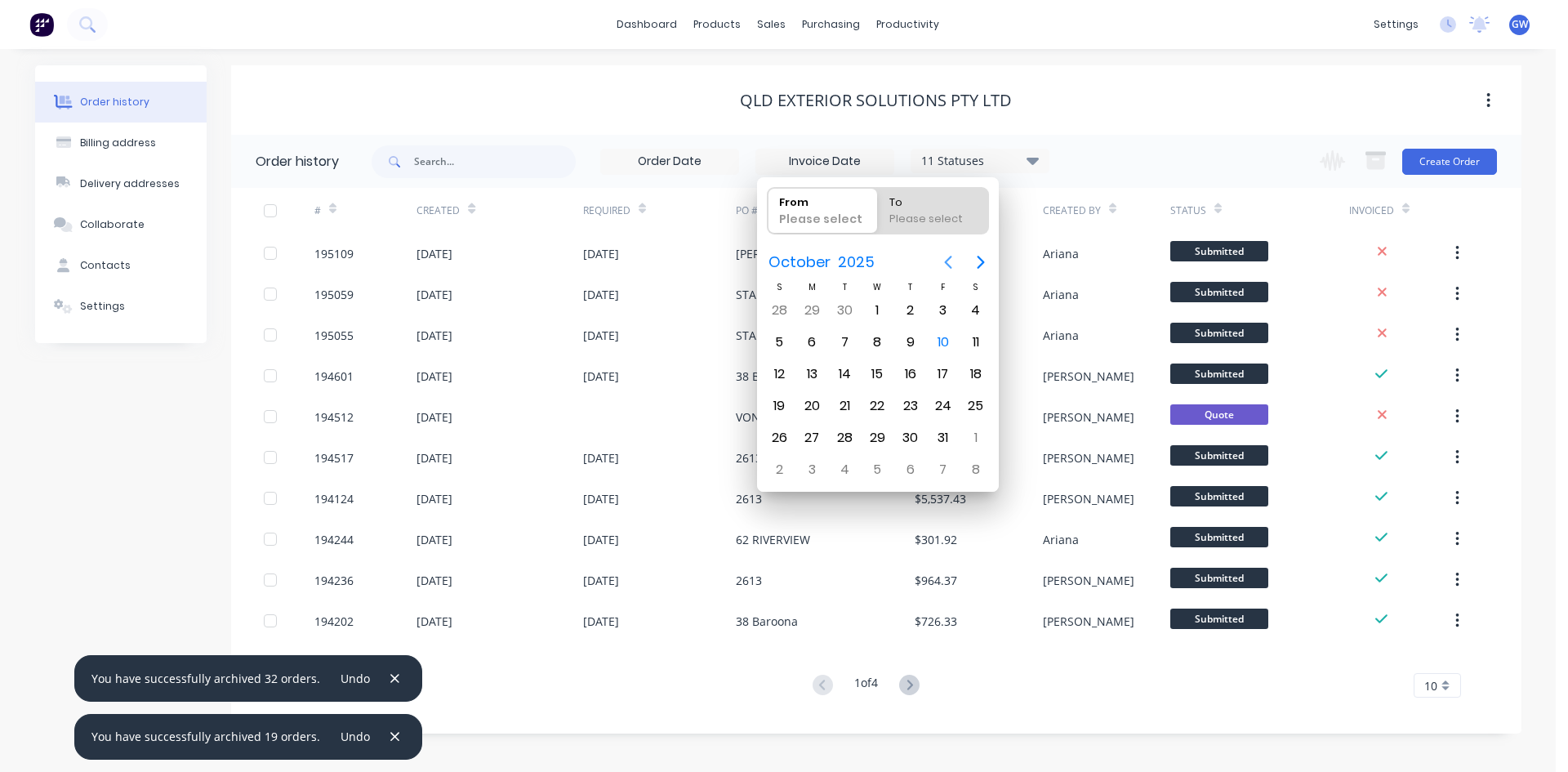
click at [945, 267] on icon "Previous page" at bounding box center [948, 262] width 20 height 20
drag, startPoint x: 954, startPoint y: 311, endPoint x: 928, endPoint y: 333, distance: 34.1
click at [954, 311] on div "1" at bounding box center [943, 311] width 24 height 24
type input "[DATE]"
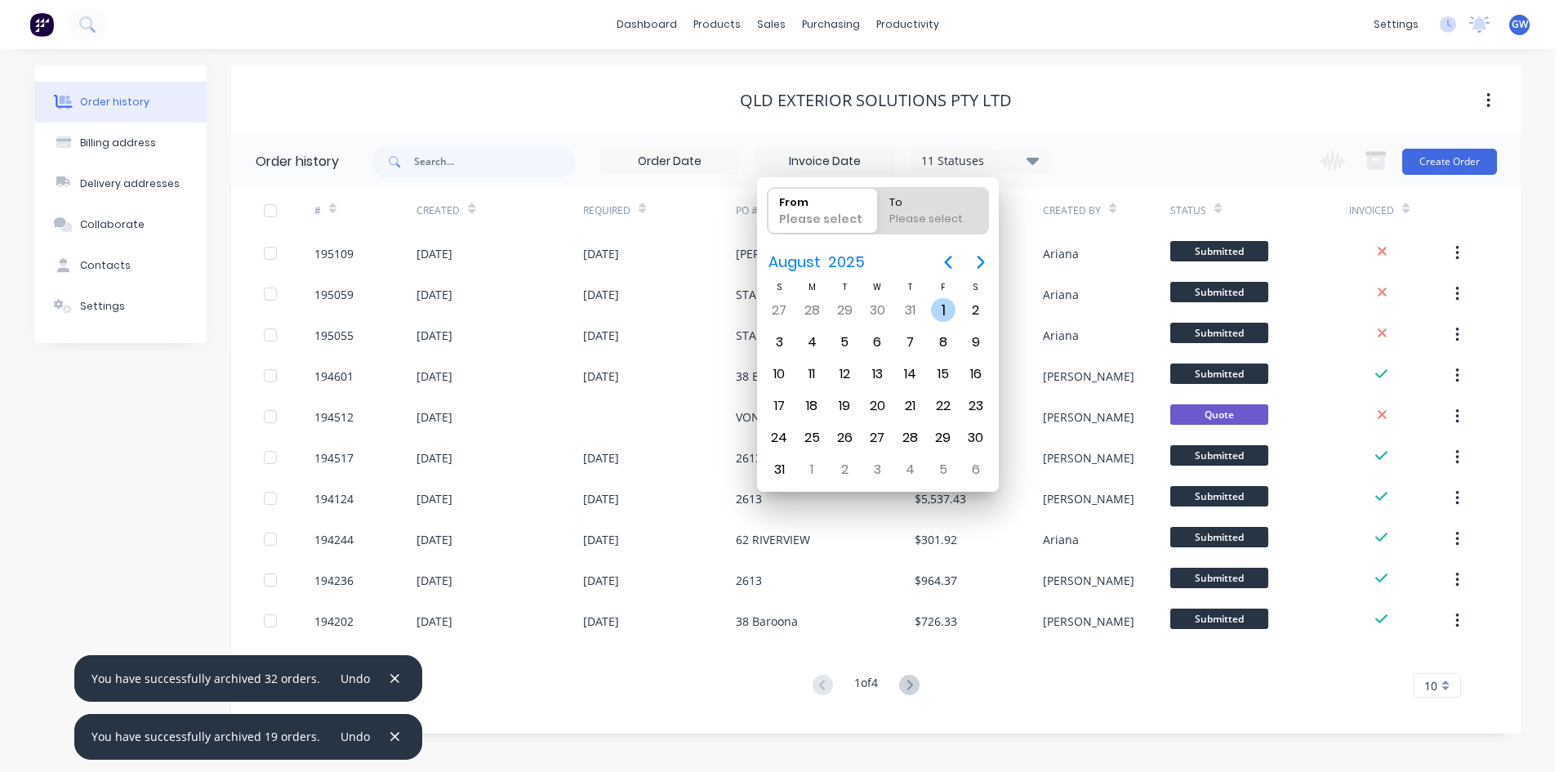
radio input "false"
radio input "true"
click at [785, 457] on div "31" at bounding box center [779, 469] width 33 height 31
type input "[DATE] - [DATE]"
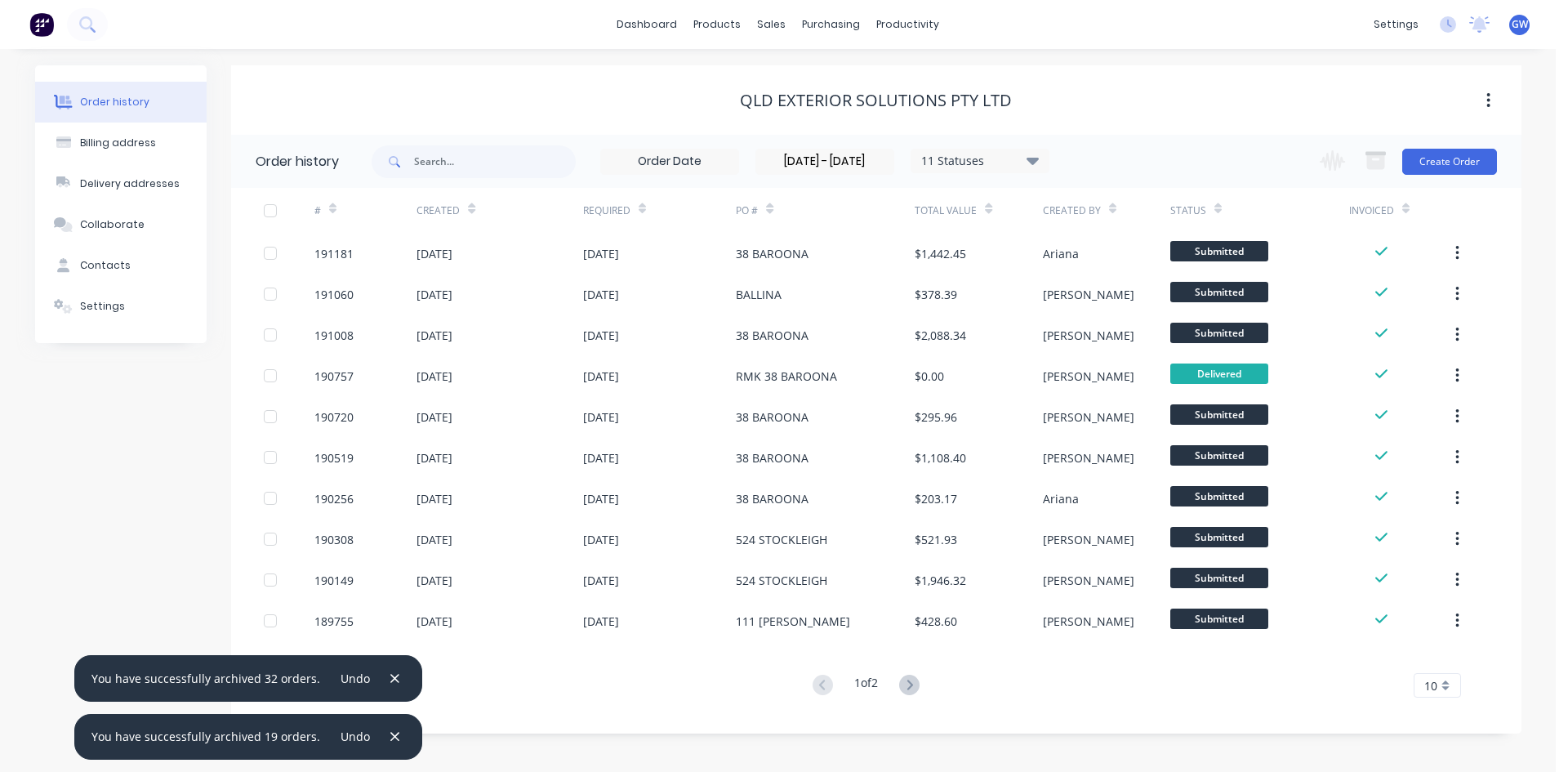
click at [1437, 684] on span "10" at bounding box center [1431, 685] width 13 height 17
click at [1437, 664] on div "35" at bounding box center [1437, 658] width 46 height 29
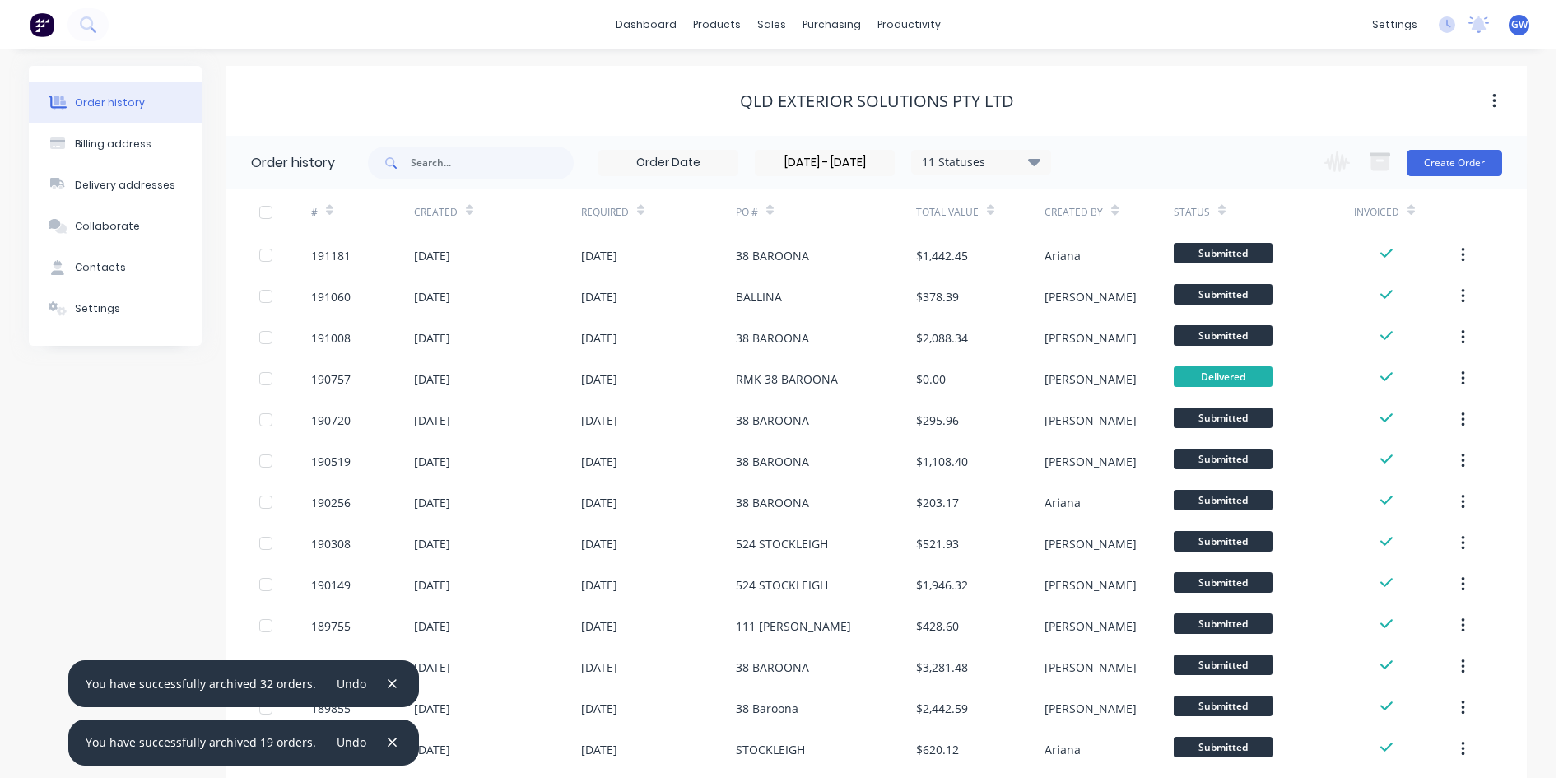
click at [266, 204] on div at bounding box center [266, 212] width 33 height 33
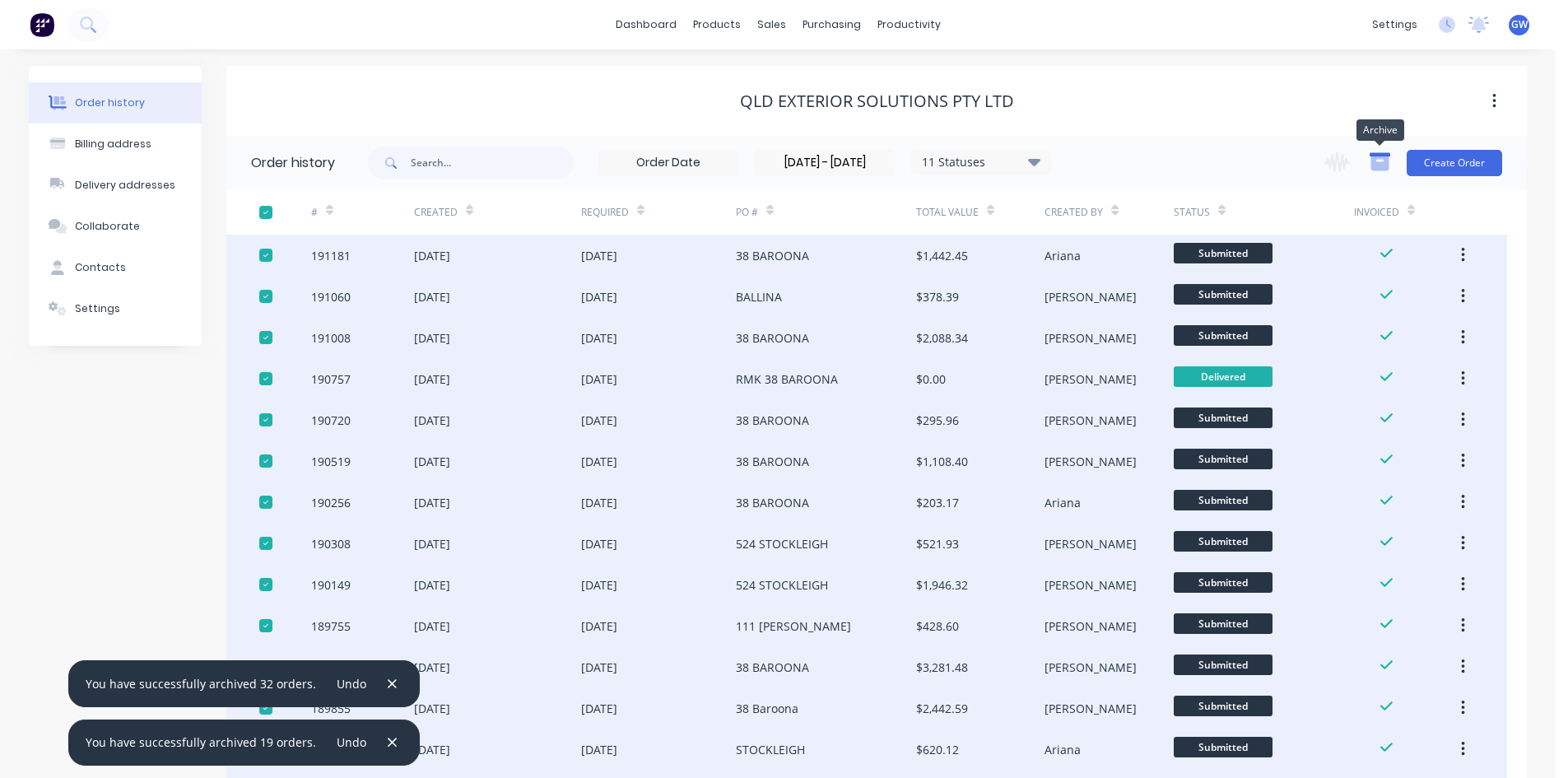
click at [1376, 159] on icon "button" at bounding box center [1380, 163] width 18 height 14
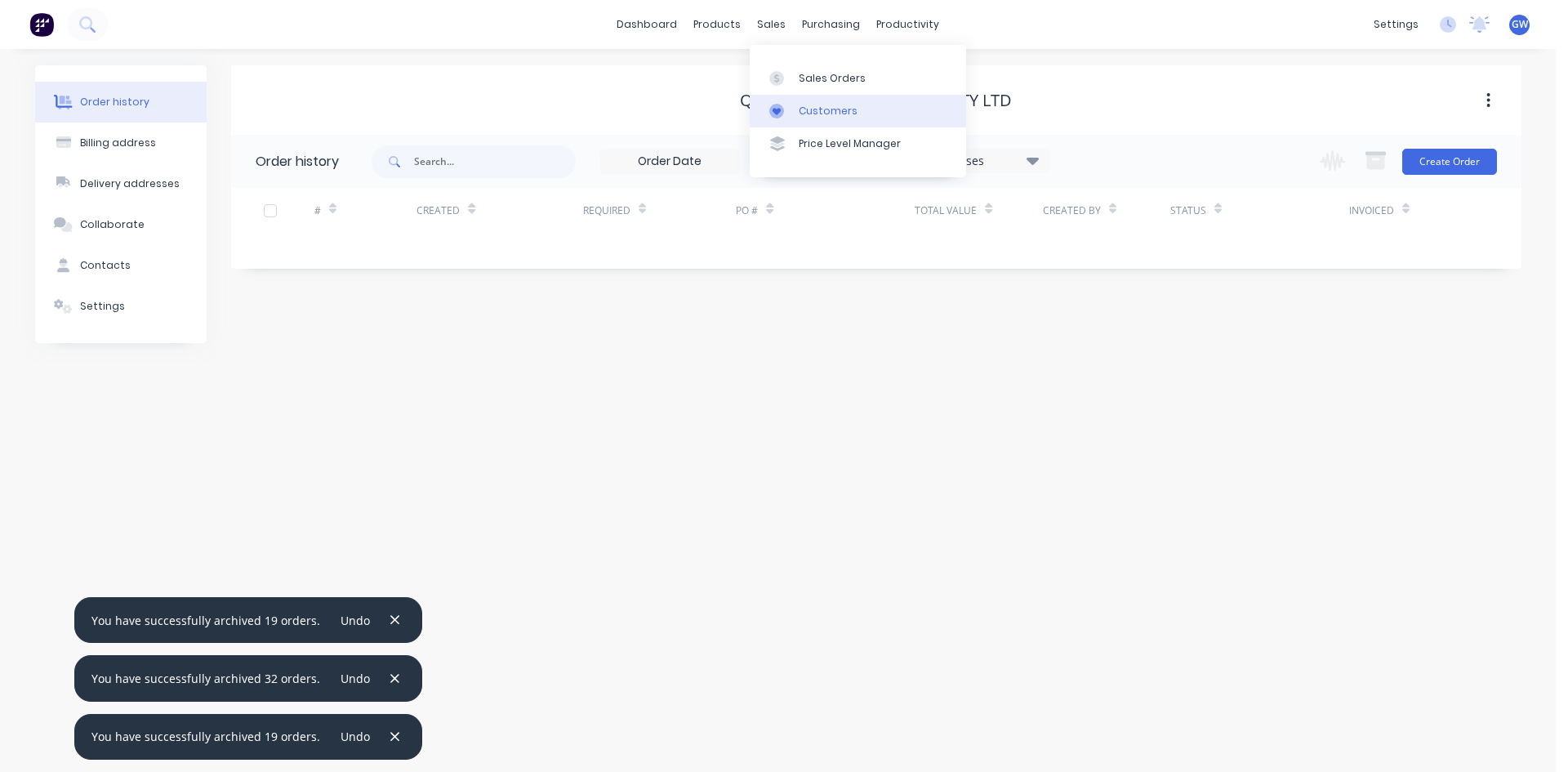
click at [814, 104] on div "Customers" at bounding box center [829, 111] width 59 height 15
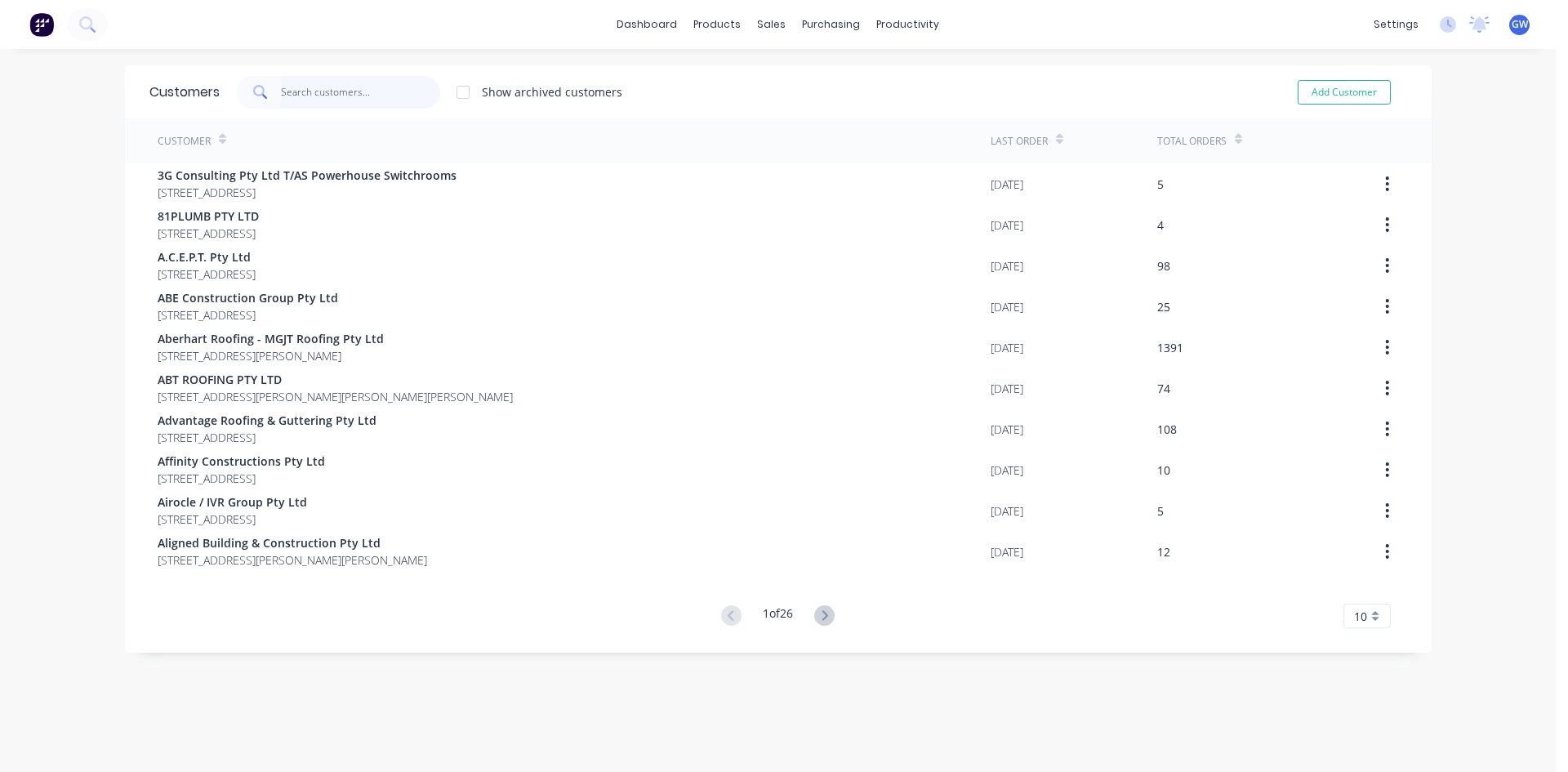
click at [417, 94] on input "text" at bounding box center [361, 93] width 160 height 33
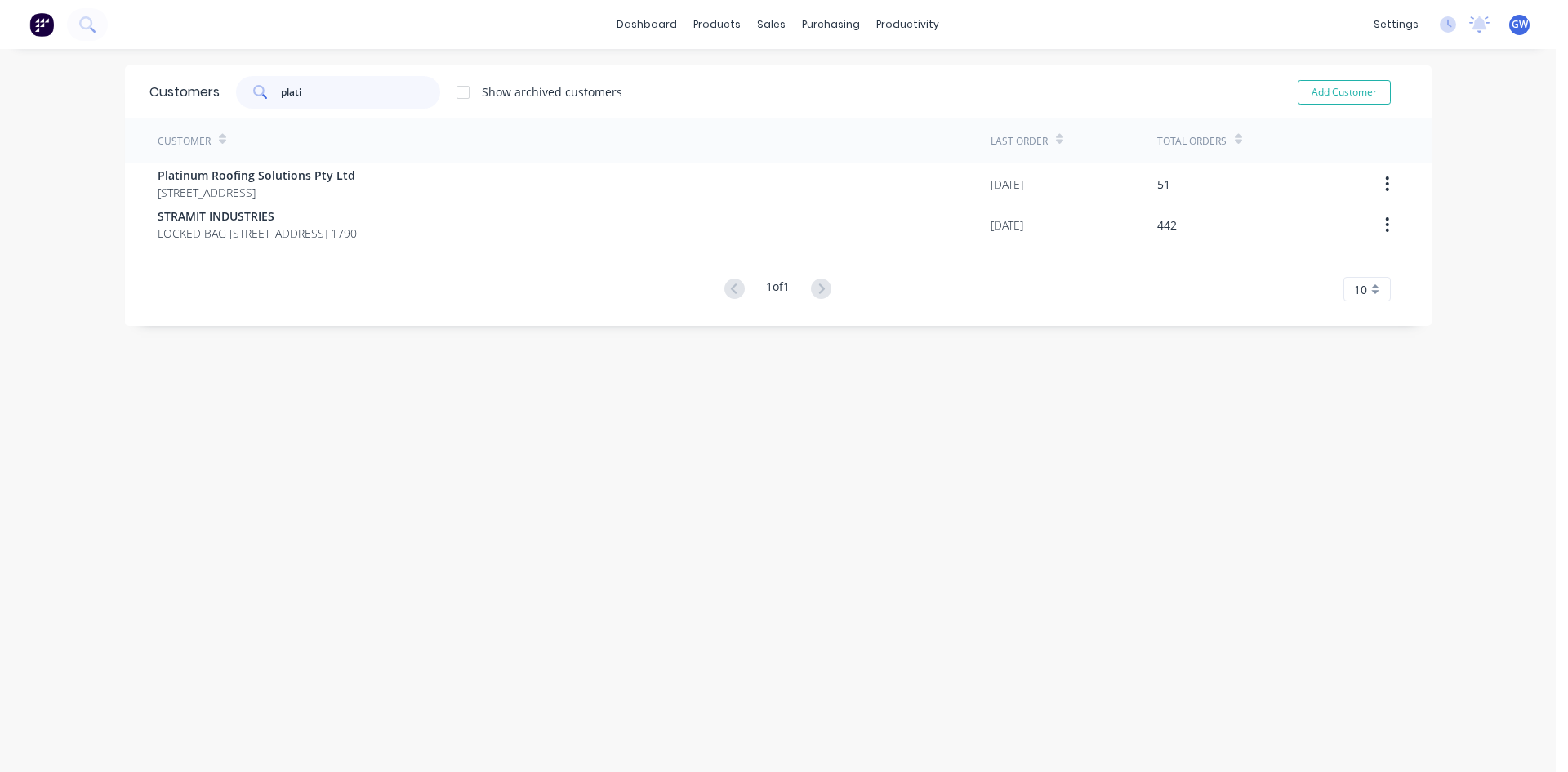
type input "plati"
click at [460, 90] on div at bounding box center [463, 93] width 33 height 33
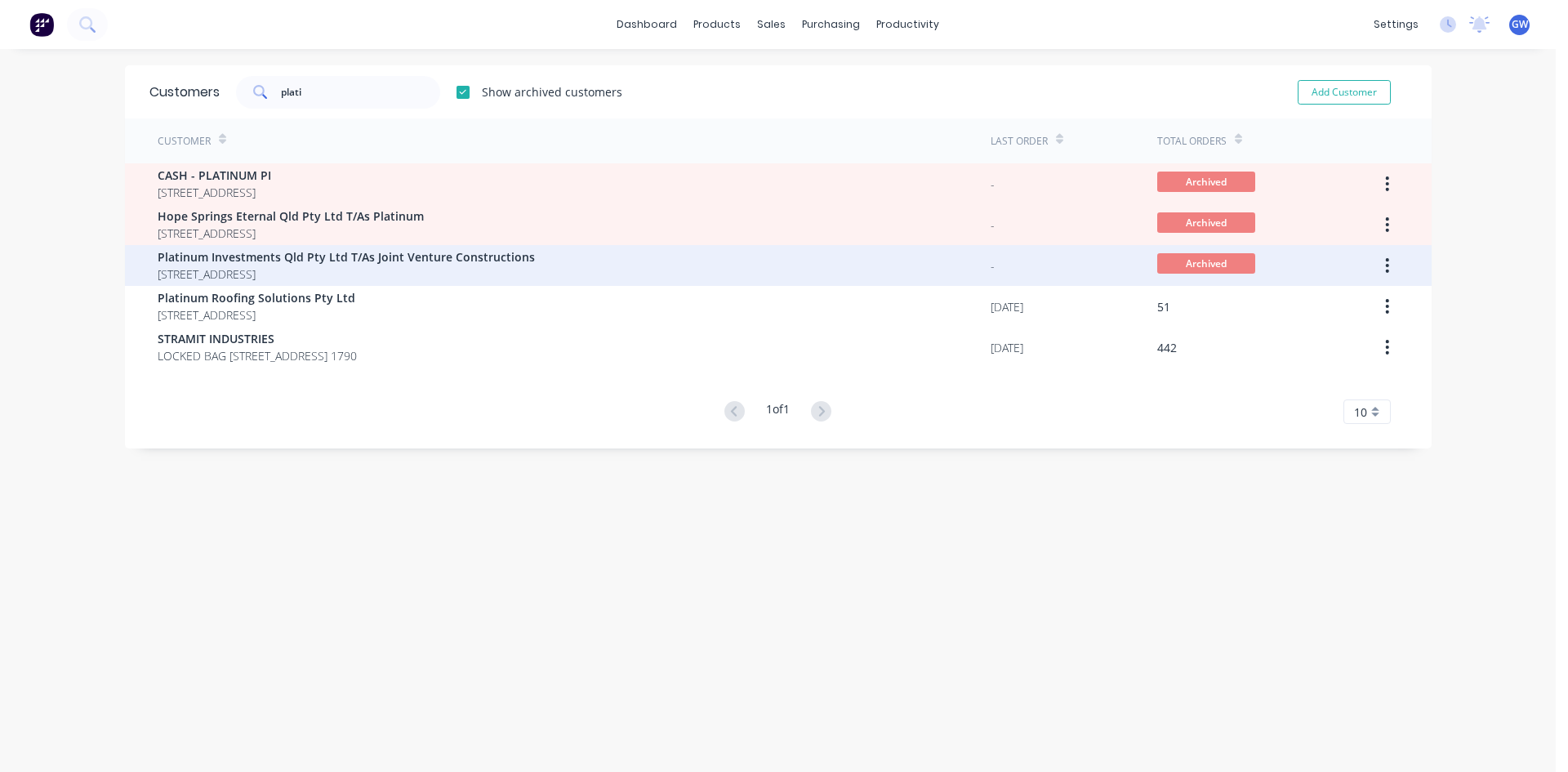
click at [1386, 265] on icon "button" at bounding box center [1388, 265] width 3 height 15
click at [1348, 300] on div "Unarchive" at bounding box center [1329, 308] width 126 height 23
click at [1035, 272] on div "[DATE]" at bounding box center [1074, 265] width 167 height 41
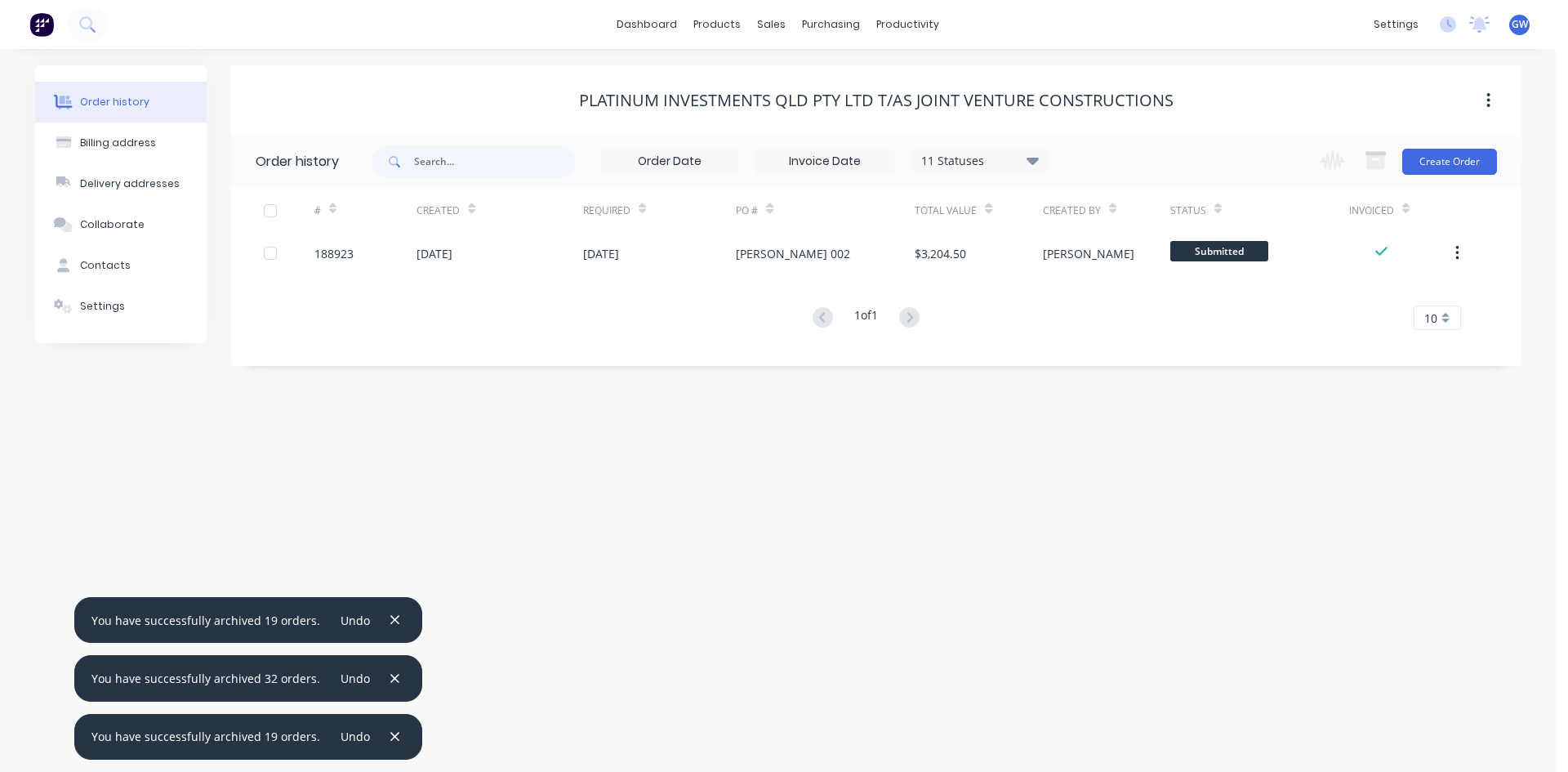
click at [271, 212] on div at bounding box center [271, 211] width 33 height 33
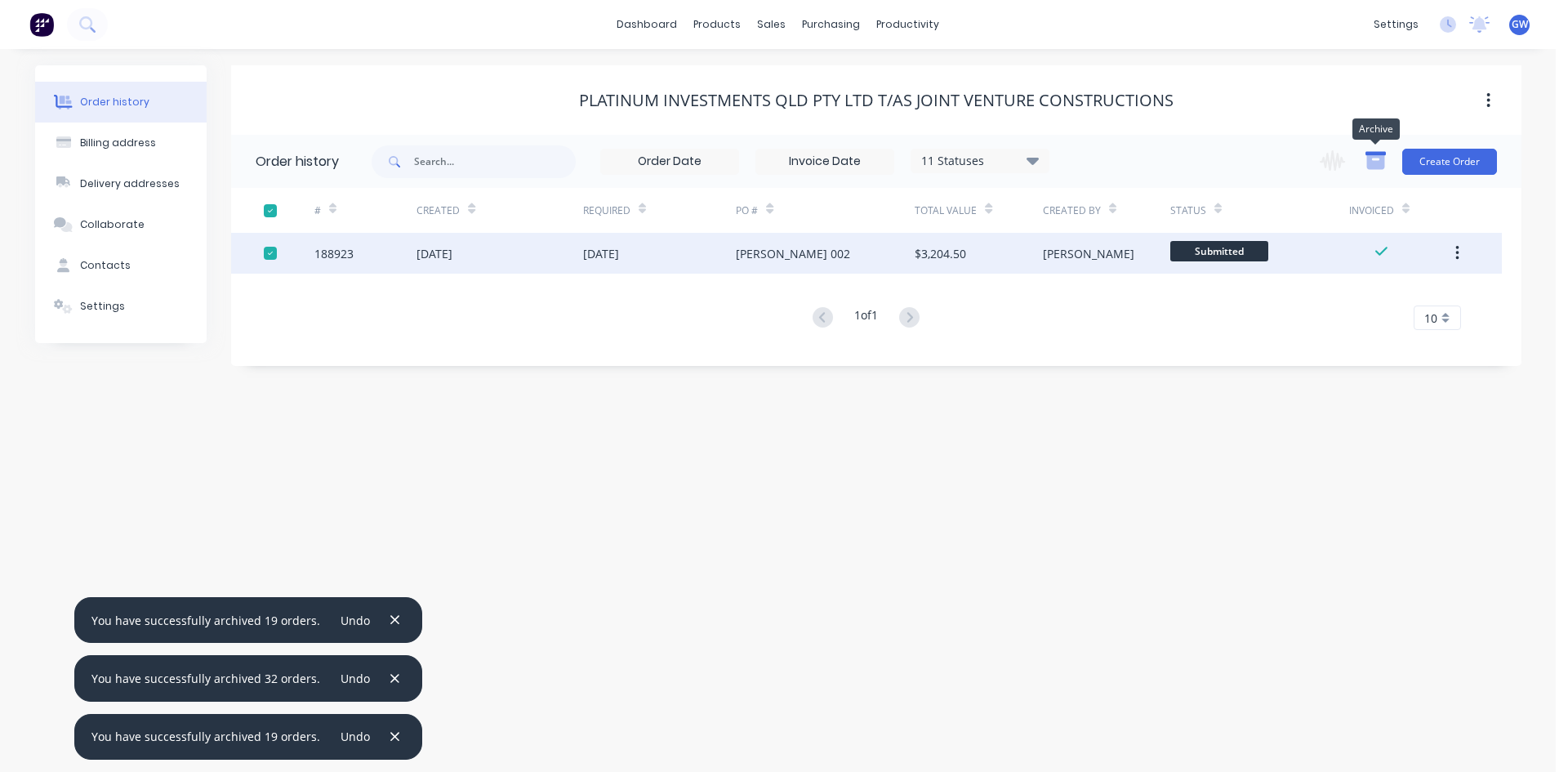
click at [1377, 161] on icon "button" at bounding box center [1375, 162] width 18 height 14
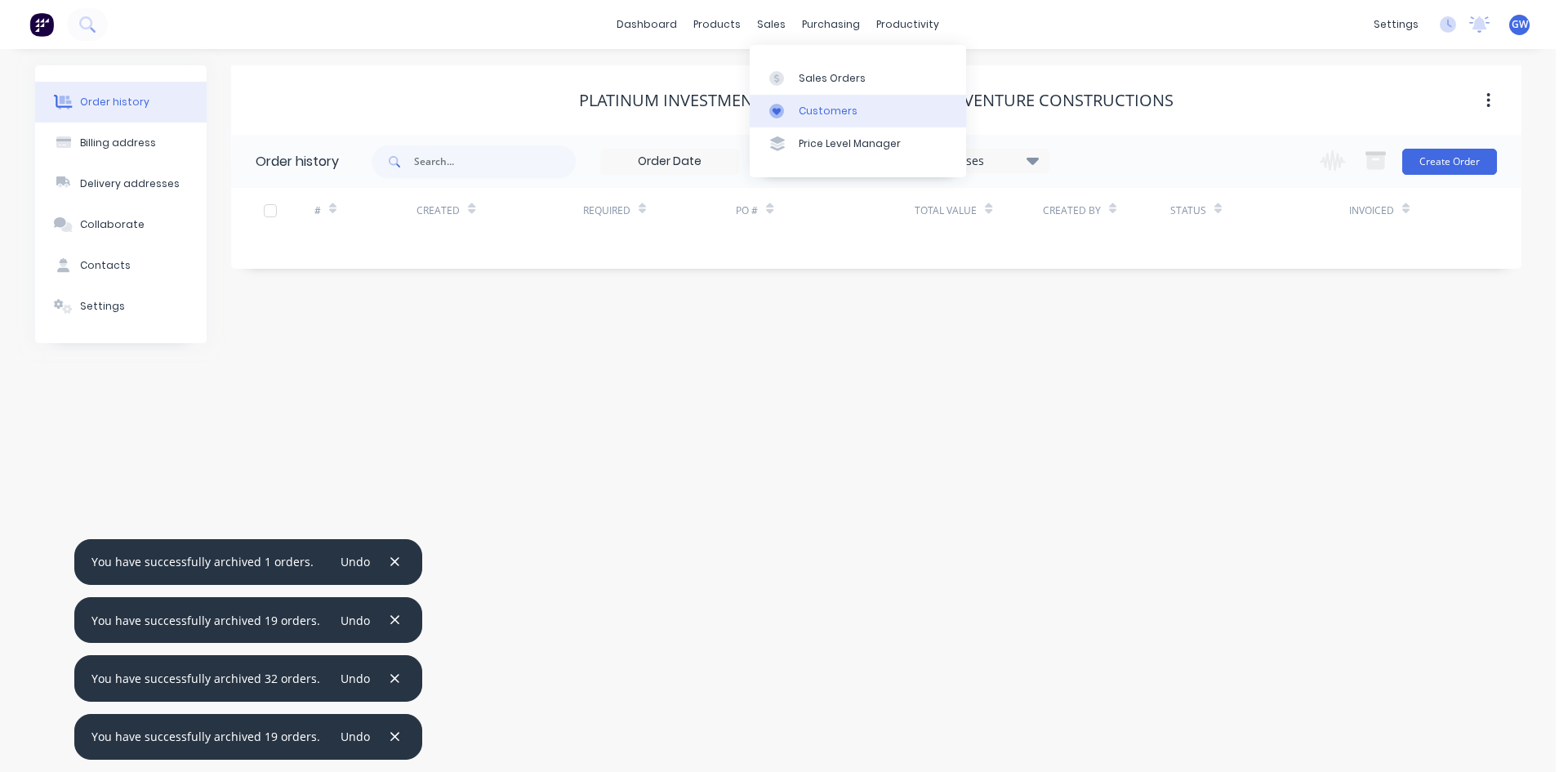
click at [825, 104] on div "Customers" at bounding box center [829, 111] width 59 height 15
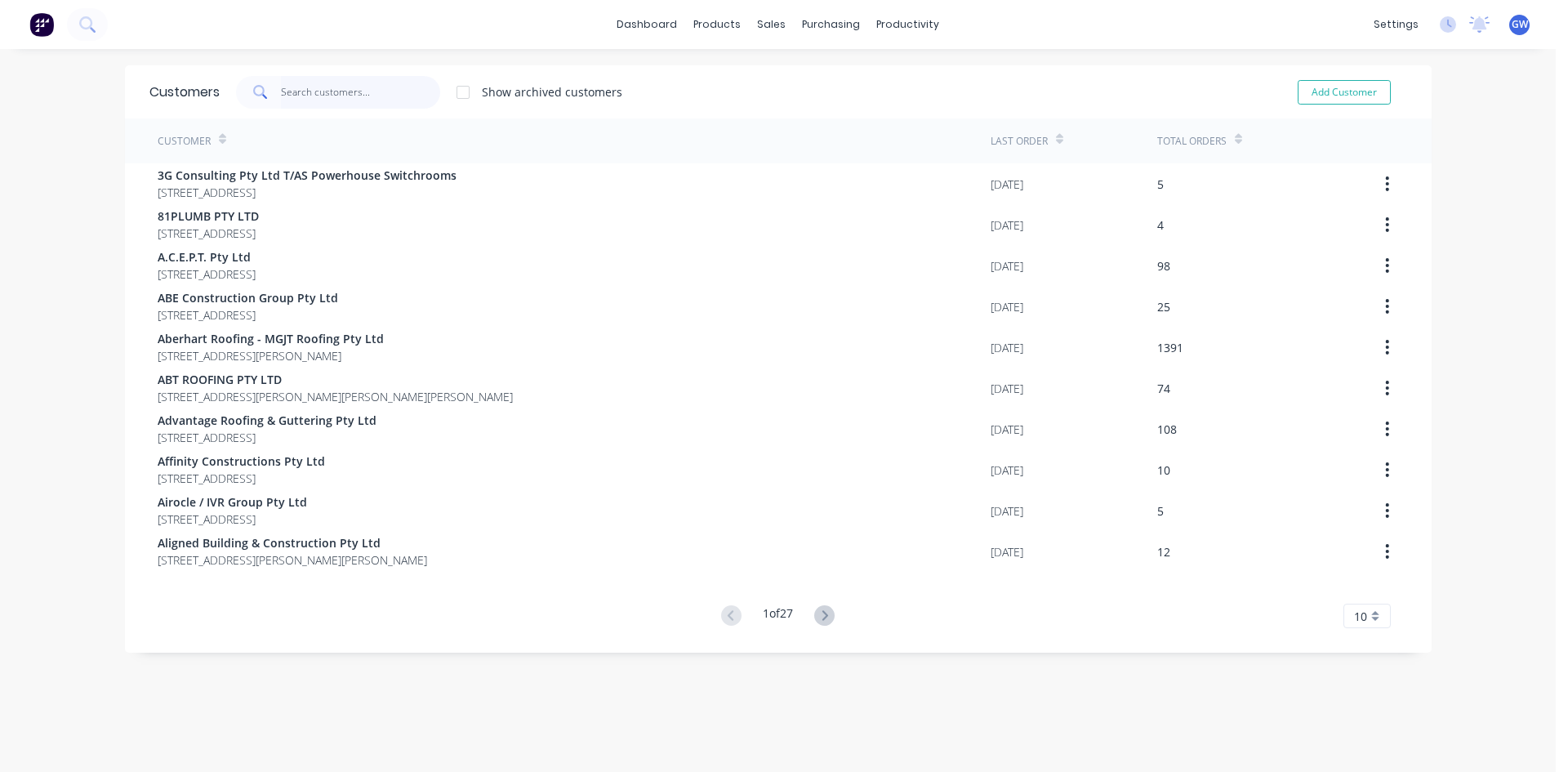
click at [384, 76] on input "text" at bounding box center [361, 93] width 160 height 33
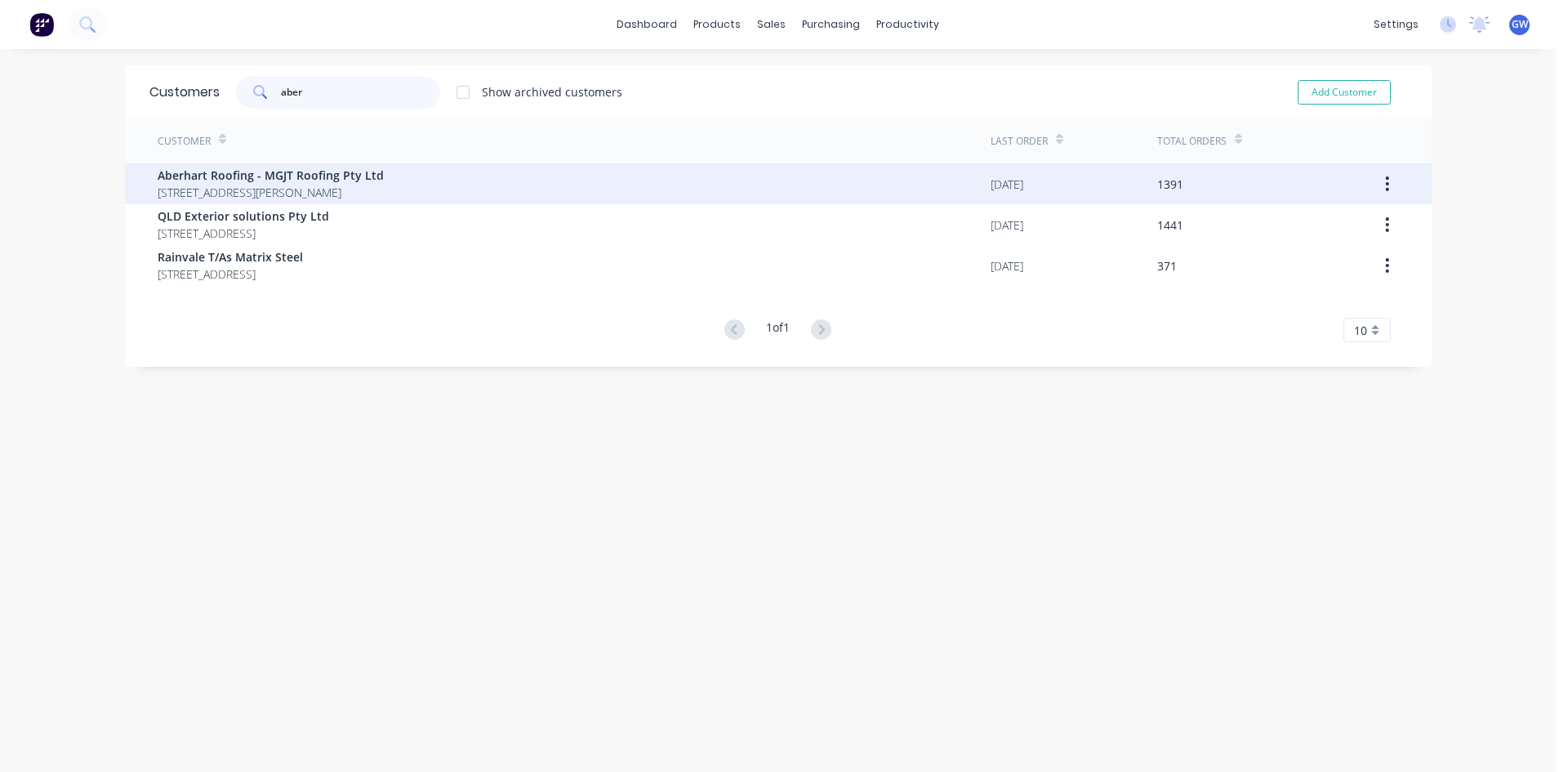
type input "aber"
click at [357, 171] on span "Aberhart Roofing - MGJT Roofing Pty Ltd" at bounding box center [271, 175] width 226 height 17
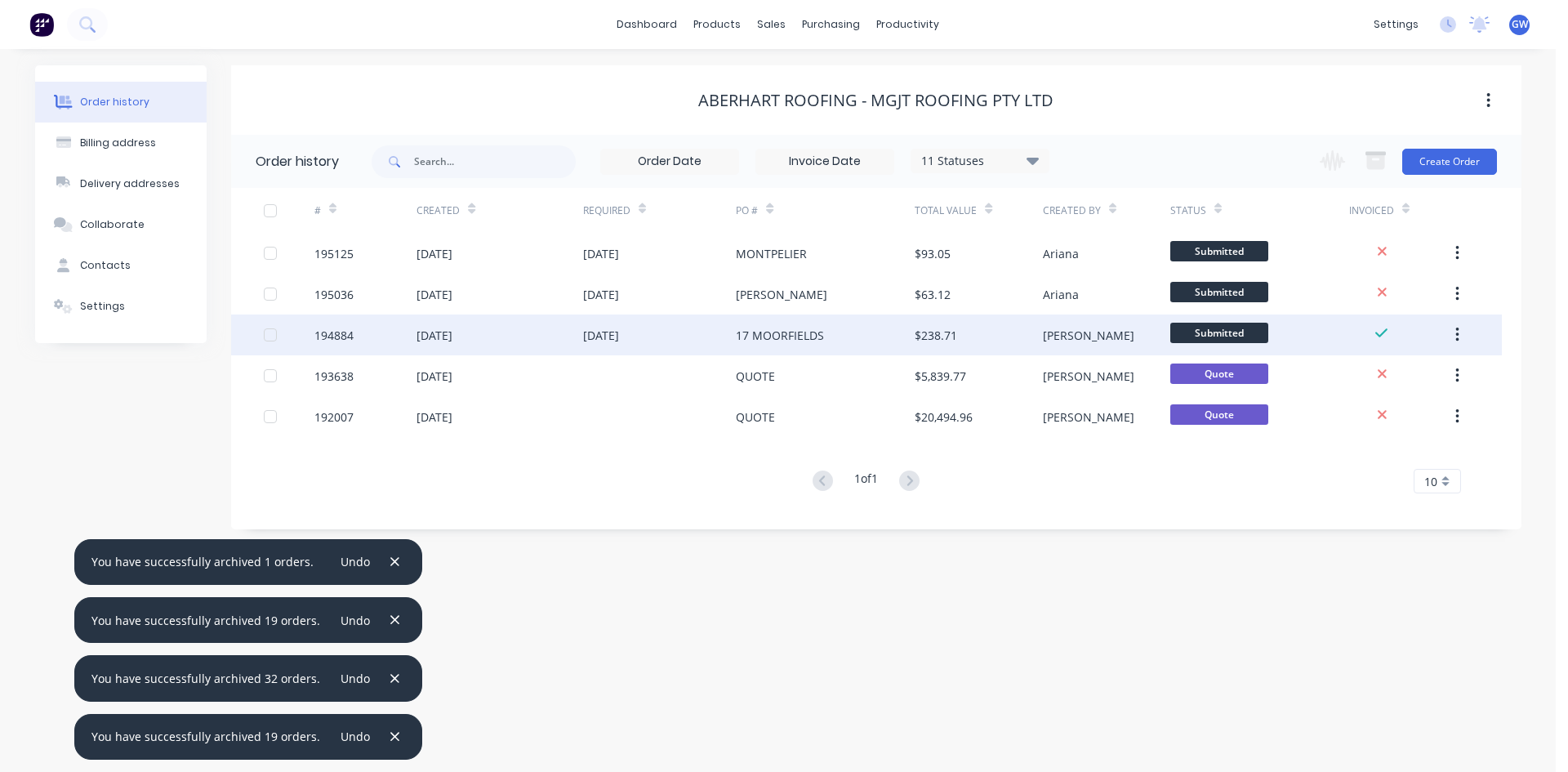
click at [272, 339] on div at bounding box center [271, 335] width 33 height 33
drag, startPoint x: 1381, startPoint y: 162, endPoint x: 1368, endPoint y: 160, distance: 13.2
click at [1381, 162] on icon "button" at bounding box center [1375, 162] width 18 height 14
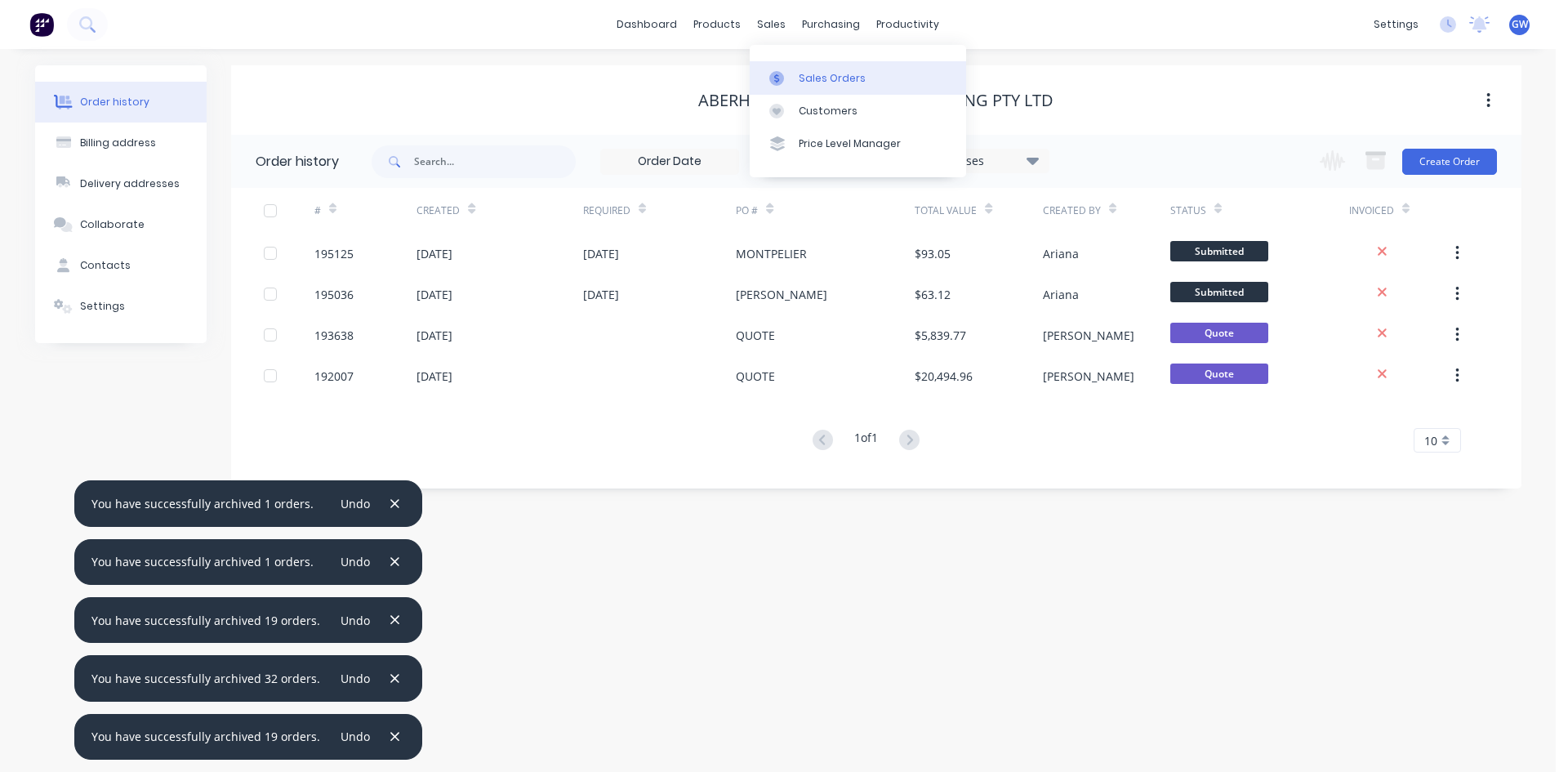
click at [790, 71] on div at bounding box center [782, 78] width 24 height 15
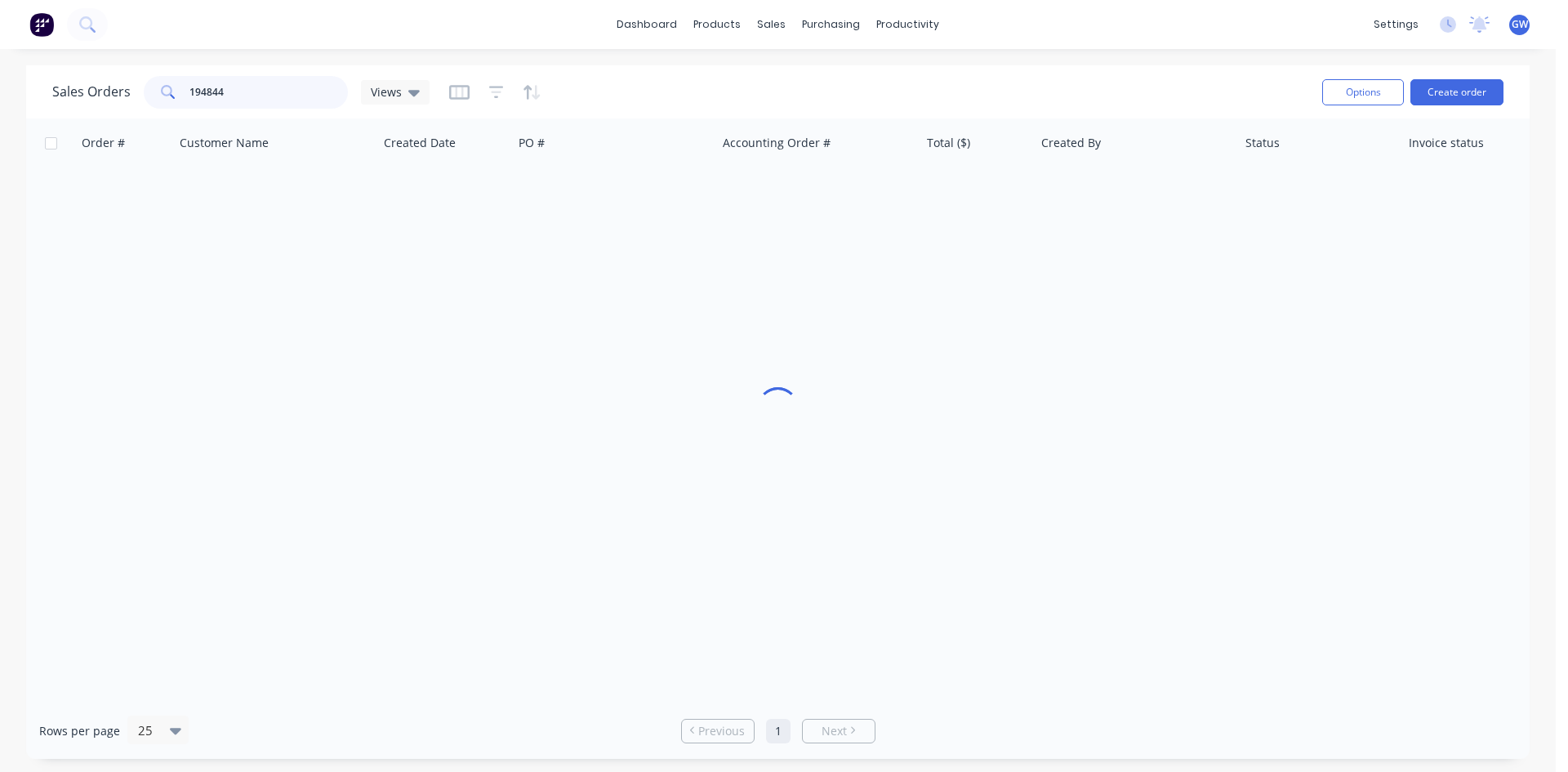
click at [285, 90] on input "194844" at bounding box center [269, 93] width 160 height 33
drag, startPoint x: 285, startPoint y: 90, endPoint x: 285, endPoint y: 46, distance: 44.0
click at [285, 78] on input "194844" at bounding box center [269, 93] width 160 height 33
type input "194844"
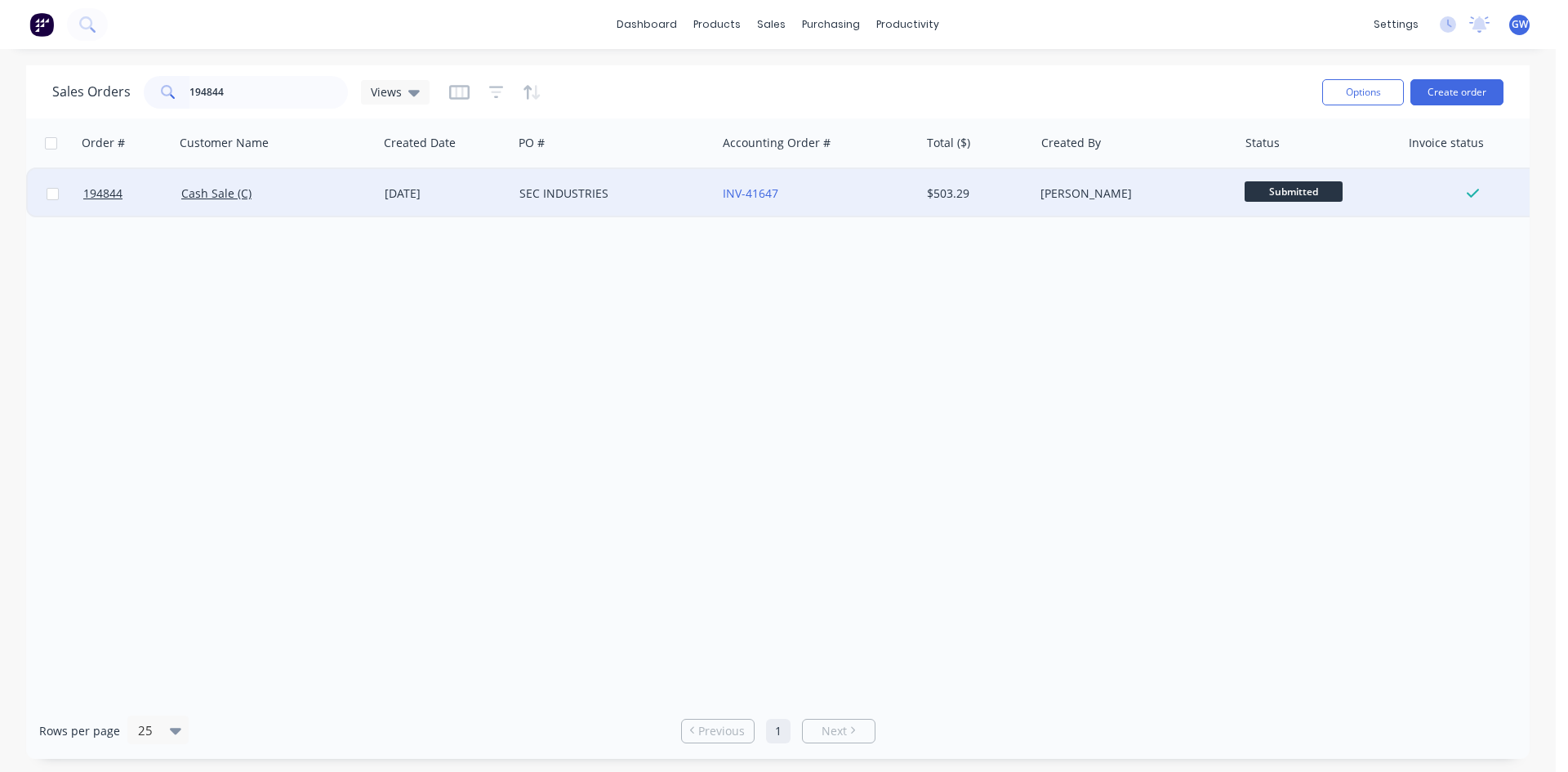
click at [906, 201] on div "INV-41647" at bounding box center [817, 193] width 190 height 16
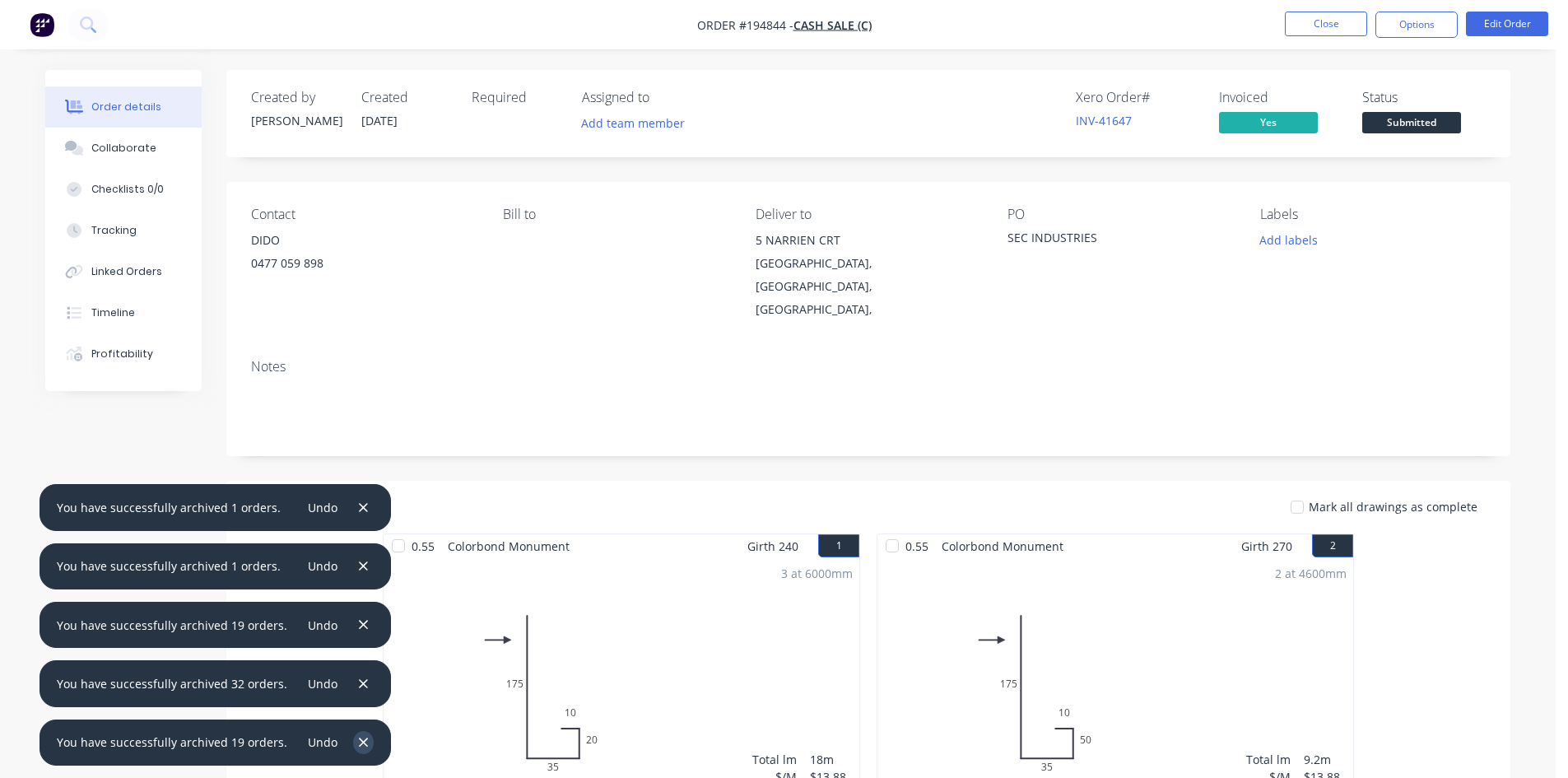
click at [358, 747] on icon "button" at bounding box center [363, 742] width 10 height 15
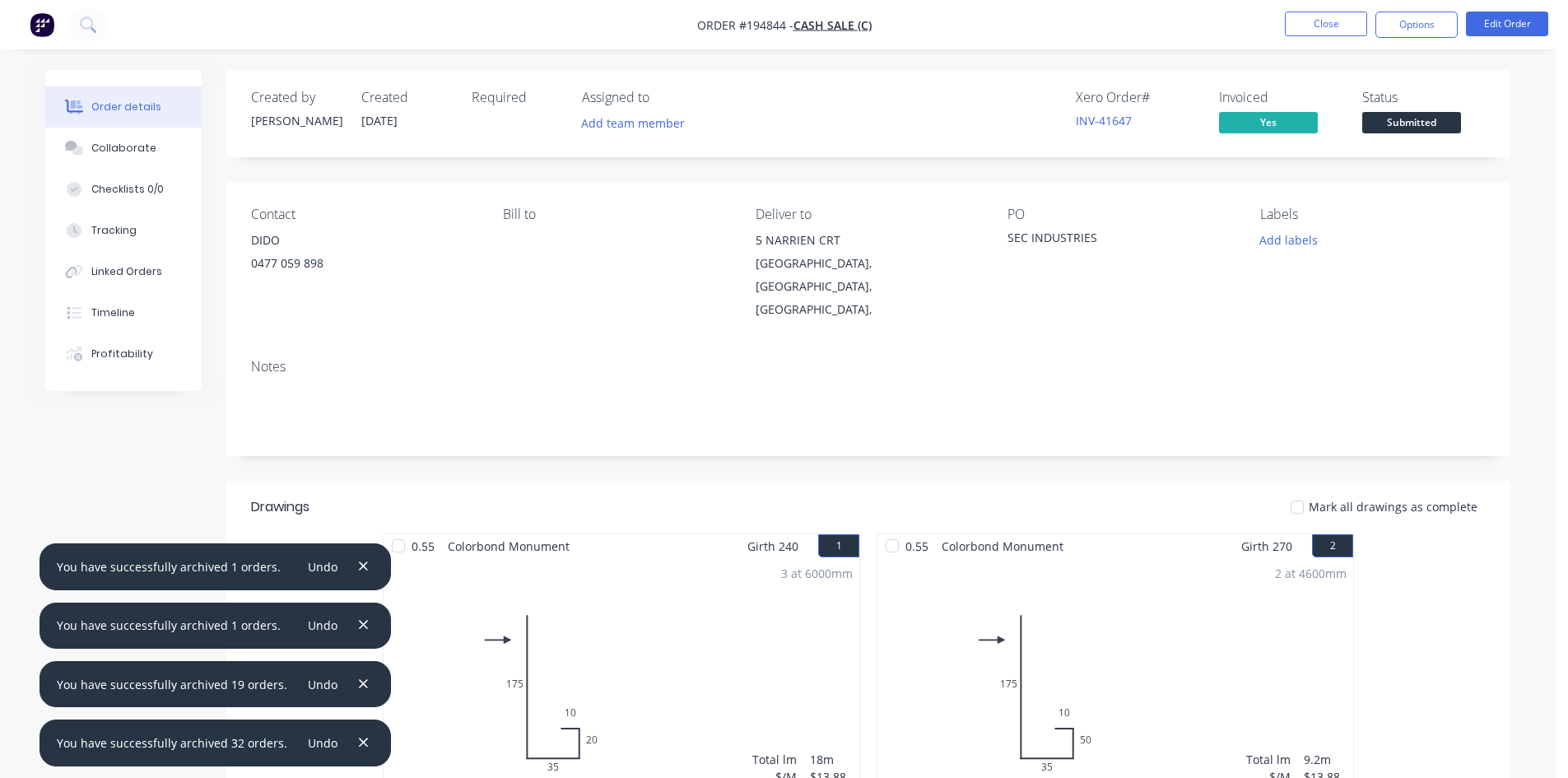
click at [358, 747] on icon "button" at bounding box center [363, 742] width 10 height 15
click at [358, 691] on icon "button" at bounding box center [363, 684] width 10 height 15
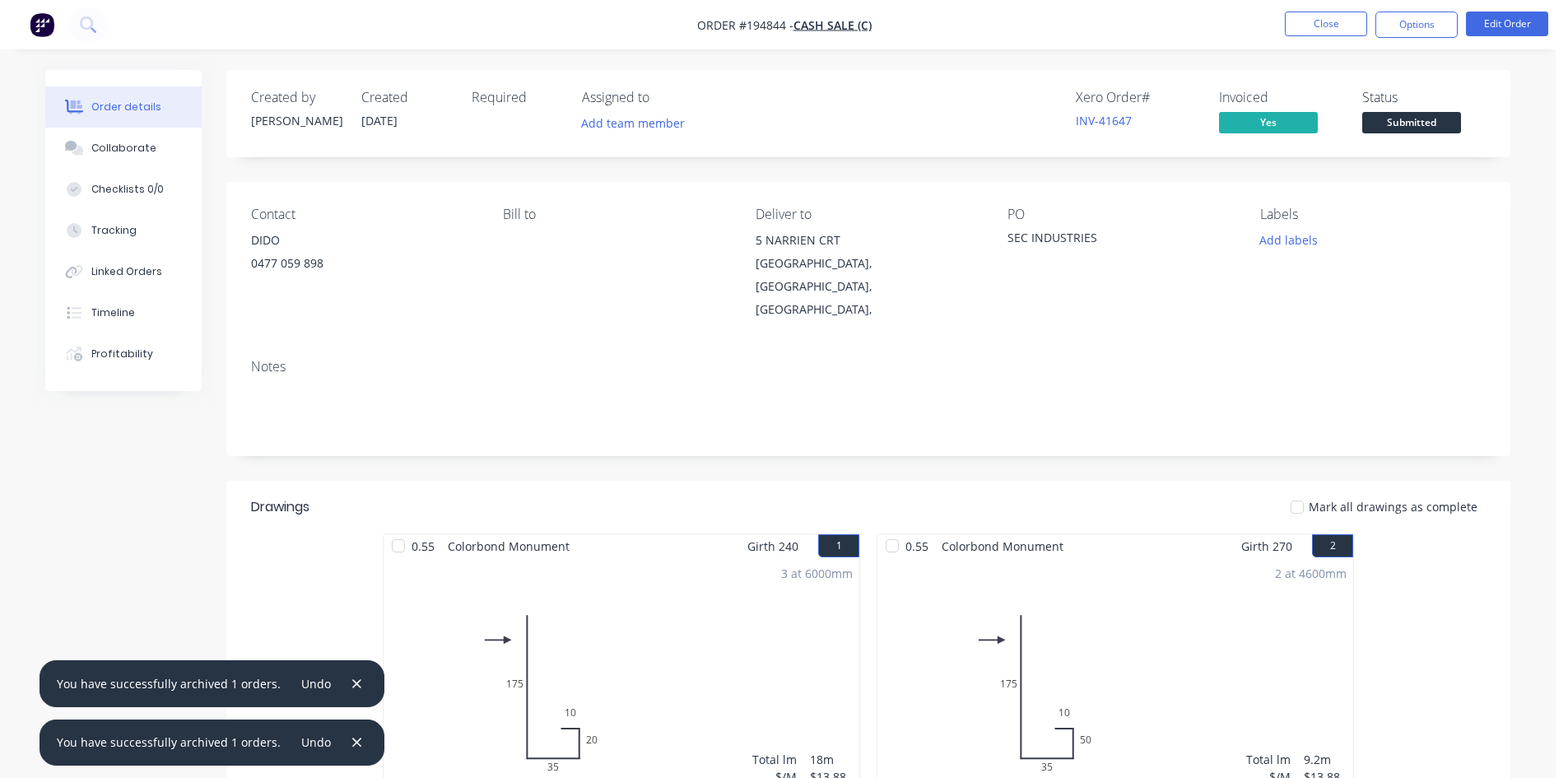
click at [357, 747] on div "Undo" at bounding box center [324, 741] width 87 height 22
click at [352, 744] on icon "button" at bounding box center [357, 741] width 9 height 9
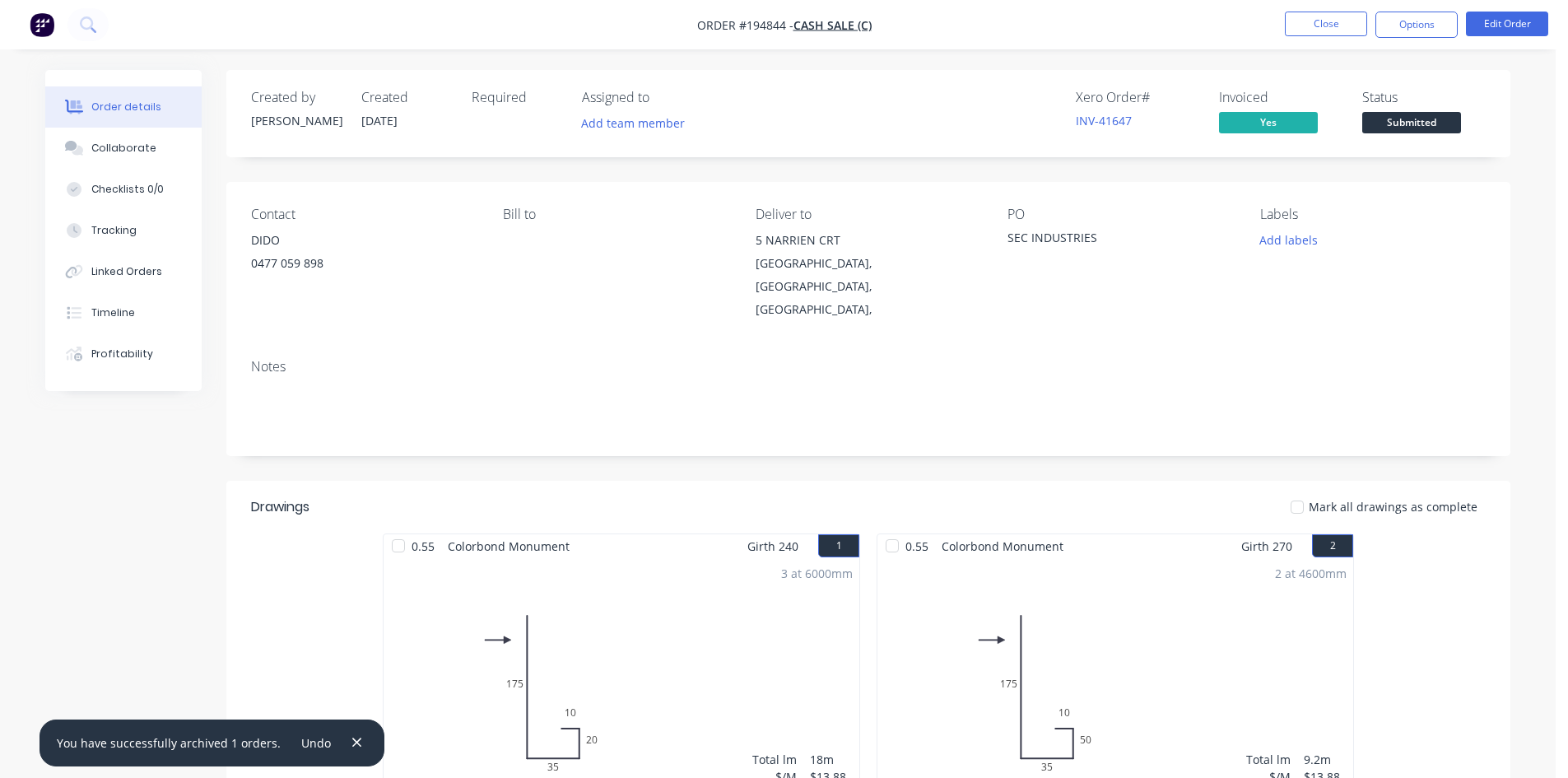
click at [352, 744] on icon "button" at bounding box center [357, 741] width 9 height 9
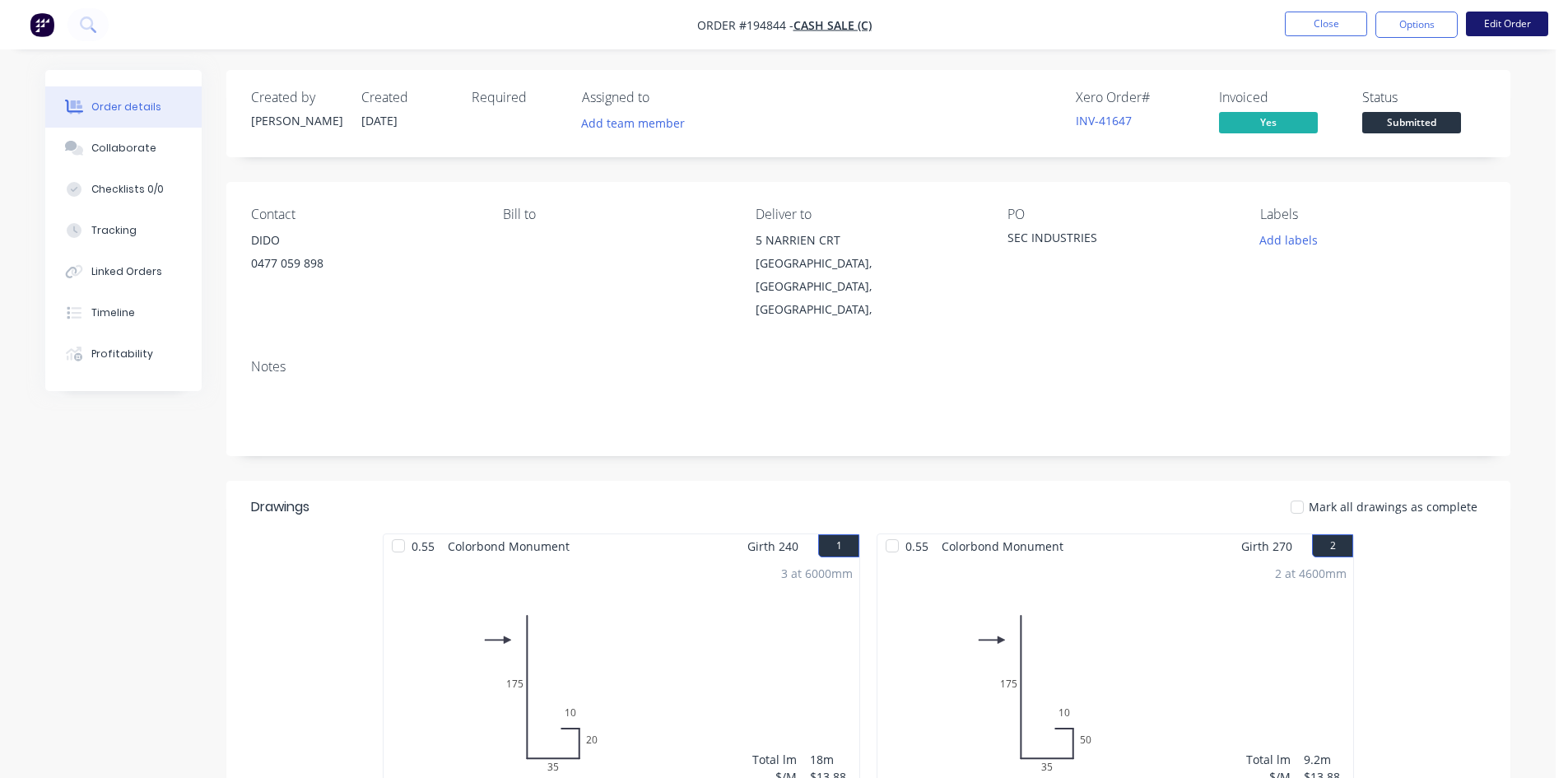
click at [1504, 24] on button "Edit Order" at bounding box center [1507, 24] width 82 height 24
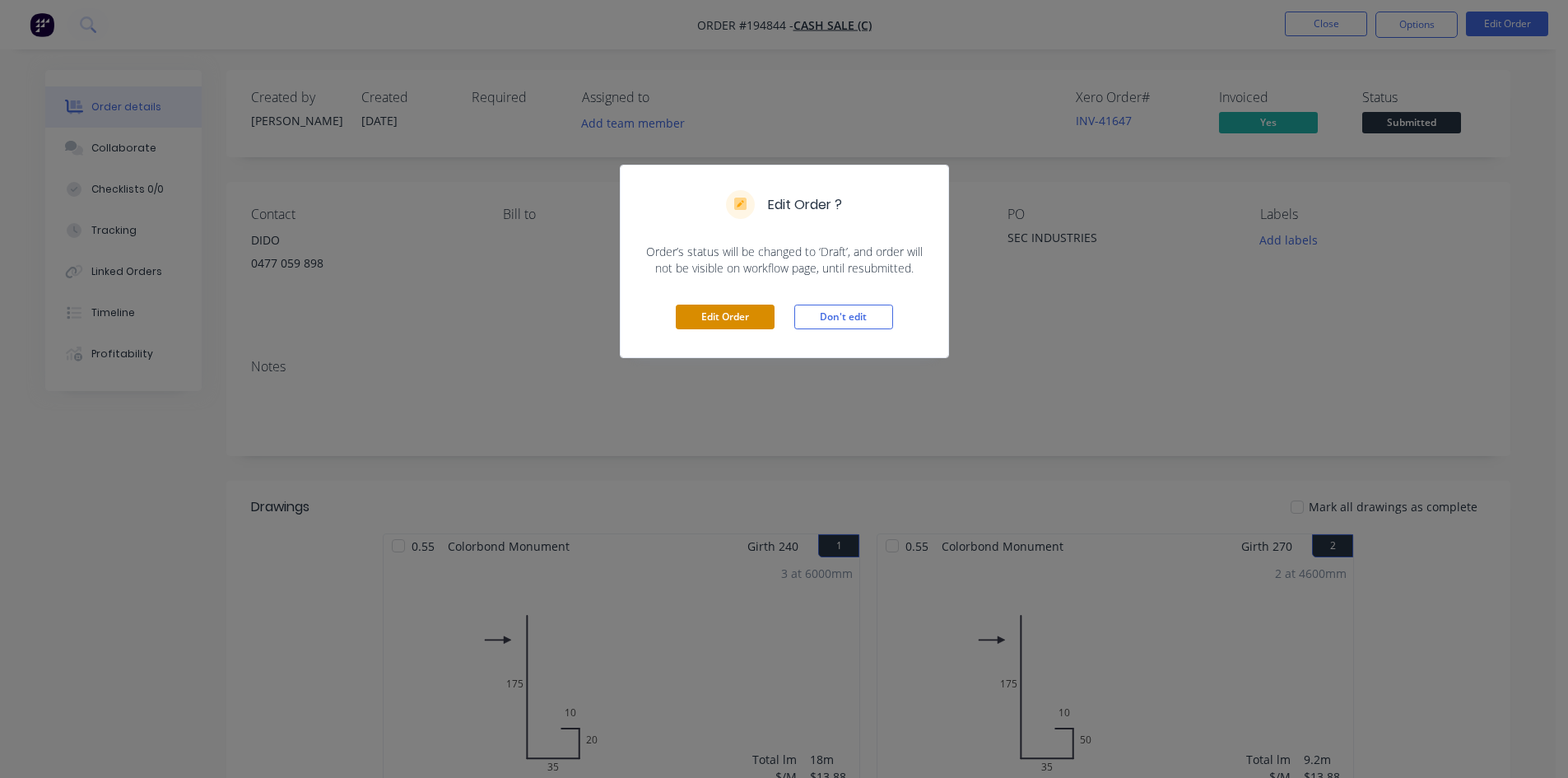
click at [734, 323] on button "Edit Order" at bounding box center [725, 316] width 99 height 24
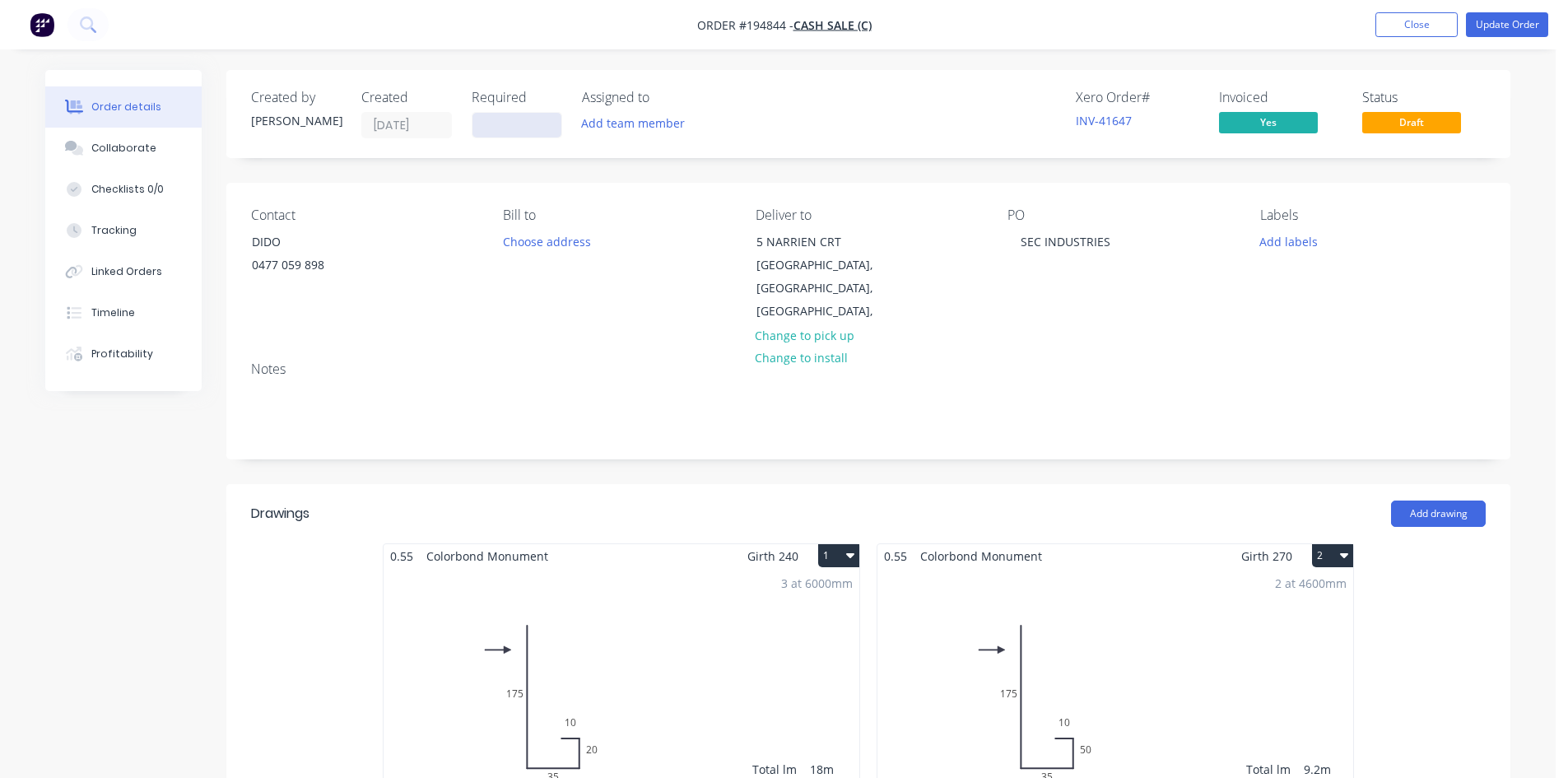
click at [517, 133] on input at bounding box center [517, 125] width 89 height 24
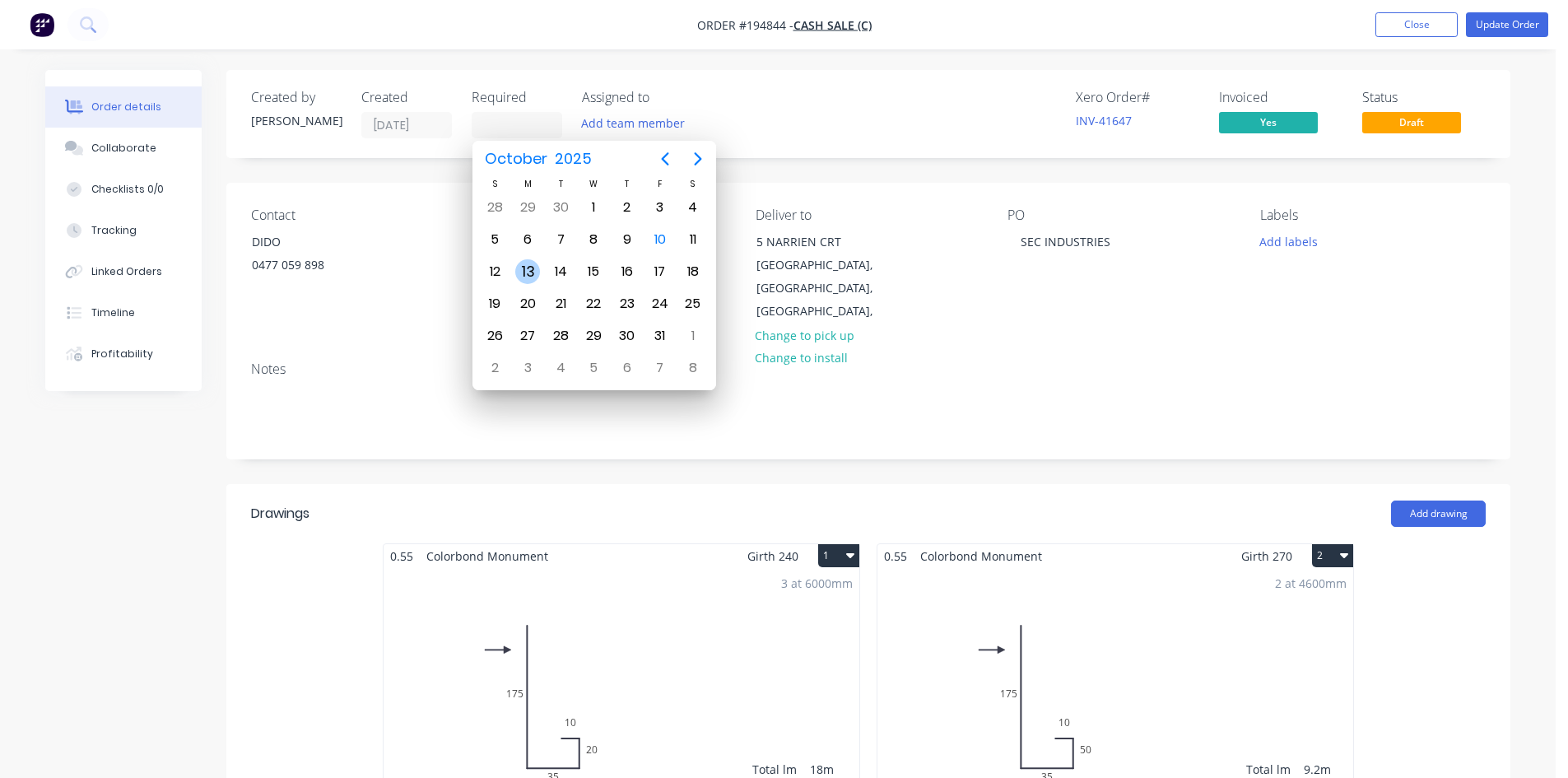
click at [529, 274] on div "13" at bounding box center [527, 272] width 24 height 24
type input "[DATE]"
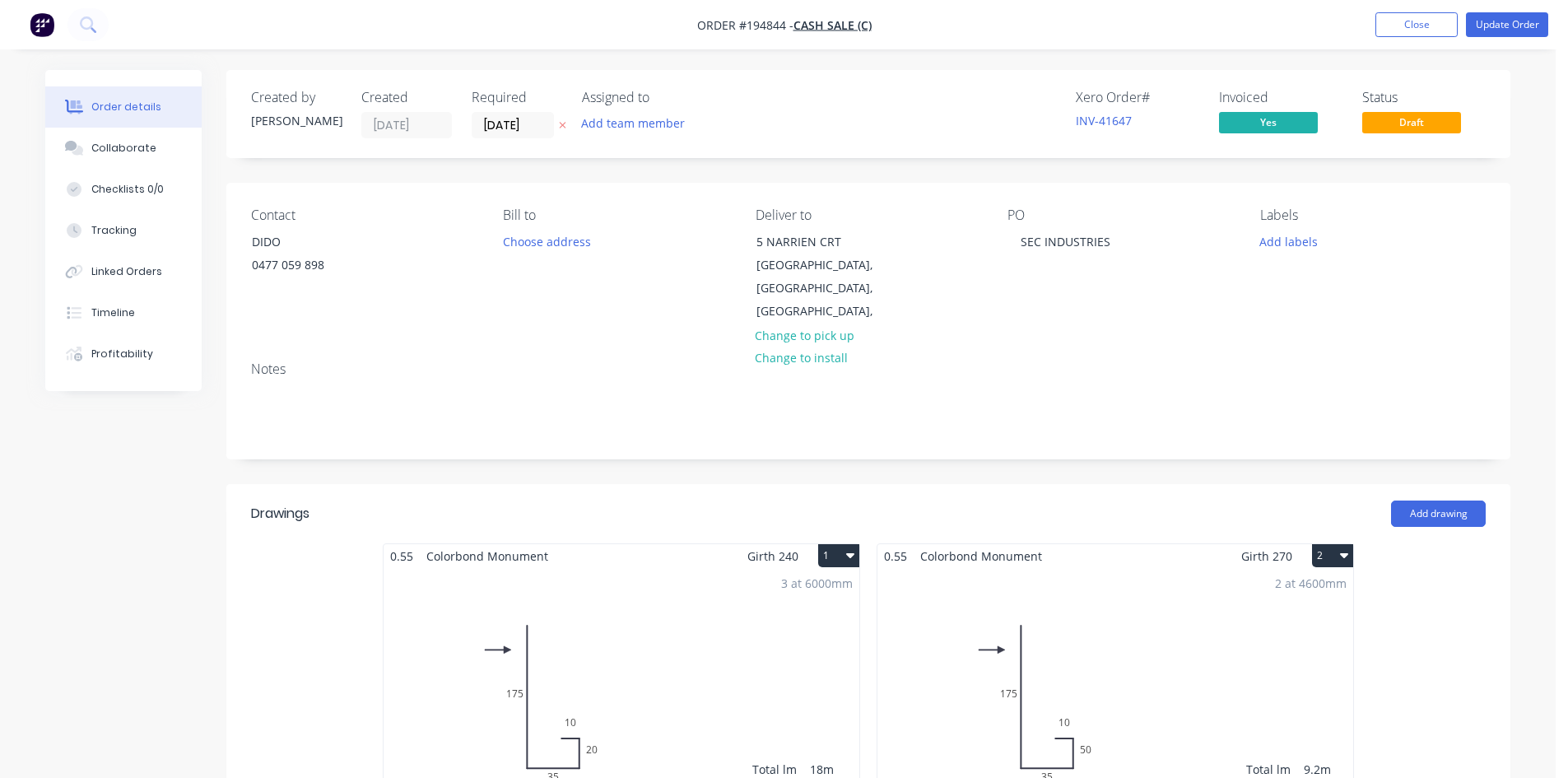
click at [699, 164] on div "Created by [PERSON_NAME] Created [DATE] Required [DATE] Assigned to Add team me…" at bounding box center [868, 775] width 1284 height 1409
click at [1513, 28] on button "Update Order" at bounding box center [1507, 24] width 82 height 24
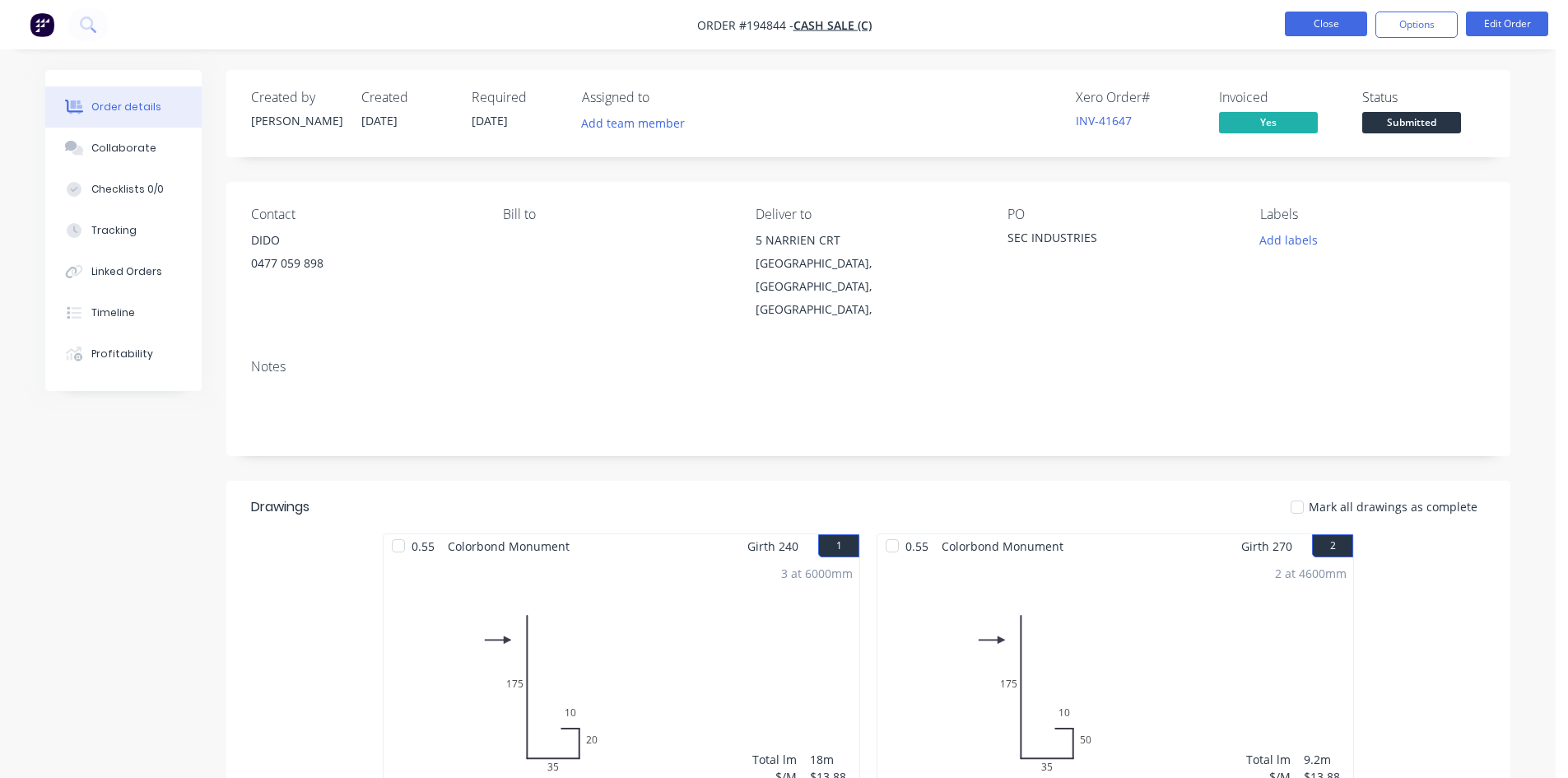
click at [1352, 27] on button "Close" at bounding box center [1326, 24] width 82 height 24
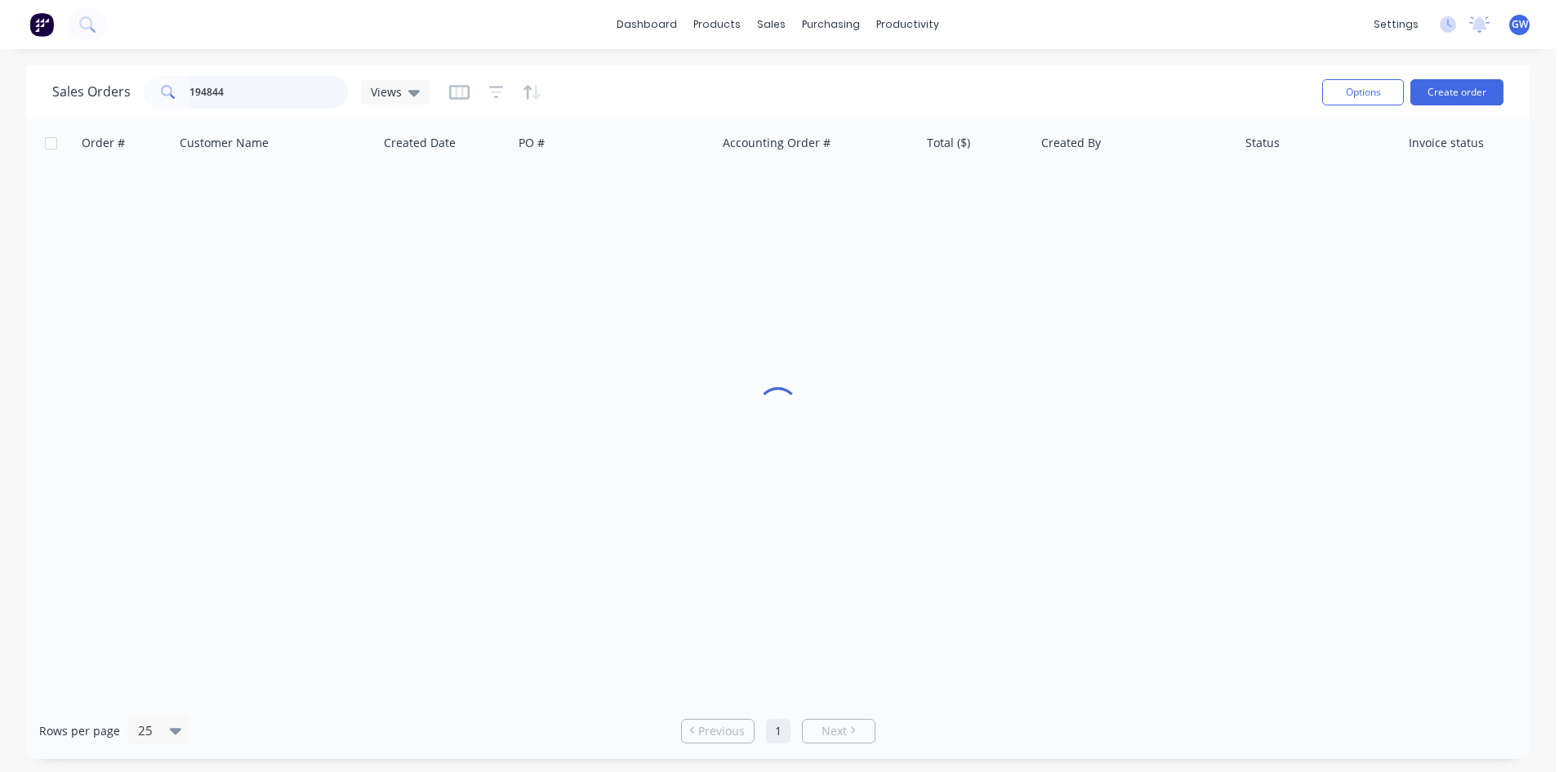
drag, startPoint x: 269, startPoint y: 87, endPoint x: 50, endPoint y: 99, distance: 219.3
click at [50, 100] on div "Sales Orders 194844 Views Options Create order" at bounding box center [777, 91] width 1504 height 53
type input "194081"
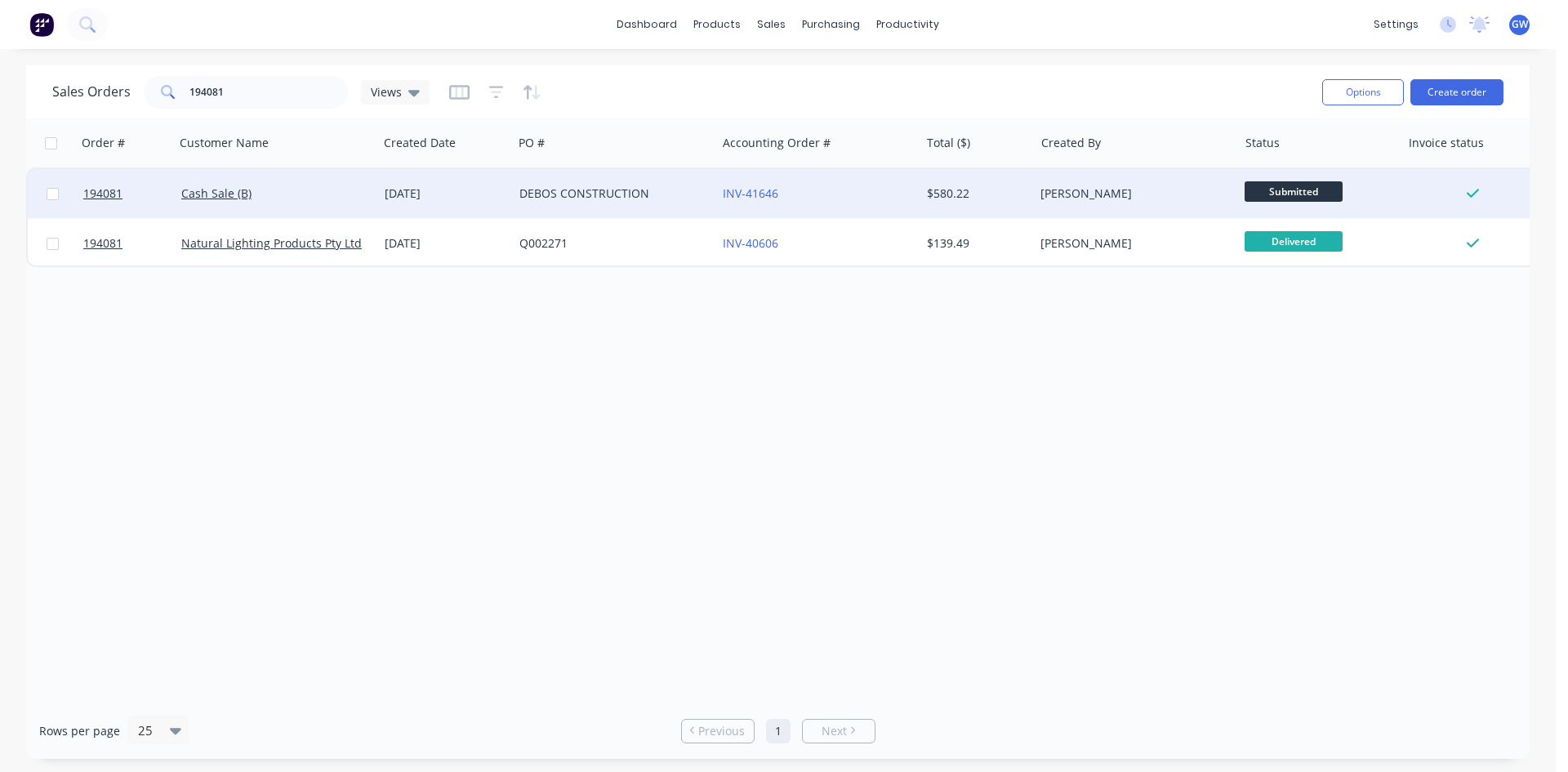
click at [870, 195] on div "INV-41646" at bounding box center [813, 193] width 181 height 16
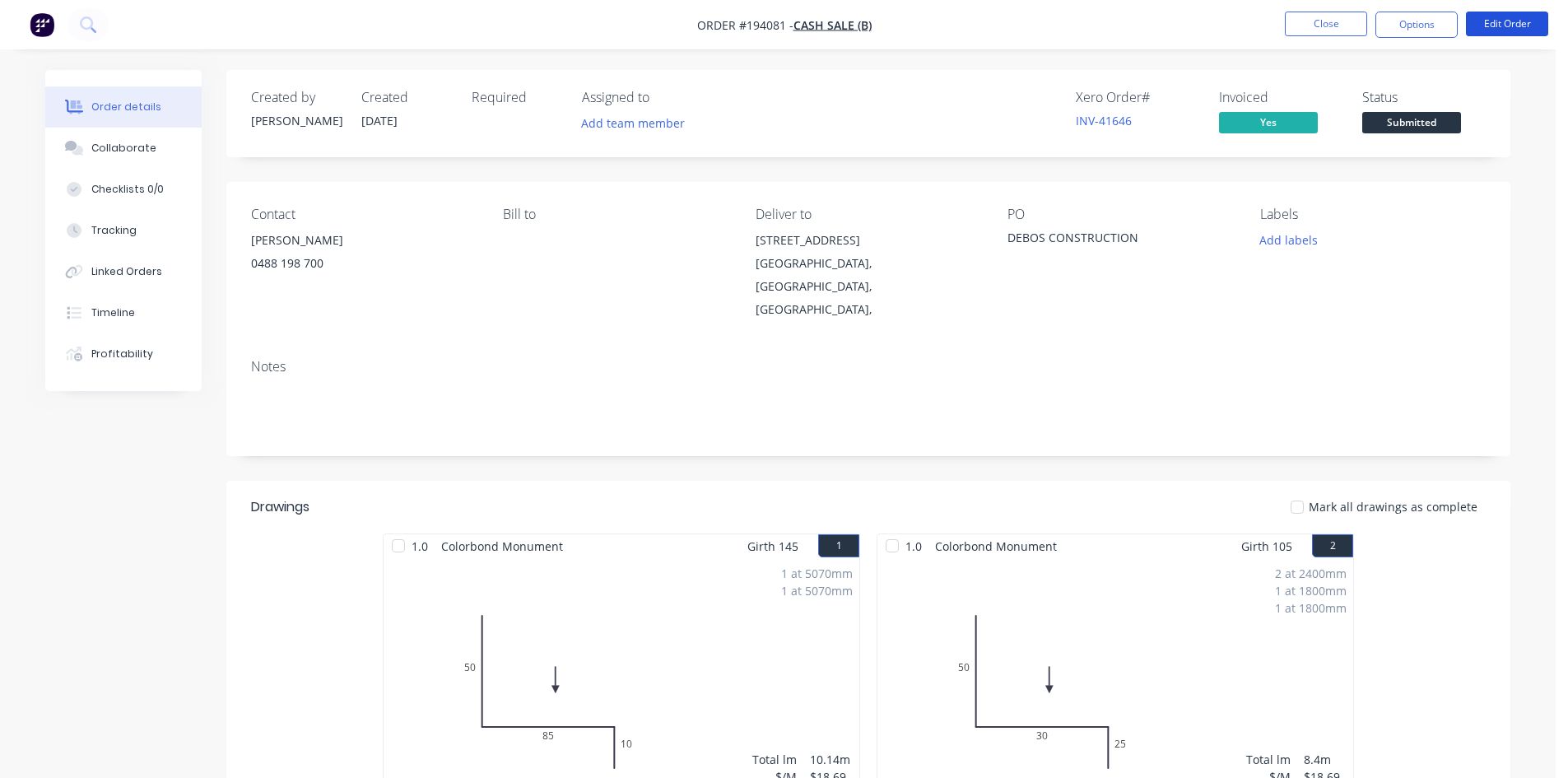
click at [1499, 22] on button "Edit Order" at bounding box center [1507, 24] width 82 height 24
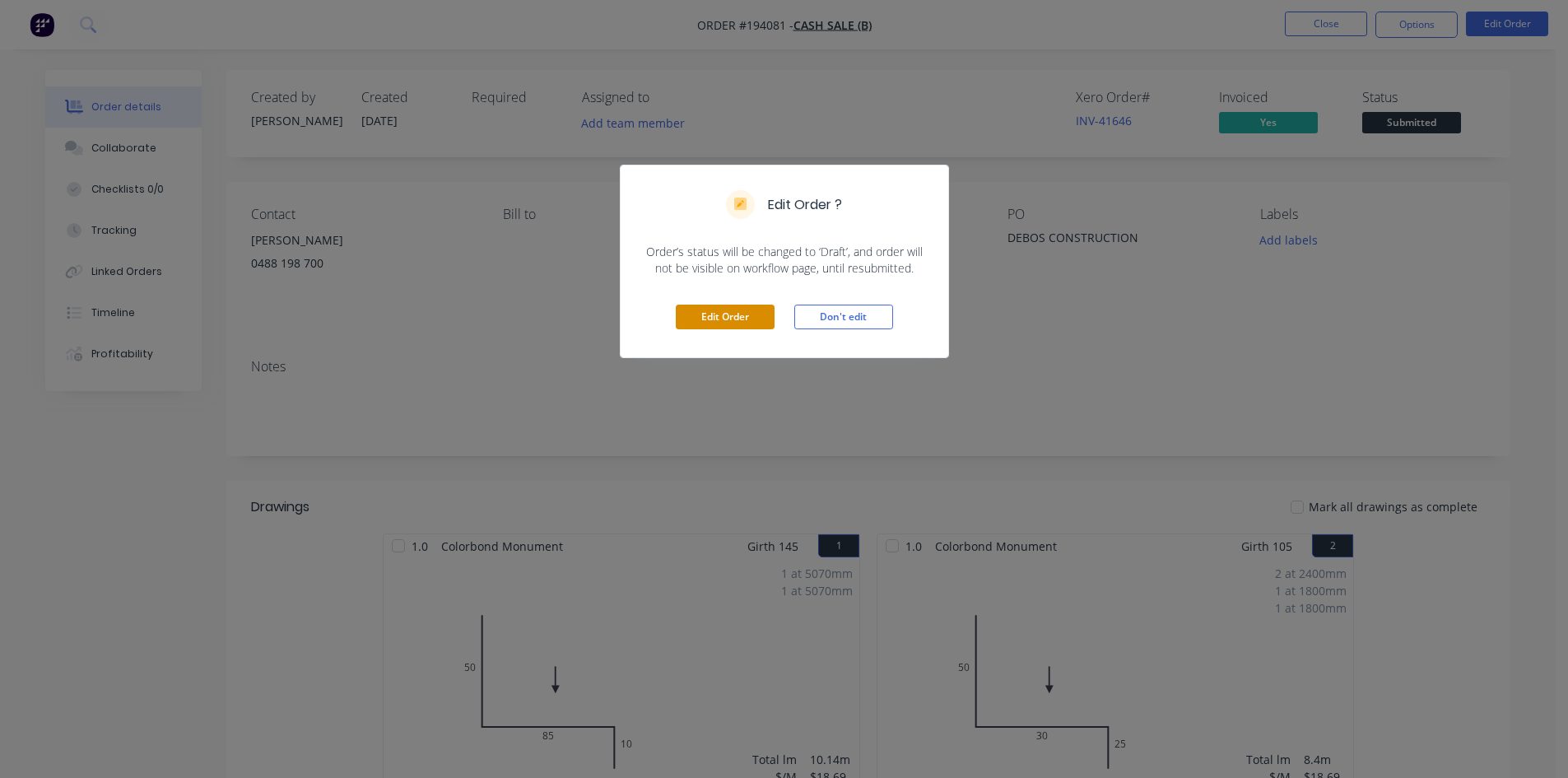
click at [742, 319] on button "Edit Order" at bounding box center [725, 316] width 99 height 24
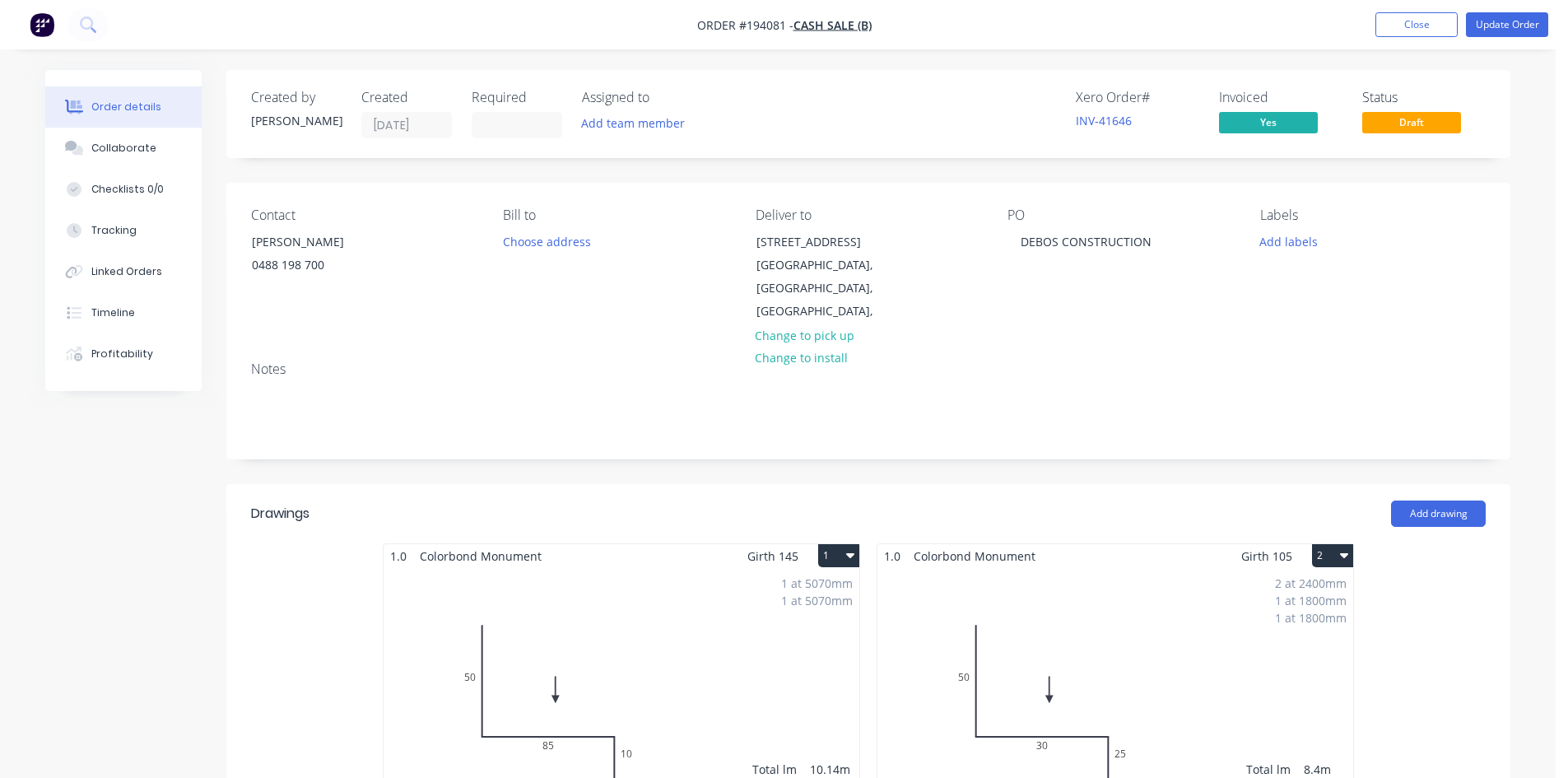
click at [519, 138] on label at bounding box center [517, 125] width 91 height 26
click at [519, 137] on input at bounding box center [517, 125] width 89 height 24
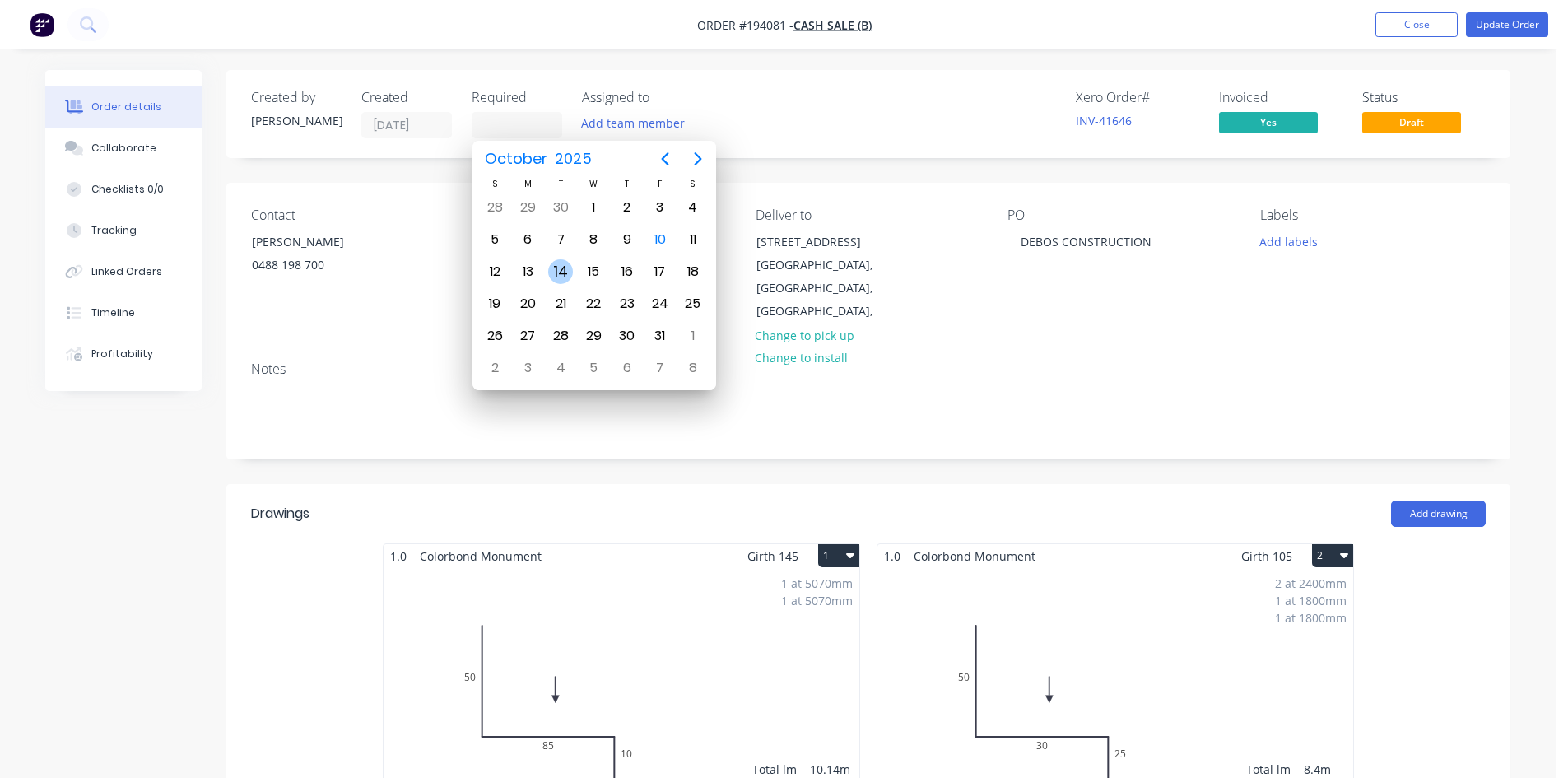
drag, startPoint x: 565, startPoint y: 279, endPoint x: 602, endPoint y: 245, distance: 50.2
click at [566, 279] on div "14" at bounding box center [561, 272] width 24 height 24
type input "[DATE]"
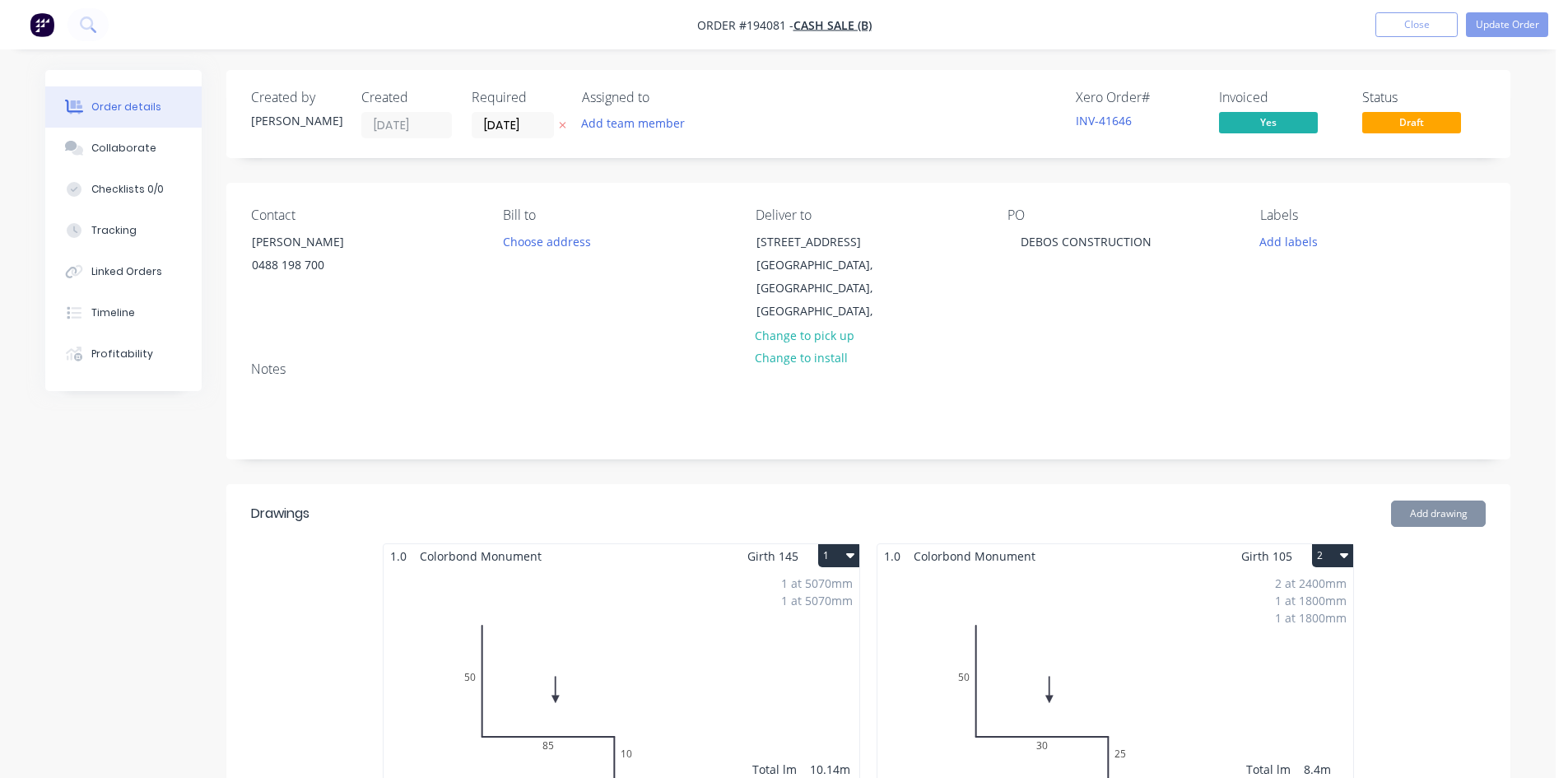
click at [812, 125] on div "Xero Order # INV-41646 Invoiced Yes Status Draft" at bounding box center [1116, 115] width 739 height 49
click at [1495, 25] on button "Update Order" at bounding box center [1507, 24] width 82 height 24
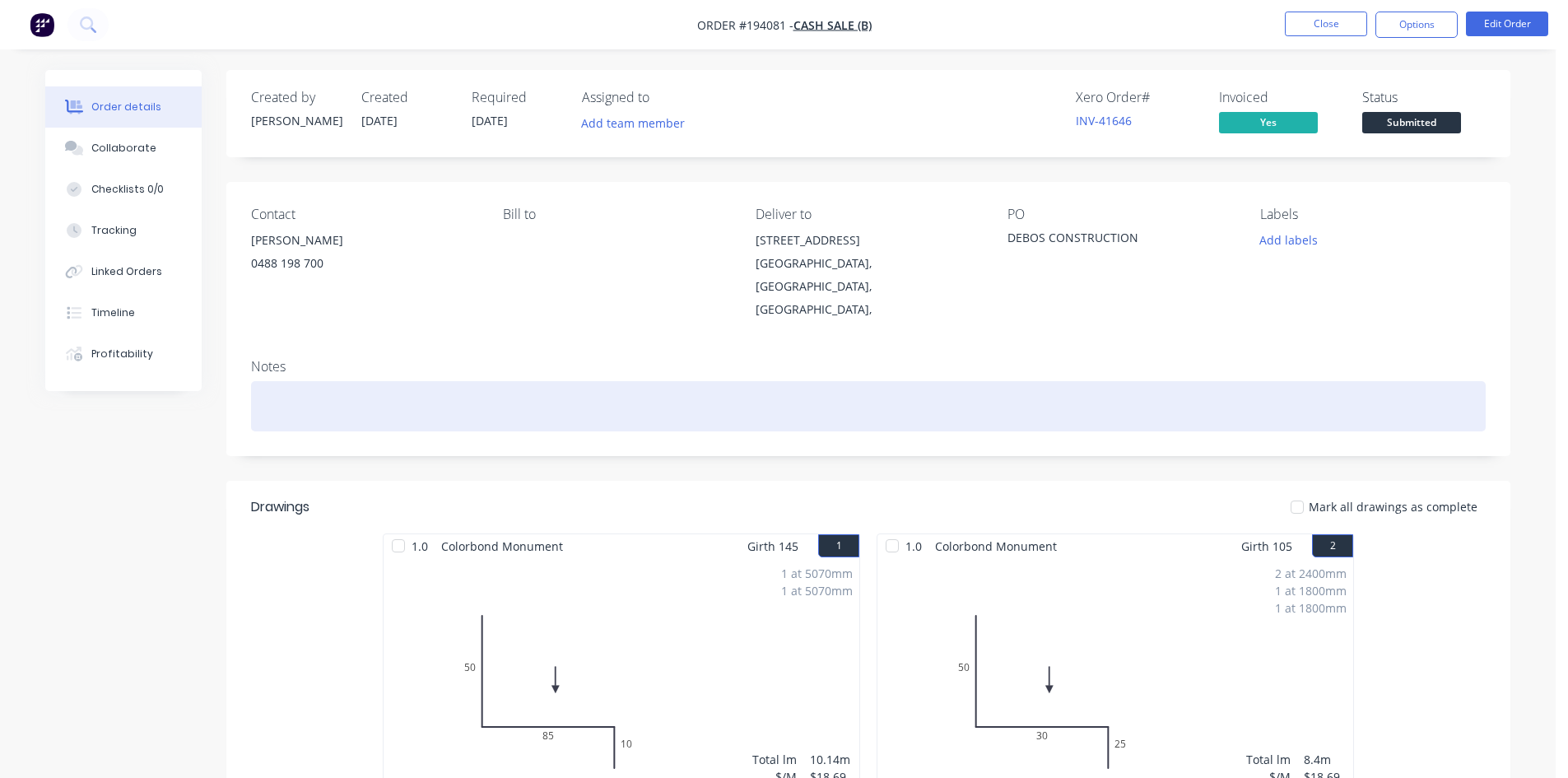
click at [777, 381] on div at bounding box center [868, 406] width 1235 height 50
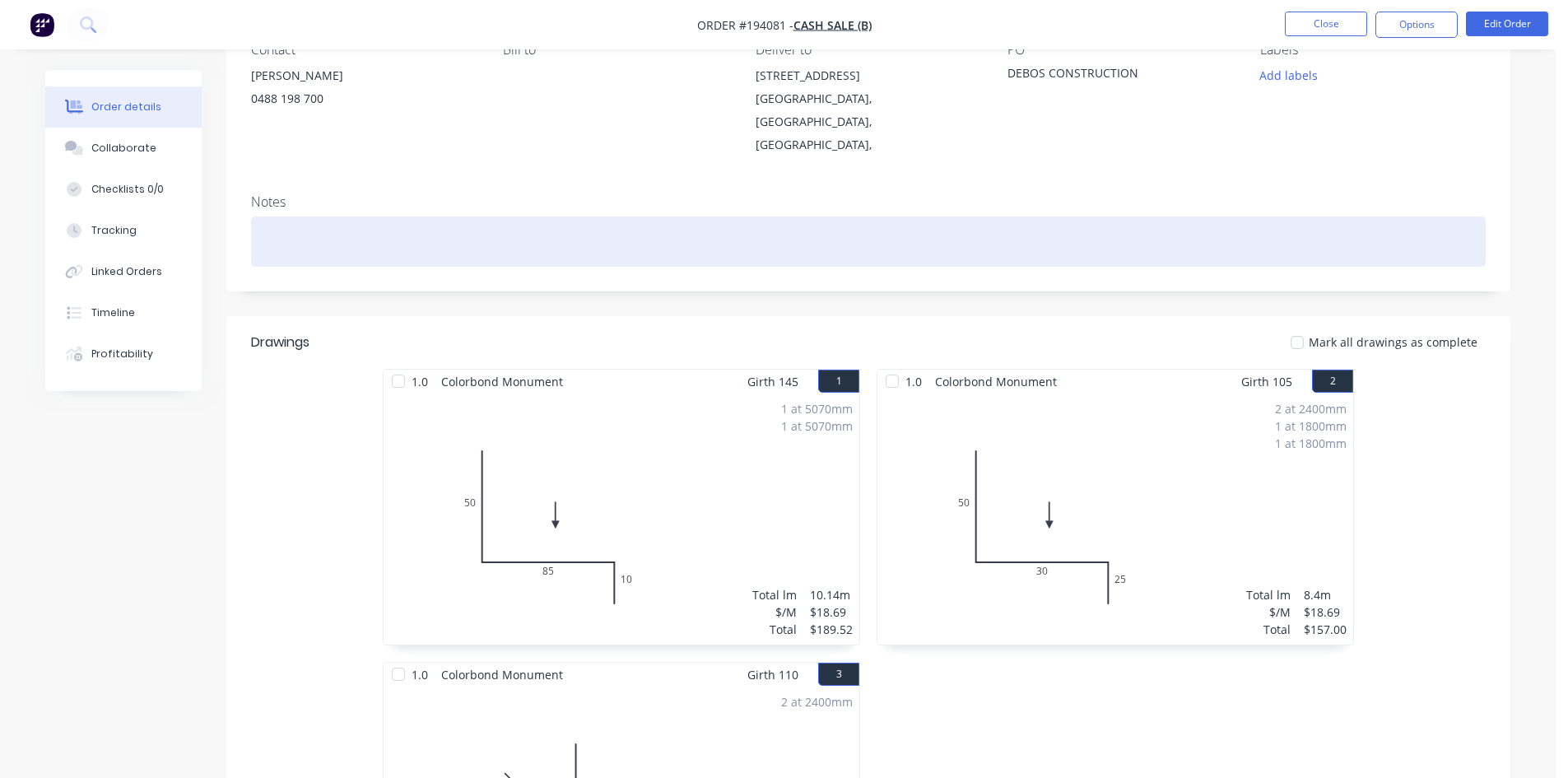
scroll to position [494, 0]
